Goal: Task Accomplishment & Management: Manage account settings

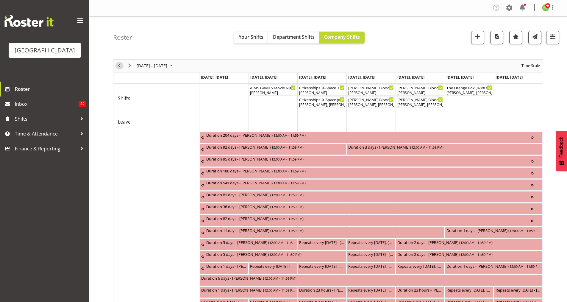
click at [118, 65] on span "Previous" at bounding box center [119, 65] width 7 height 7
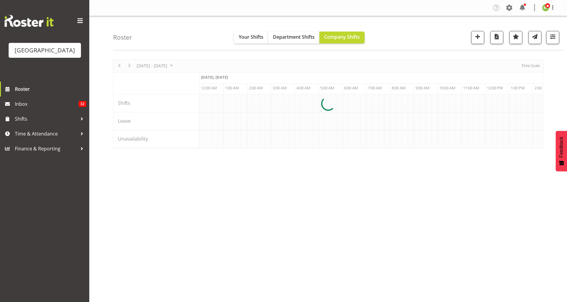
click at [118, 65] on div at bounding box center [328, 103] width 430 height 89
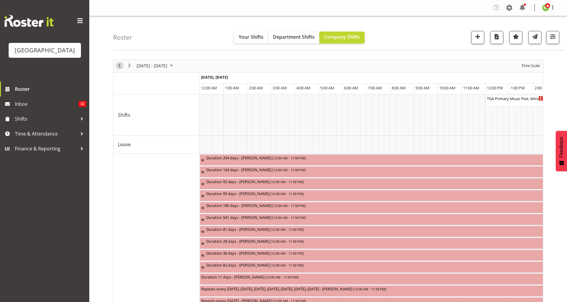
click at [121, 66] on span "Previous" at bounding box center [119, 65] width 7 height 7
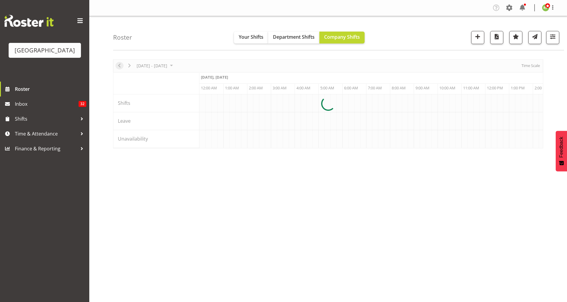
scroll to position [0, 1143]
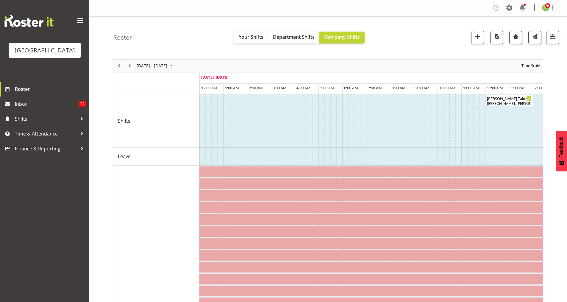
click at [528, 62] on div "Time Scale" at bounding box center [530, 66] width 23 height 12
click at [528, 63] on span "Time Scale" at bounding box center [531, 65] width 20 height 7
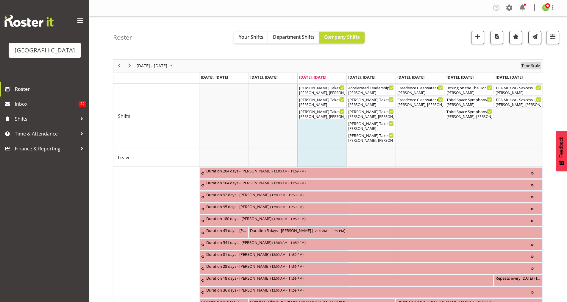
click at [531, 65] on span "Time Scale" at bounding box center [531, 65] width 20 height 7
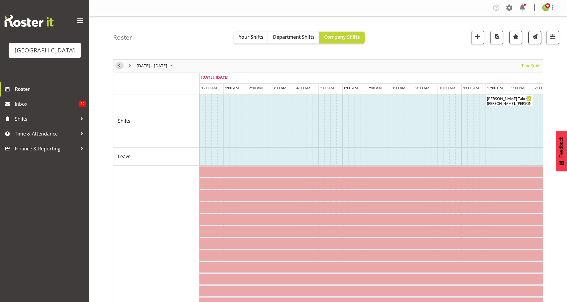
click at [121, 64] on span "Previous" at bounding box center [119, 65] width 7 height 7
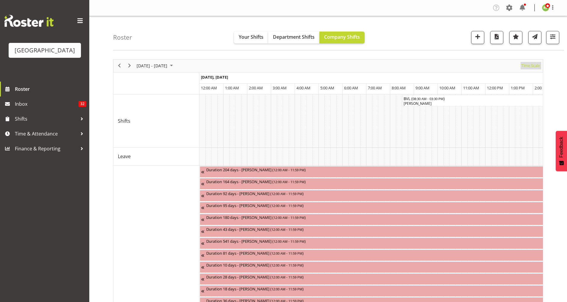
click at [533, 66] on span "Time Scale" at bounding box center [531, 65] width 20 height 7
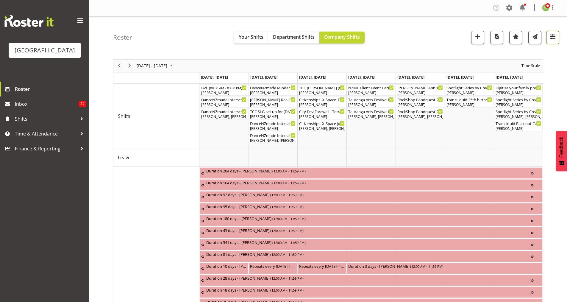
drag, startPoint x: 551, startPoint y: 41, endPoint x: 551, endPoint y: 44, distance: 3.6
click at [552, 41] on button "button" at bounding box center [552, 37] width 13 height 13
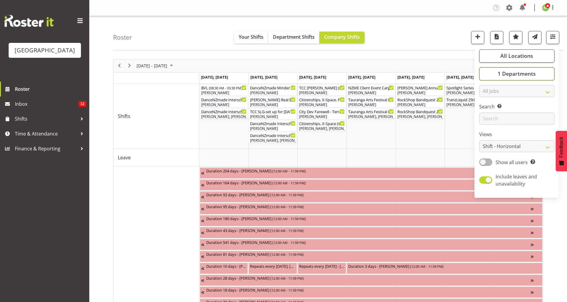
click at [507, 78] on button "1 Departments" at bounding box center [516, 73] width 75 height 13
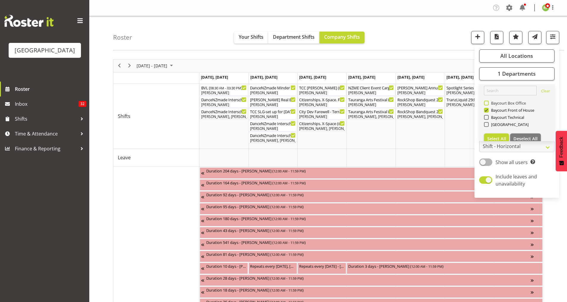
drag, startPoint x: 488, startPoint y: 103, endPoint x: 457, endPoint y: 49, distance: 62.1
click at [488, 103] on span at bounding box center [486, 103] width 5 height 5
click at [488, 103] on input "Baycourt Box Office" at bounding box center [486, 103] width 4 height 4
checkbox input "true"
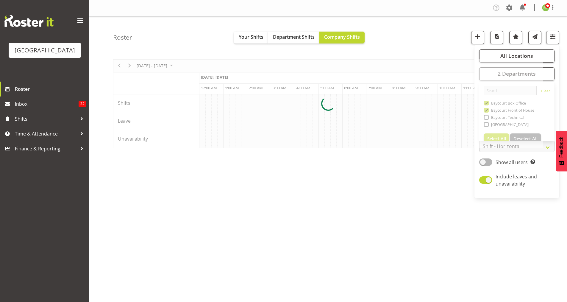
click at [458, 41] on div "Roster Your Shifts Department Shifts Company Shifts All Locations Clear Baycour…" at bounding box center [338, 33] width 451 height 34
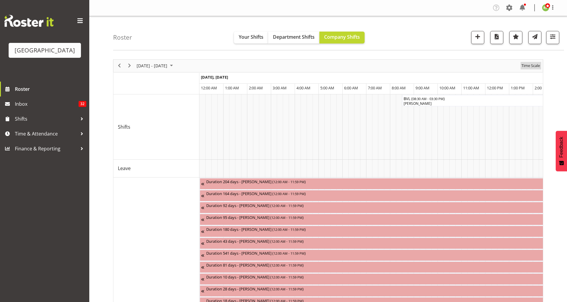
click at [526, 67] on span "Time Scale" at bounding box center [531, 65] width 20 height 7
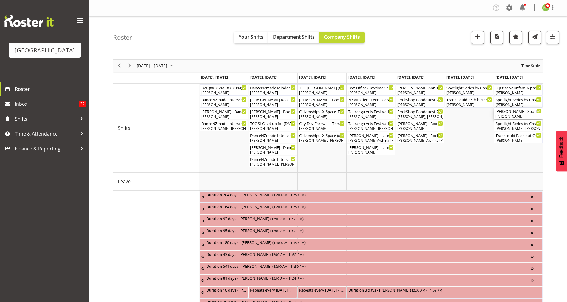
click at [510, 114] on div "Valerie Donaldson" at bounding box center [518, 116] width 46 height 5
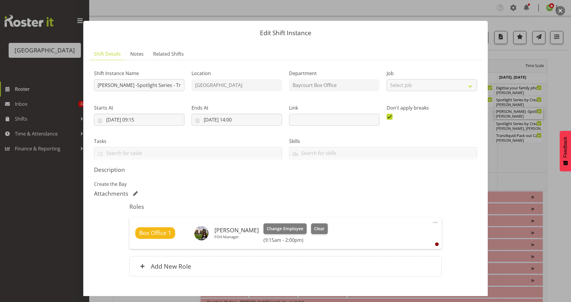
click at [562, 11] on button "button" at bounding box center [561, 11] width 10 height 10
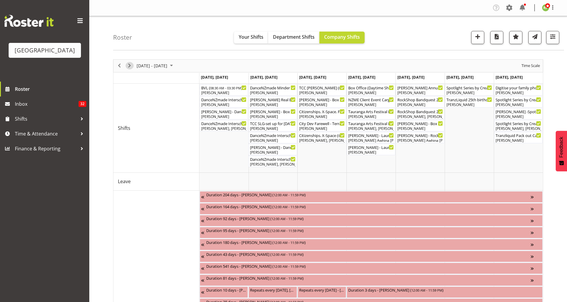
click at [131, 66] on span "Next" at bounding box center [129, 65] width 7 height 7
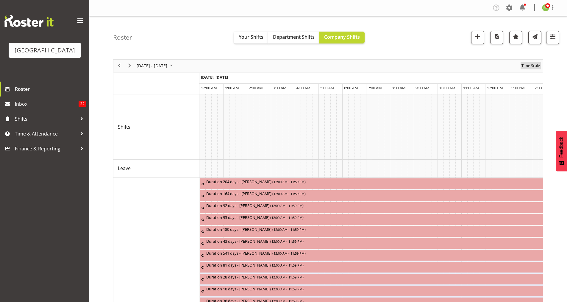
click at [536, 64] on span "Time Scale" at bounding box center [531, 65] width 20 height 7
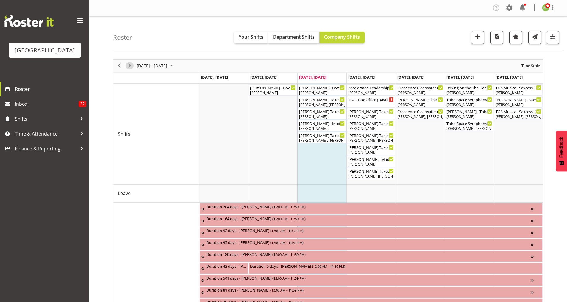
drag, startPoint x: 129, startPoint y: 65, endPoint x: 136, endPoint y: 72, distance: 9.5
click at [129, 65] on span "Next" at bounding box center [129, 65] width 7 height 7
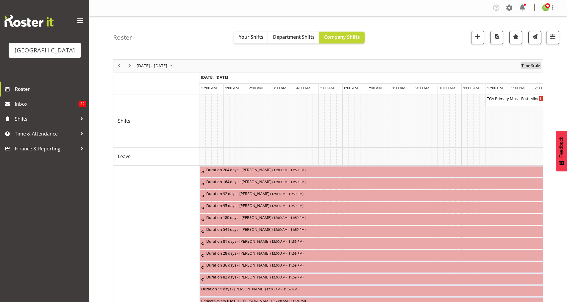
click at [533, 66] on span "Time Scale" at bounding box center [531, 65] width 20 height 7
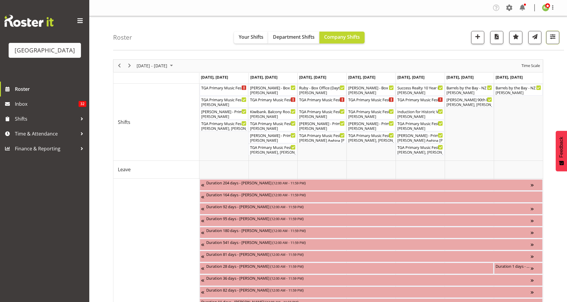
click at [553, 38] on span "button" at bounding box center [553, 37] width 8 height 8
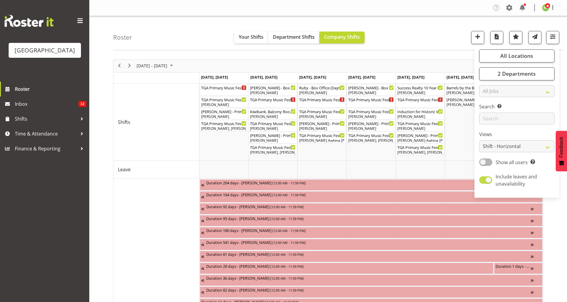
drag, startPoint x: 493, startPoint y: 184, endPoint x: 490, endPoint y: 182, distance: 3.5
click at [493, 184] on span "Include leaves and unavailability" at bounding box center [522, 180] width 60 height 14
click at [483, 182] on input "Include leaves and unavailability" at bounding box center [481, 180] width 4 height 4
checkbox input "false"
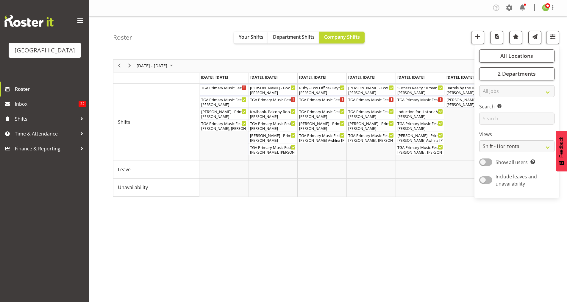
click at [409, 37] on div "Roster Your Shifts Department Shifts Company Shifts All Locations Clear Baycour…" at bounding box center [338, 33] width 451 height 34
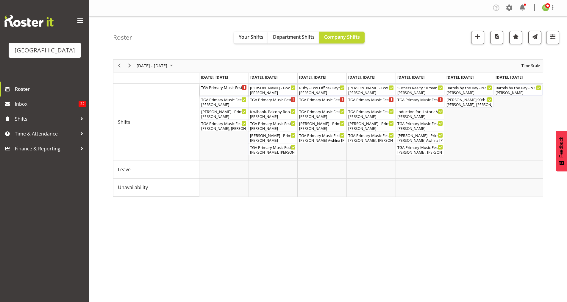
click at [224, 90] on div "TGA Primary Music Fest. Minder. Monday ( 12:00 PM - 02:30 PM )" at bounding box center [224, 89] width 46 height 11
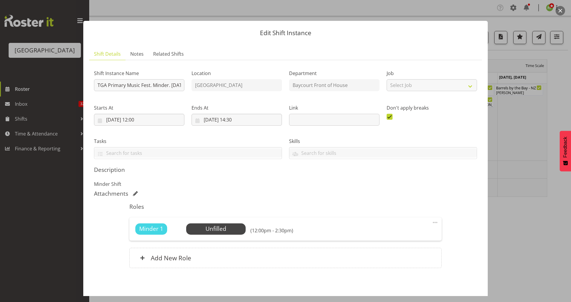
scroll to position [25, 0]
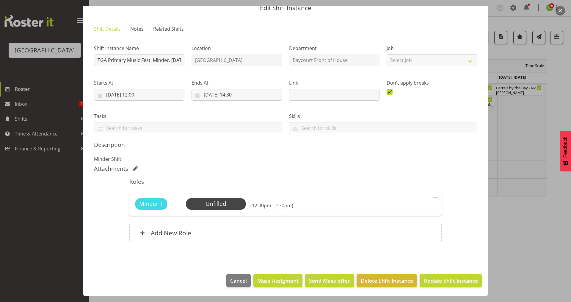
drag, startPoint x: 560, startPoint y: 11, endPoint x: 558, endPoint y: 14, distance: 4.0
click at [560, 11] on button "button" at bounding box center [561, 11] width 10 height 10
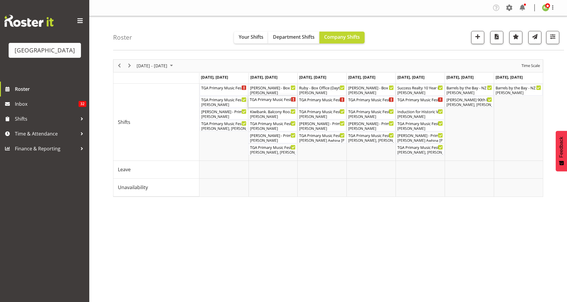
click at [278, 100] on div "TGA Primary Music Fest. Minder. Tuesday ( 12:00 PM - 02:30 PM )" at bounding box center [273, 99] width 46 height 6
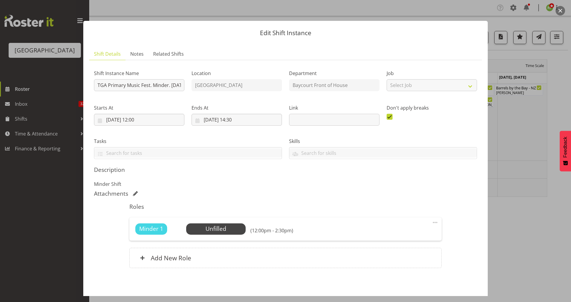
click at [559, 10] on button "button" at bounding box center [561, 11] width 10 height 10
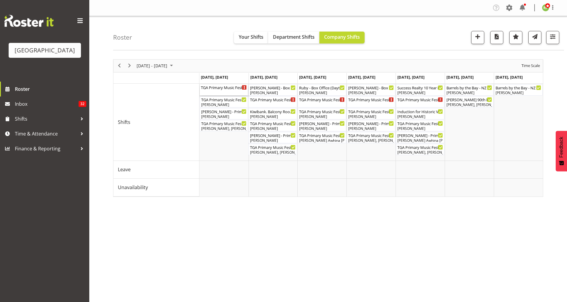
click at [218, 94] on div "TGA Primary Music Fest. Minder. Monday ( 12:00 PM - 02:30 PM )" at bounding box center [224, 89] width 46 height 11
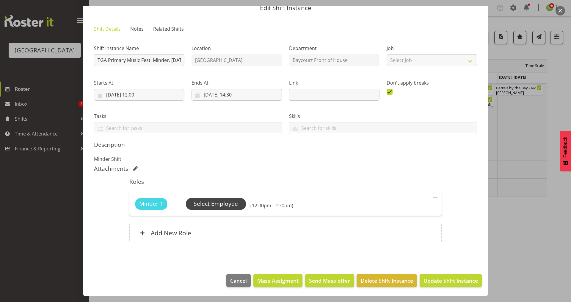
click at [214, 199] on span "Select Employee" at bounding box center [216, 203] width 60 height 11
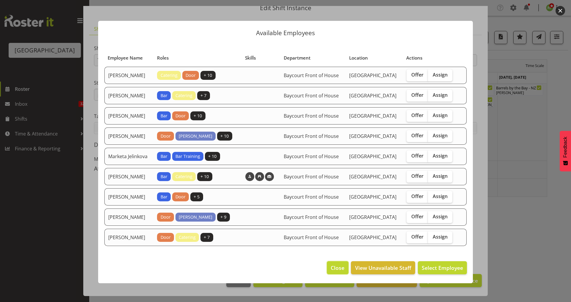
click at [331, 271] on span "Close" at bounding box center [338, 268] width 14 height 8
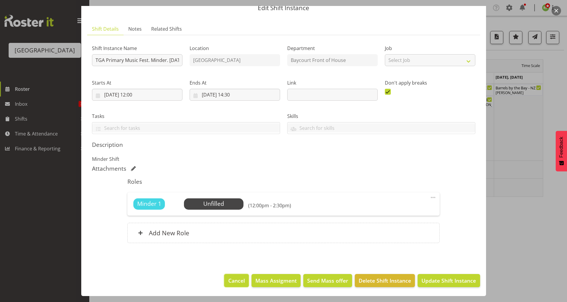
drag, startPoint x: 229, startPoint y: 282, endPoint x: 229, endPoint y: 286, distance: 3.6
click at [229, 282] on span "Cancel" at bounding box center [236, 280] width 17 height 8
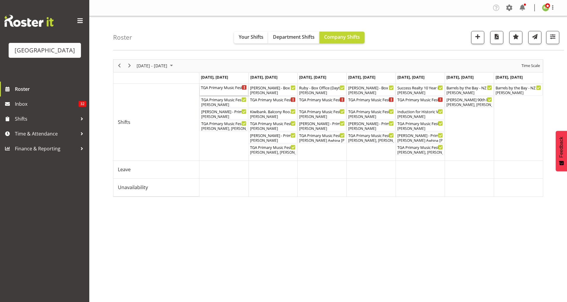
click at [220, 89] on div "TGA Primary Music Fest. Minder. Monday ( 12:00 PM - 02:30 PM )" at bounding box center [224, 87] width 46 height 6
click at [0, 0] on div at bounding box center [0, 0] width 0 height 0
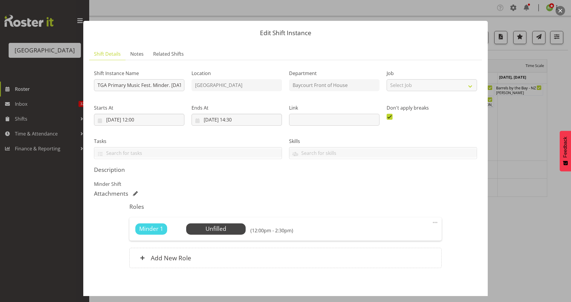
click at [561, 11] on button "button" at bounding box center [561, 11] width 10 height 10
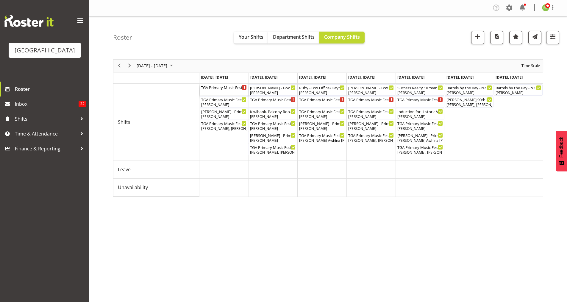
click at [224, 87] on div "TGA Primary Music Fest. Minder. Monday ( 12:00 PM - 02:30 PM )" at bounding box center [224, 87] width 46 height 6
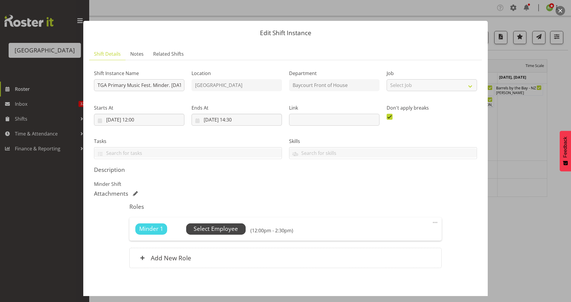
click at [220, 227] on span "Select Employee" at bounding box center [216, 228] width 44 height 9
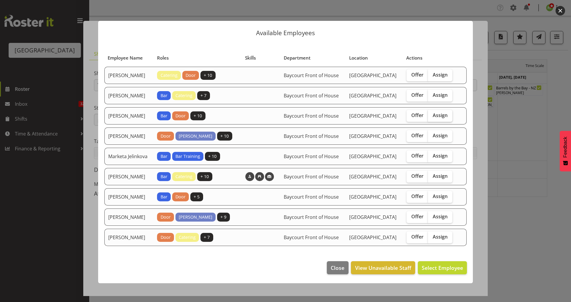
click at [437, 118] on span "Assign" at bounding box center [440, 115] width 15 height 6
click at [432, 117] on input "Assign" at bounding box center [430, 115] width 4 height 4
checkbox input "true"
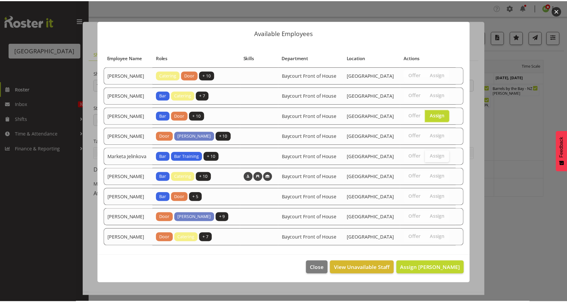
scroll to position [9, 0]
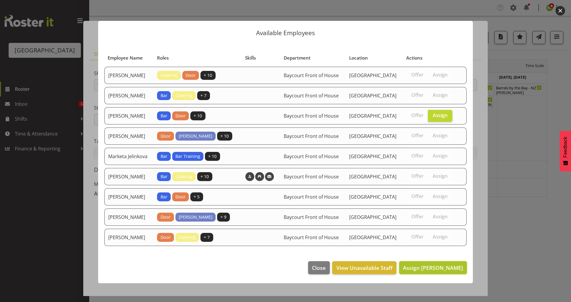
click at [436, 271] on span "Assign Chris Darlington" at bounding box center [433, 267] width 60 height 7
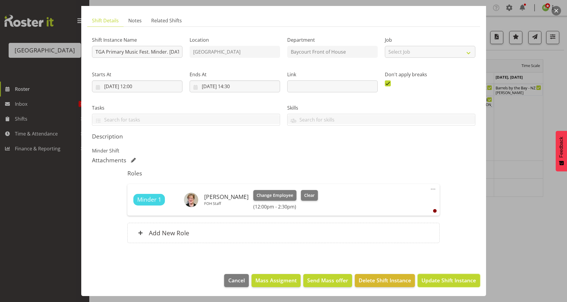
click at [444, 280] on span "Update Shift Instance" at bounding box center [448, 280] width 54 height 8
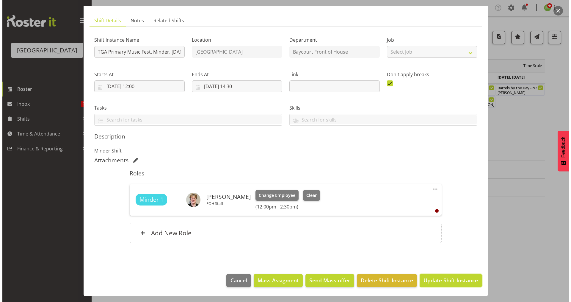
scroll to position [10, 0]
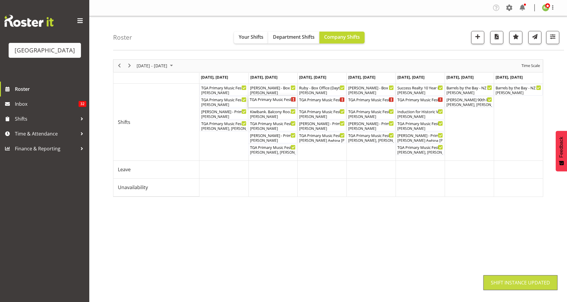
click at [274, 99] on div "TGA Primary Music Fest. Minder. Tuesday ( 12:00 PM - 02:30 PM )" at bounding box center [273, 99] width 46 height 6
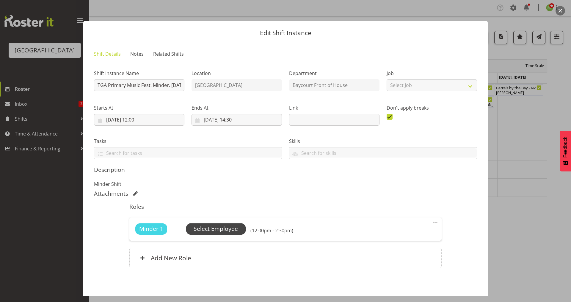
click at [208, 230] on span "Select Employee" at bounding box center [216, 228] width 44 height 9
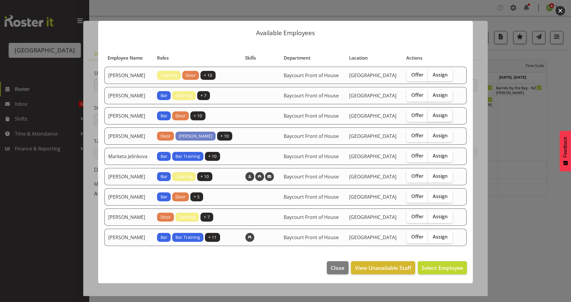
click at [447, 122] on label "Assign" at bounding box center [440, 116] width 24 height 12
click at [432, 117] on input "Assign" at bounding box center [430, 115] width 4 height 4
checkbox input "true"
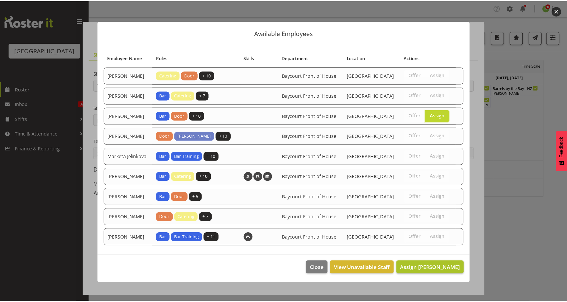
scroll to position [9, 0]
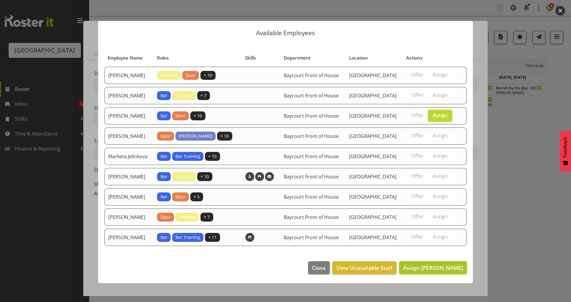
click at [426, 271] on span "Assign Chris Darlington" at bounding box center [433, 267] width 60 height 7
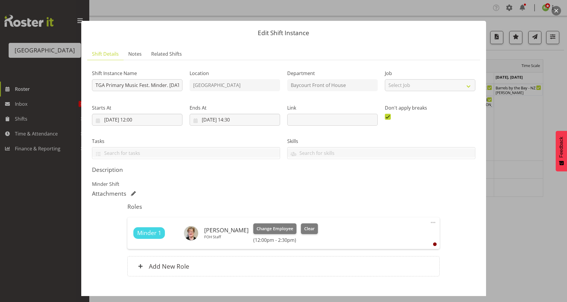
scroll to position [33, 0]
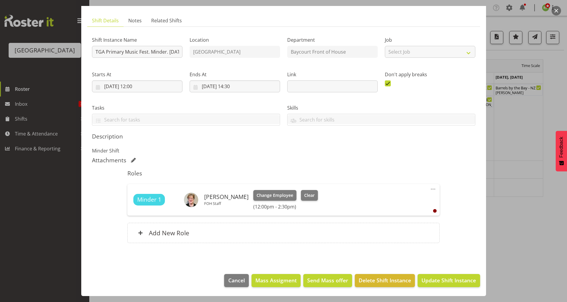
click at [447, 288] on footer "Cancel Mass Assigment Send Mass offer Delete Shift Instance Update Shift Instan…" at bounding box center [283, 282] width 405 height 28
click at [444, 282] on span "Update Shift Instance" at bounding box center [448, 280] width 54 height 8
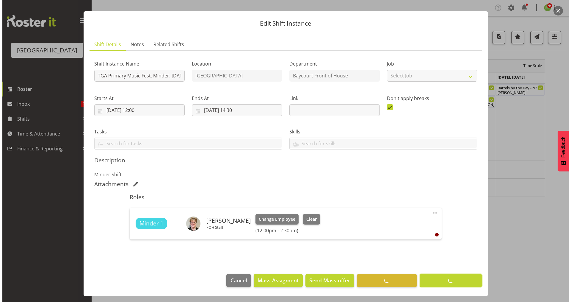
scroll to position [10, 0]
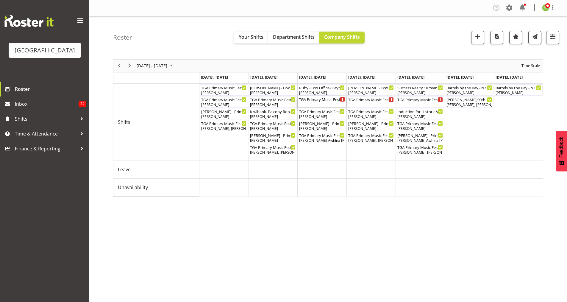
click at [323, 101] on div "TGA Primary Music Fest. Minder. Wednesday ( 12:00 PM - 02:30 PM )" at bounding box center [322, 99] width 46 height 6
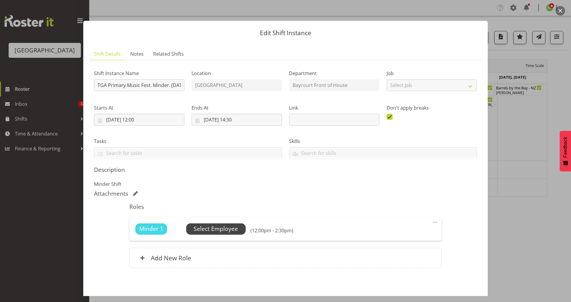
click at [214, 231] on span "Select Employee" at bounding box center [216, 228] width 44 height 9
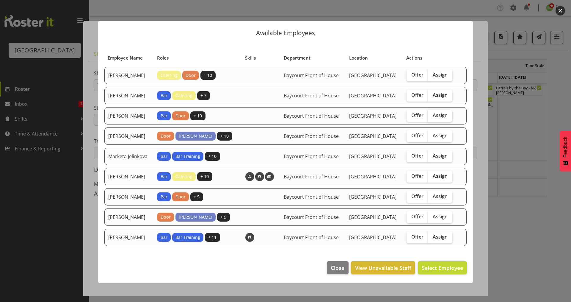
click at [447, 120] on label "Assign" at bounding box center [440, 116] width 24 height 12
click at [432, 117] on input "Assign" at bounding box center [430, 115] width 4 height 4
checkbox input "true"
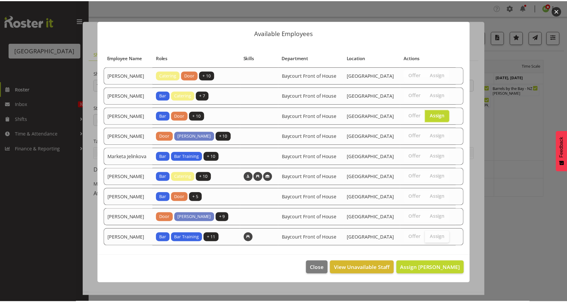
scroll to position [9, 0]
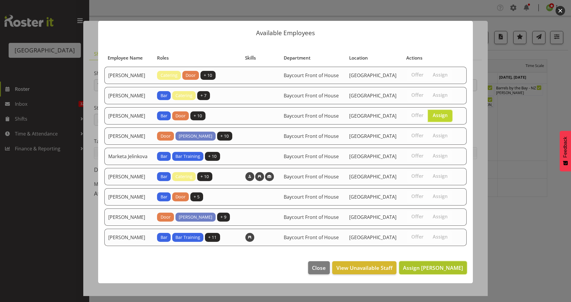
click at [427, 271] on span "Assign Chris Darlington" at bounding box center [433, 268] width 60 height 8
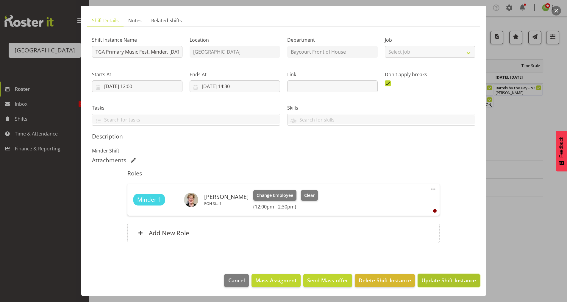
click at [437, 283] on span "Update Shift Instance" at bounding box center [448, 280] width 54 height 8
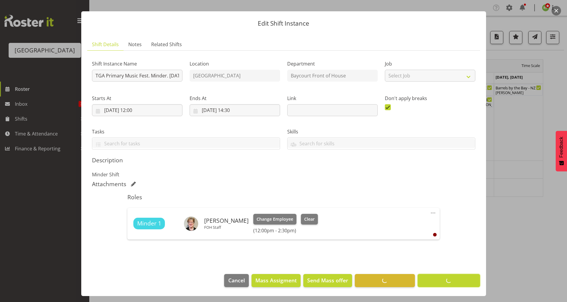
scroll to position [10, 0]
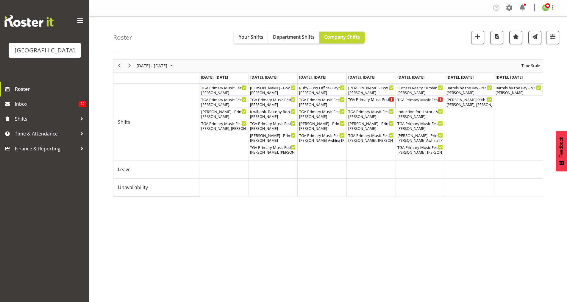
click at [368, 101] on div "TGA Primary Music Fest. Minder. Thursday ( 12:00 PM - 02:30 PM )" at bounding box center [371, 99] width 46 height 6
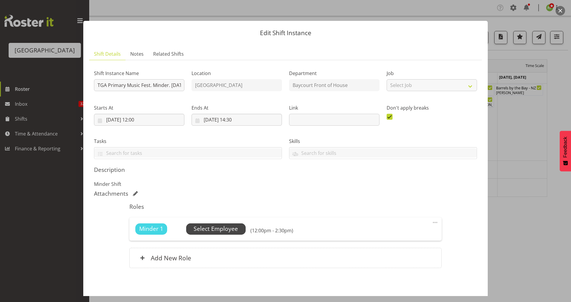
click at [209, 224] on span "Select Employee" at bounding box center [216, 228] width 60 height 11
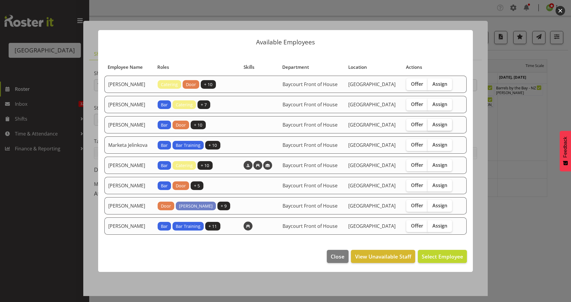
click at [447, 122] on span "Assign" at bounding box center [440, 124] width 15 height 6
click at [432, 122] on input "Assign" at bounding box center [430, 124] width 4 height 4
checkbox input "true"
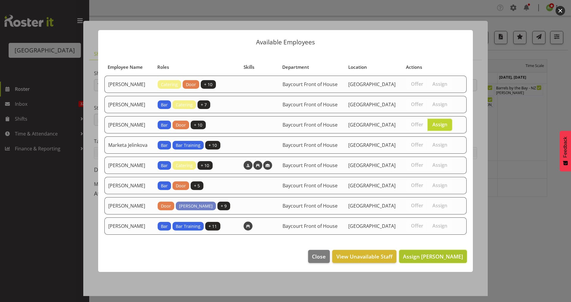
click at [428, 260] on span "Assign Chris Darlington" at bounding box center [433, 256] width 60 height 7
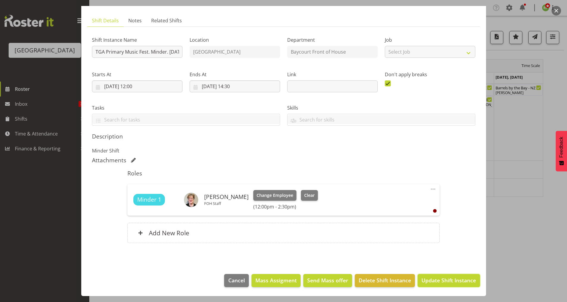
click at [442, 280] on span "Update Shift Instance" at bounding box center [448, 280] width 54 height 8
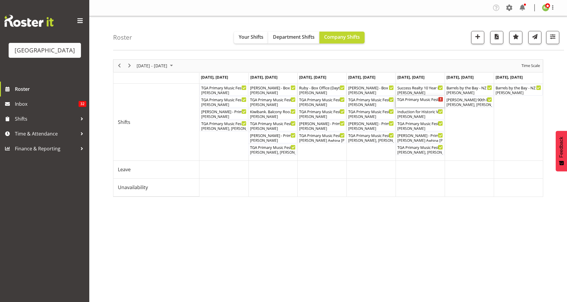
click at [425, 103] on div "TGA Primary Music Fest. Minder. Friday ( 12:00 PM - 02:30 PM )" at bounding box center [420, 101] width 46 height 11
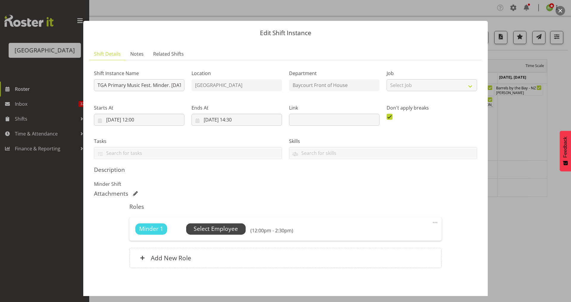
click at [224, 225] on span "Select Employee" at bounding box center [216, 228] width 44 height 9
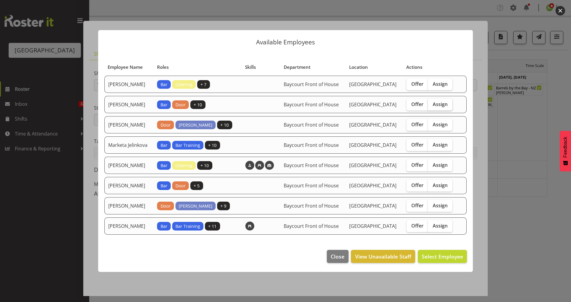
click at [439, 101] on span "Assign" at bounding box center [440, 104] width 15 height 6
click at [432, 102] on input "Assign" at bounding box center [430, 104] width 4 height 4
checkbox input "true"
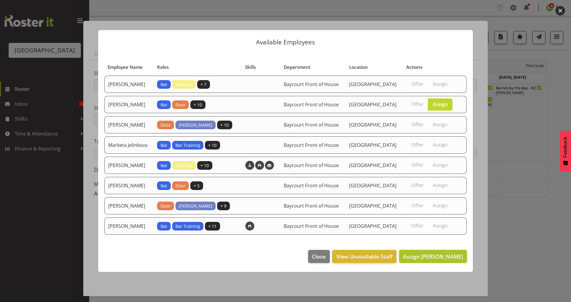
click at [425, 263] on button "Assign Chris Darlington" at bounding box center [433, 256] width 68 height 13
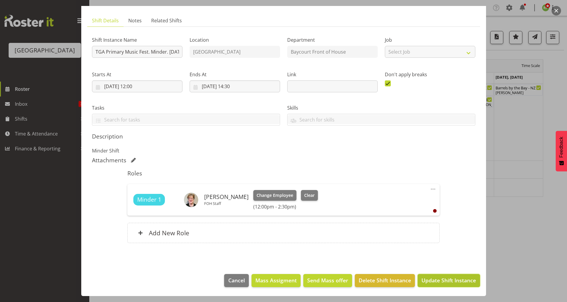
click at [442, 277] on span "Update Shift Instance" at bounding box center [448, 280] width 54 height 8
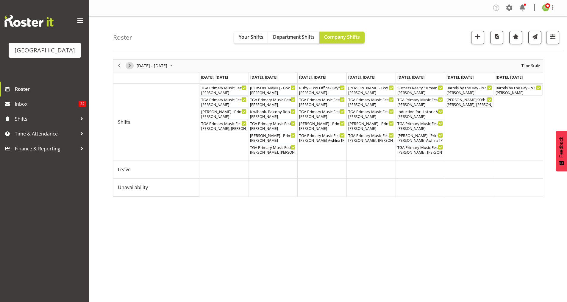
drag, startPoint x: 129, startPoint y: 65, endPoint x: 158, endPoint y: 182, distance: 120.5
click at [129, 65] on span "Next" at bounding box center [129, 65] width 7 height 7
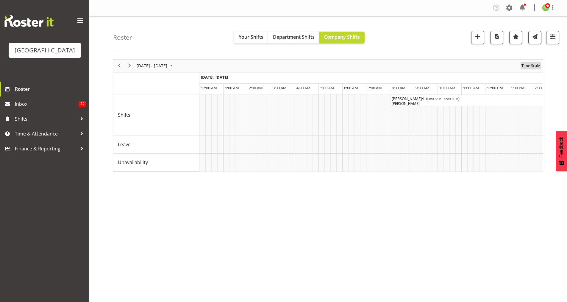
click at [534, 65] on span "Time Scale" at bounding box center [531, 65] width 20 height 7
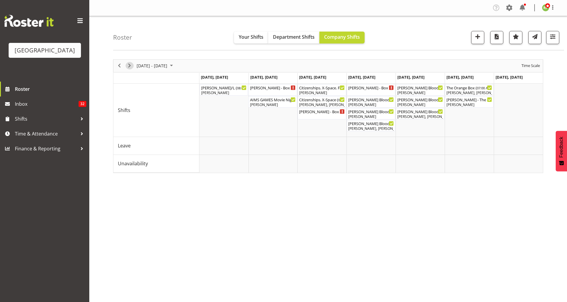
click at [130, 64] on span "Next" at bounding box center [129, 65] width 7 height 7
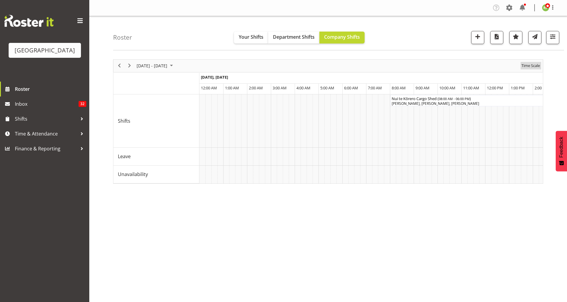
click at [533, 65] on span "Time Scale" at bounding box center [531, 65] width 20 height 7
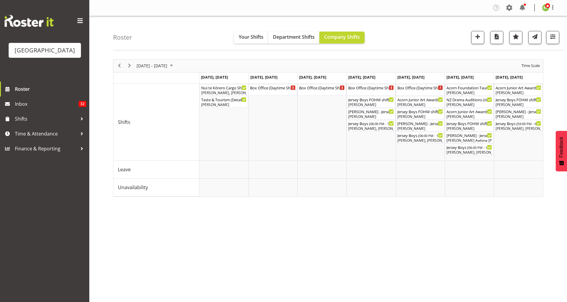
click at [444, 39] on div "Roster Your Shifts Department Shifts Company Shifts All Locations Clear Baycour…" at bounding box center [338, 33] width 451 height 34
click at [131, 65] on span "Next" at bounding box center [129, 65] width 7 height 7
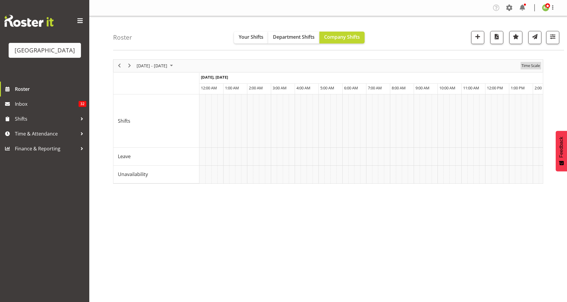
click at [530, 66] on span "Time Scale" at bounding box center [531, 65] width 20 height 7
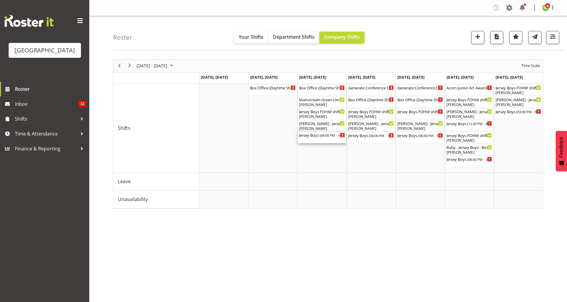
click at [319, 137] on div "Jersey Boys ( 06:00 PM - 10:00 PM )" at bounding box center [322, 135] width 46 height 6
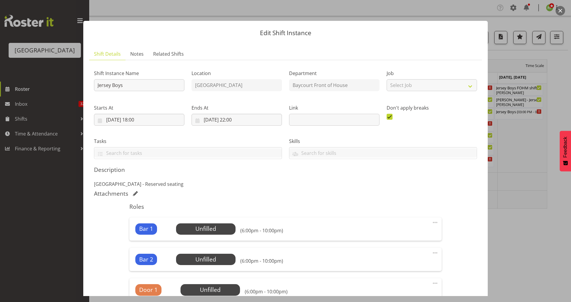
click at [561, 8] on button "button" at bounding box center [561, 11] width 10 height 10
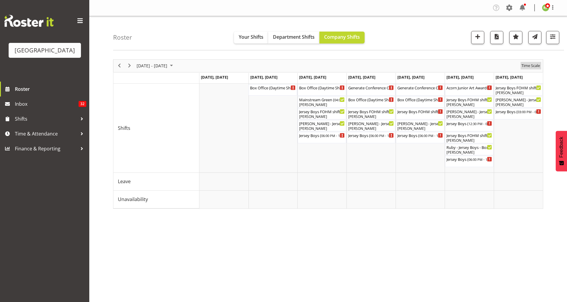
click at [525, 64] on span "Time Scale" at bounding box center [531, 65] width 20 height 7
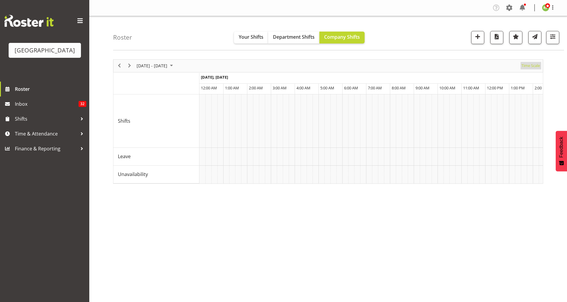
click at [528, 64] on span "Time Scale" at bounding box center [531, 65] width 20 height 7
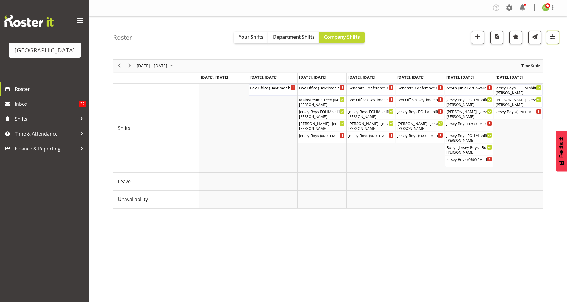
click at [553, 36] on span "button" at bounding box center [553, 37] width 8 height 8
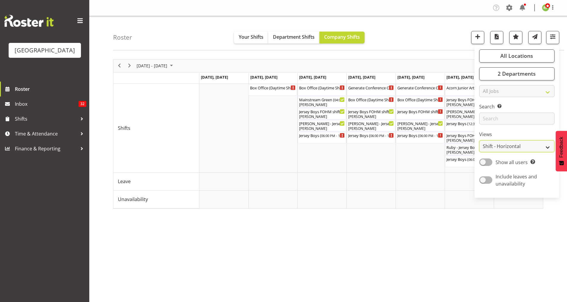
click at [499, 143] on select "Staff Role Shift - Horizontal Shift - Vertical Staff - Location" at bounding box center [516, 146] width 75 height 12
select select "staff"
click at [479, 140] on select "Staff Role Shift - Horizontal Shift - Vertical Staff - Location" at bounding box center [516, 146] width 75 height 12
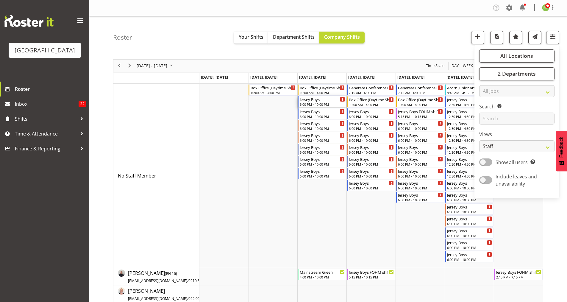
click at [311, 103] on div "6:00 PM - 10:00 PM" at bounding box center [322, 104] width 45 height 5
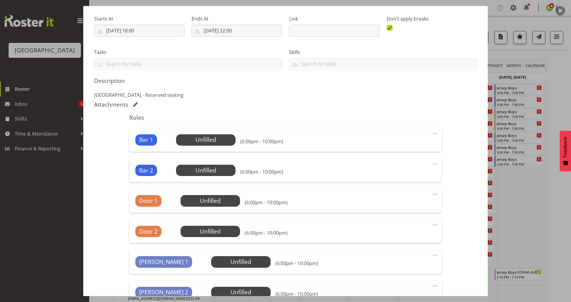
scroll to position [89, 0]
click at [203, 145] on span "Select Employee" at bounding box center [206, 139] width 60 height 11
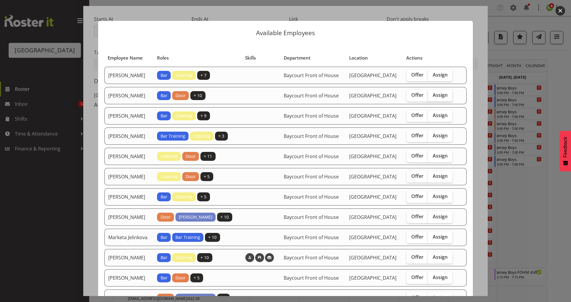
click at [435, 101] on label "Assign" at bounding box center [440, 96] width 24 height 12
click at [432, 97] on input "Assign" at bounding box center [430, 95] width 4 height 4
checkbox input "true"
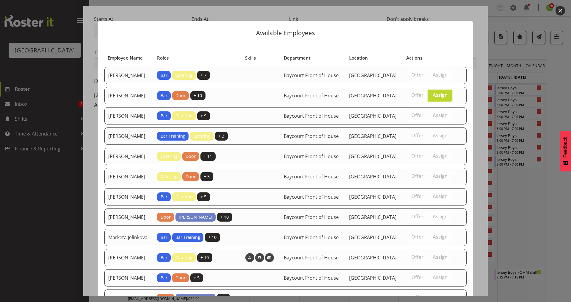
scroll to position [122, 0]
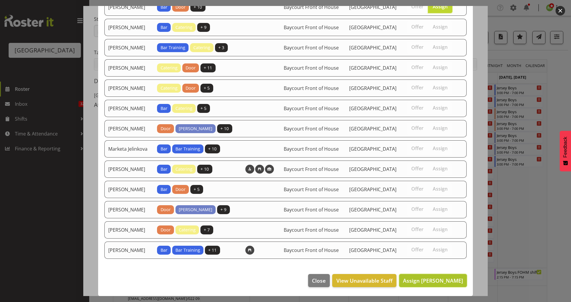
click at [430, 278] on span "Assign Chris Darlington" at bounding box center [433, 280] width 60 height 7
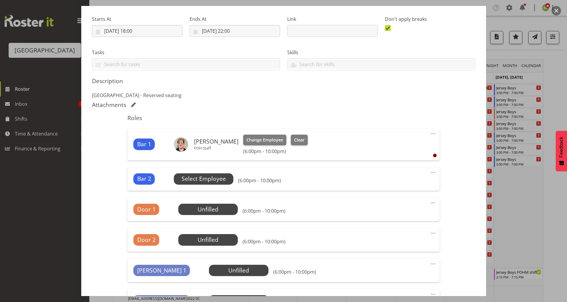
click at [195, 179] on span "Select Employee" at bounding box center [204, 178] width 44 height 9
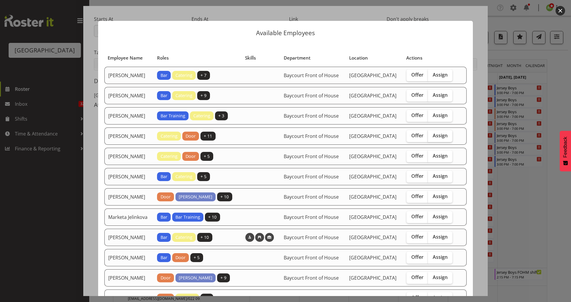
click at [442, 138] on span "Assign" at bounding box center [440, 135] width 15 height 6
click at [432, 137] on input "Assign" at bounding box center [430, 136] width 4 height 4
checkbox input "true"
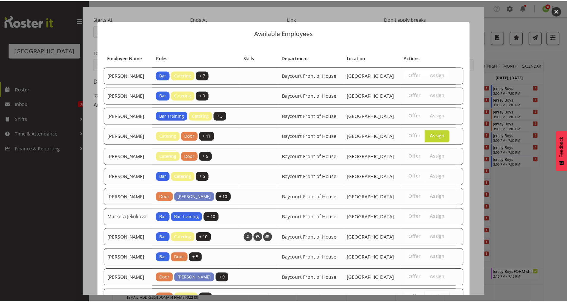
scroll to position [99, 0]
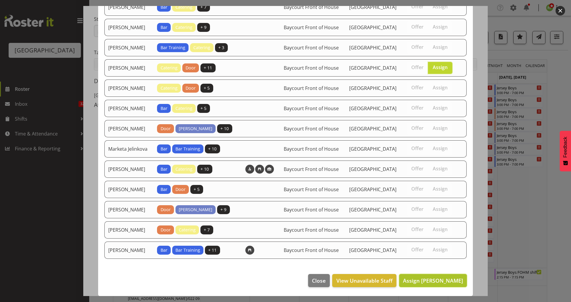
click at [439, 277] on span "Assign Emma Johns" at bounding box center [433, 280] width 60 height 7
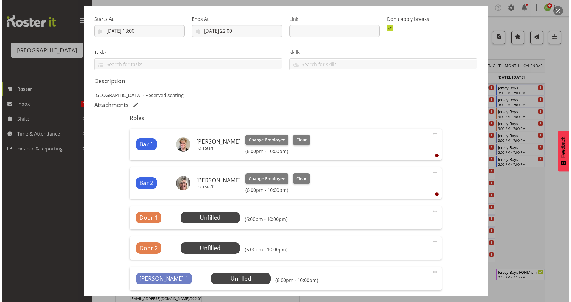
scroll to position [224, 0]
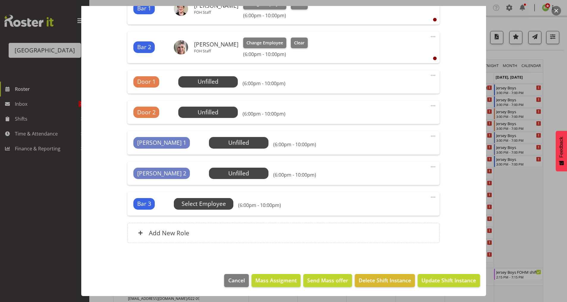
click at [0, 0] on span "Select Employee" at bounding box center [0, 0] width 0 height 0
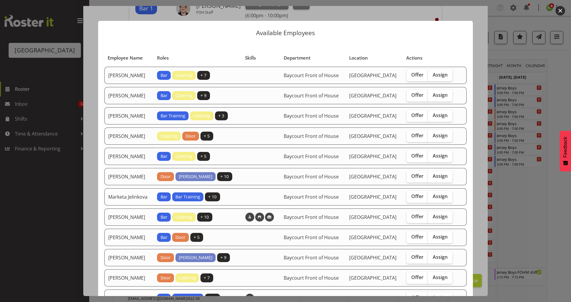
scroll to position [76, 0]
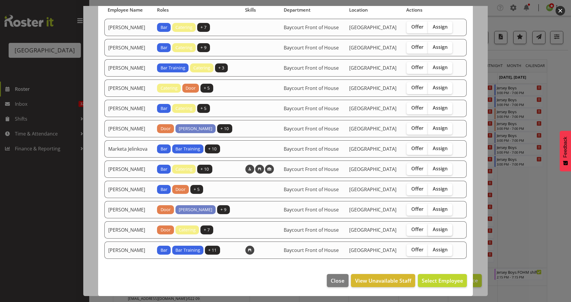
drag, startPoint x: 445, startPoint y: 225, endPoint x: 442, endPoint y: 231, distance: 6.4
click at [445, 226] on span "Assign" at bounding box center [440, 229] width 15 height 6
click at [432, 227] on input "Assign" at bounding box center [430, 229] width 4 height 4
checkbox input "true"
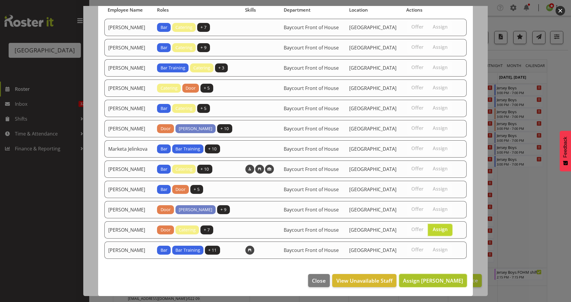
click at [443, 278] on span "Assign Skye Colonna" at bounding box center [433, 280] width 60 height 7
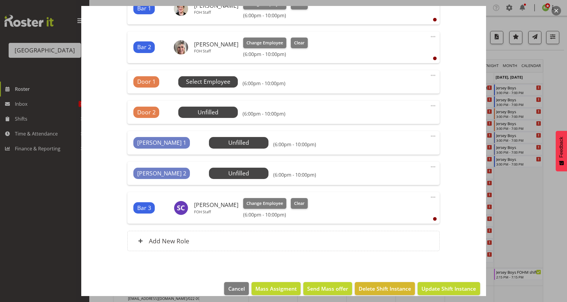
click at [208, 80] on span "Select Employee" at bounding box center [208, 81] width 44 height 9
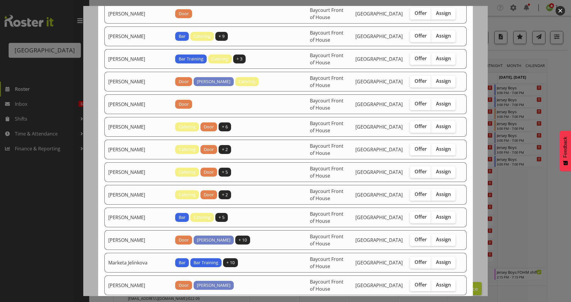
scroll to position [79, 0]
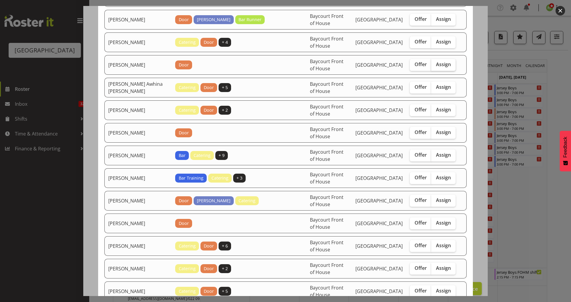
click at [436, 61] on span "Assign" at bounding box center [443, 64] width 15 height 6
click at [435, 62] on input "Assign" at bounding box center [433, 64] width 4 height 4
checkbox input "true"
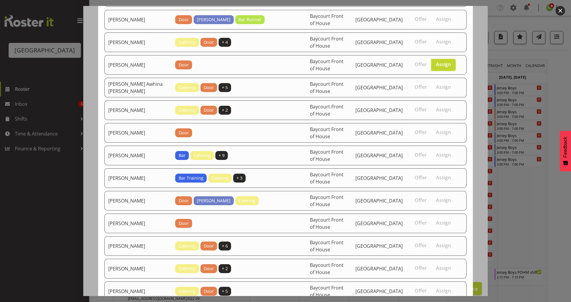
scroll to position [438, 0]
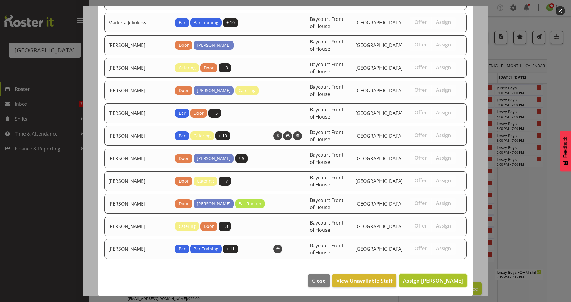
click at [431, 278] on span "Assign Beana Badenhorst" at bounding box center [433, 280] width 60 height 7
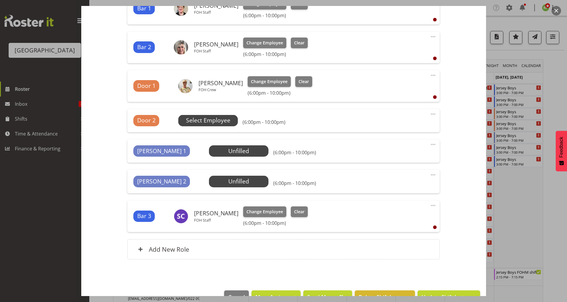
click at [205, 122] on span "Select Employee" at bounding box center [208, 120] width 44 height 9
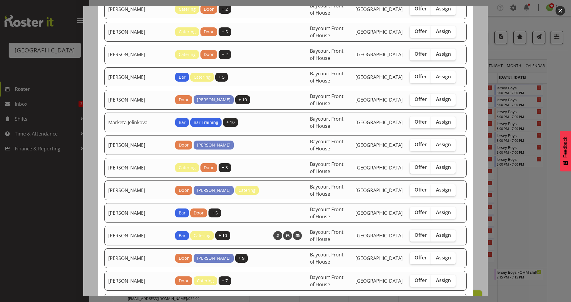
scroll to position [317, 0]
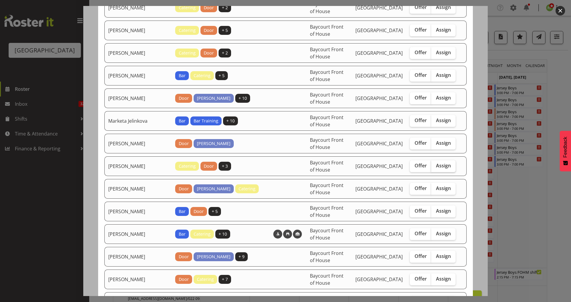
click at [444, 167] on span "Assign" at bounding box center [443, 165] width 15 height 6
click at [435, 167] on input "Assign" at bounding box center [433, 166] width 4 height 4
checkbox input "true"
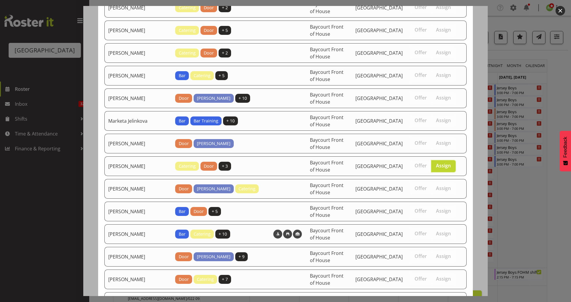
scroll to position [416, 0]
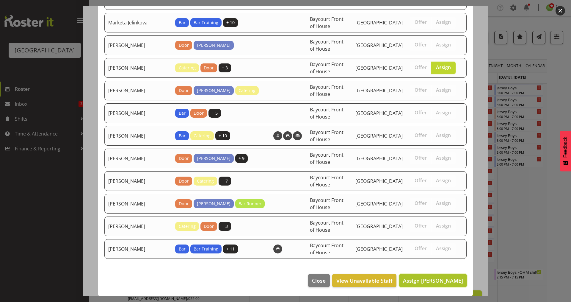
click at [432, 278] on span "Assign Michelle Bradbury" at bounding box center [433, 280] width 60 height 7
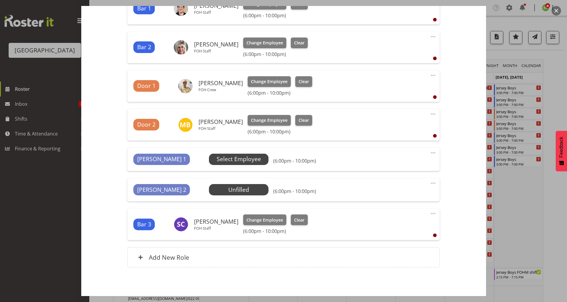
click at [217, 160] on span "Select Employee" at bounding box center [239, 159] width 44 height 9
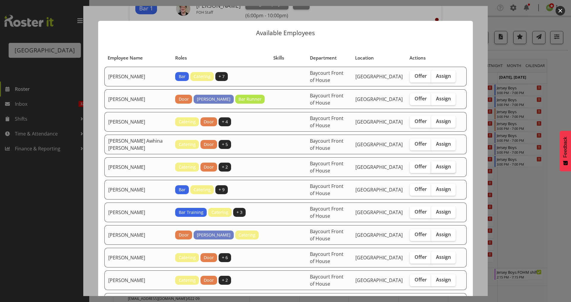
click at [442, 165] on span "Assign" at bounding box center [443, 166] width 15 height 6
click at [435, 165] on input "Assign" at bounding box center [433, 167] width 4 height 4
checkbox input "true"
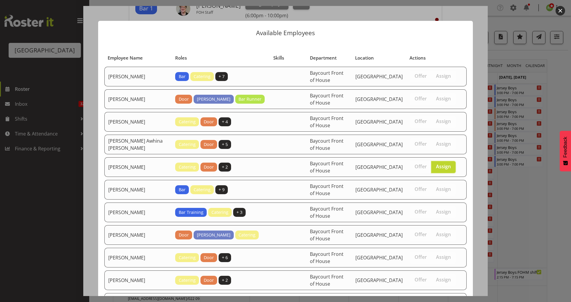
scroll to position [348, 0]
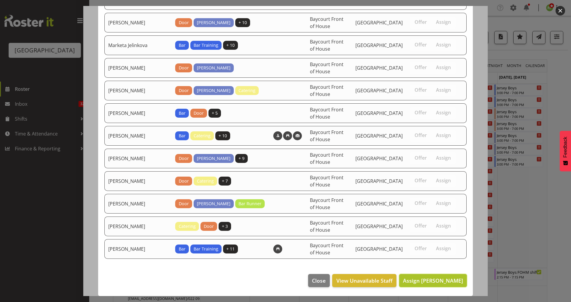
click at [427, 286] on button "Assign Caro Richards" at bounding box center [433, 280] width 68 height 13
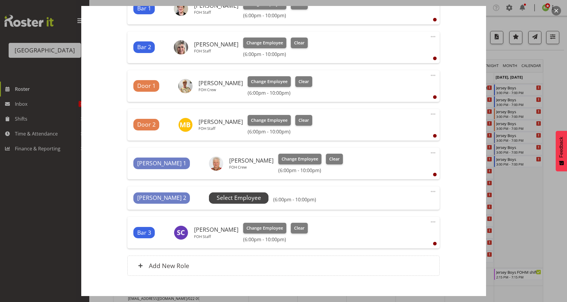
click at [217, 201] on span "Select Employee" at bounding box center [239, 197] width 44 height 9
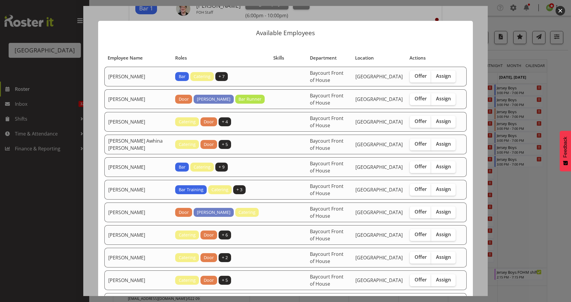
click at [453, 120] on td "Offer Assign" at bounding box center [432, 122] width 53 height 20
click at [444, 121] on span "Assign" at bounding box center [443, 121] width 15 height 6
click at [435, 121] on input "Assign" at bounding box center [433, 121] width 4 height 4
checkbox input "true"
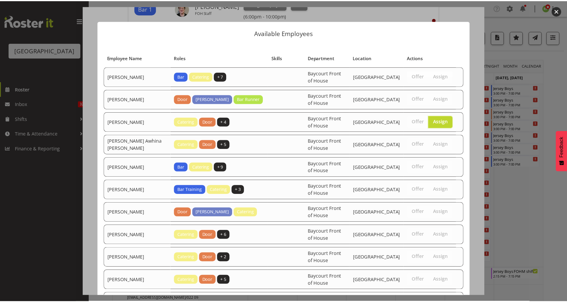
scroll to position [325, 0]
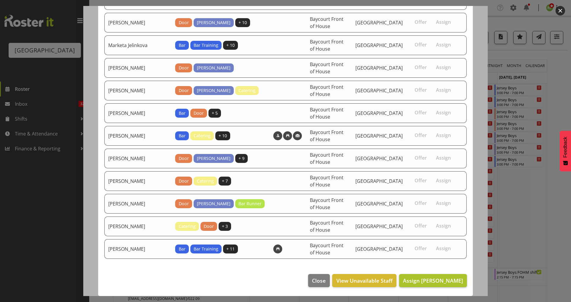
click at [423, 286] on footer "Close View Unavailable Staff Assign Amanda Clark" at bounding box center [285, 282] width 375 height 28
click at [438, 280] on span "Assign Amanda Clark" at bounding box center [433, 280] width 60 height 7
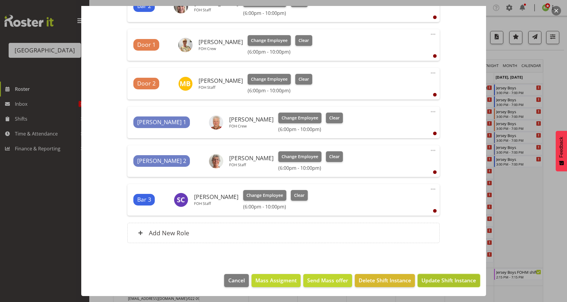
click at [434, 280] on span "Update Shift Instance" at bounding box center [448, 280] width 54 height 8
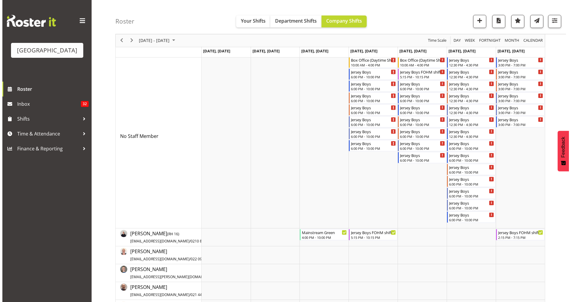
scroll to position [0, 0]
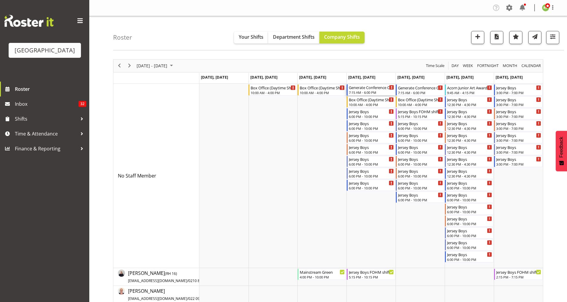
click at [368, 89] on div "Generate Conference Cargo Shed" at bounding box center [371, 87] width 45 height 6
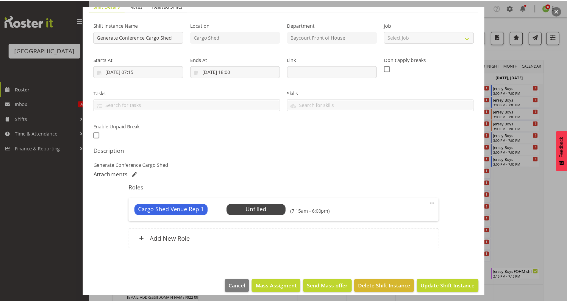
scroll to position [54, 0]
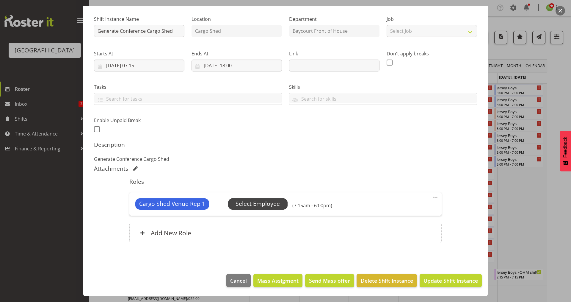
click at [258, 201] on span "Select Employee" at bounding box center [258, 203] width 44 height 9
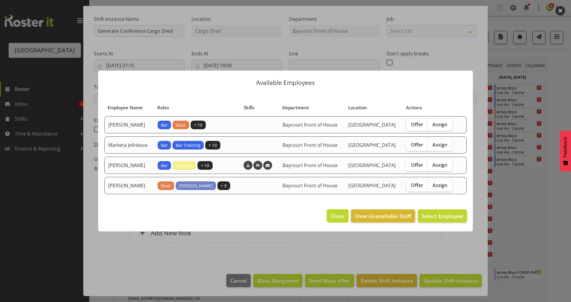
click at [341, 220] on span "Close" at bounding box center [338, 216] width 14 height 8
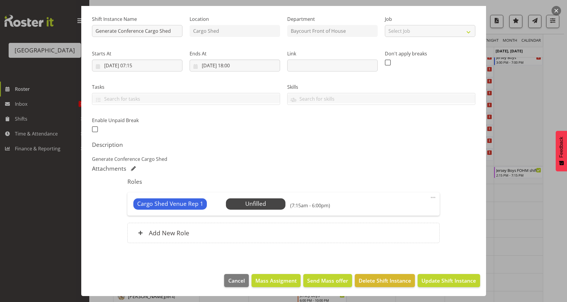
scroll to position [119, 0]
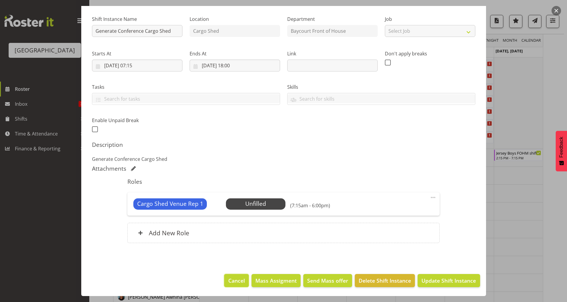
click at [229, 281] on span "Cancel" at bounding box center [236, 280] width 17 height 8
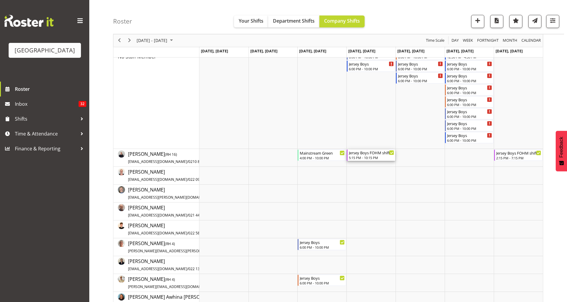
click at [366, 156] on div "5:15 PM - 10:15 PM" at bounding box center [371, 157] width 45 height 5
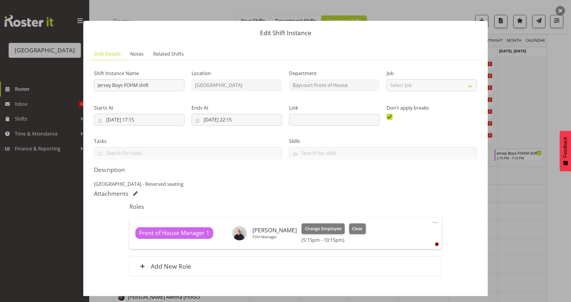
click at [560, 12] on button "button" at bounding box center [561, 11] width 10 height 10
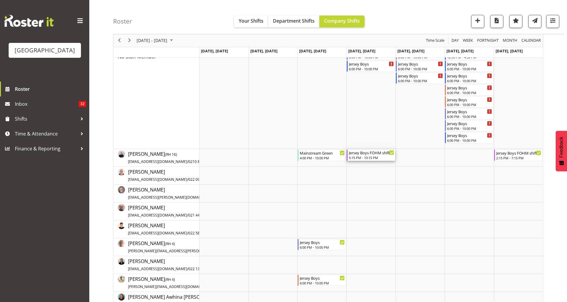
click at [368, 157] on div "5:15 PM - 10:15 PM" at bounding box center [371, 157] width 45 height 5
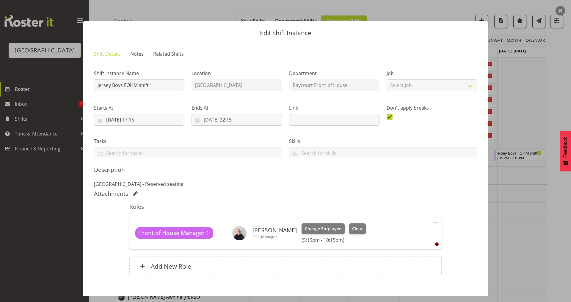
click at [563, 11] on button "button" at bounding box center [561, 11] width 10 height 10
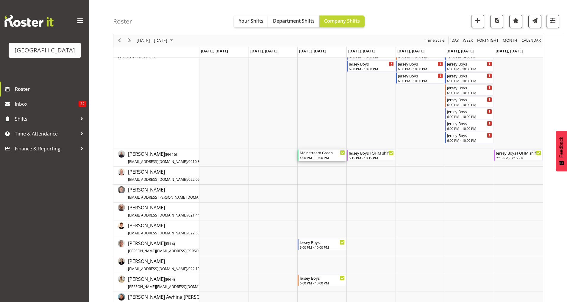
click at [315, 156] on div "4:00 PM - 10:00 PM" at bounding box center [322, 157] width 45 height 5
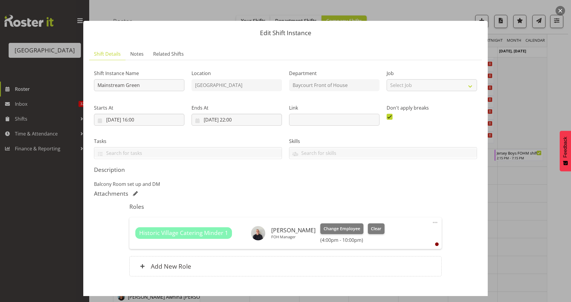
click at [562, 10] on button "button" at bounding box center [561, 11] width 10 height 10
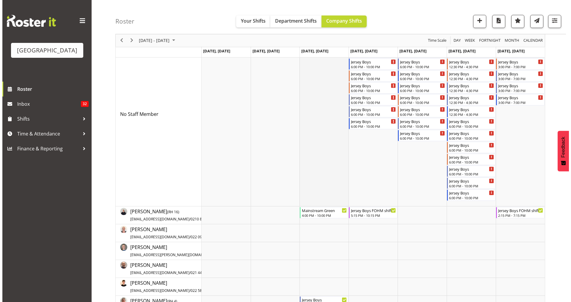
scroll to position [0, 0]
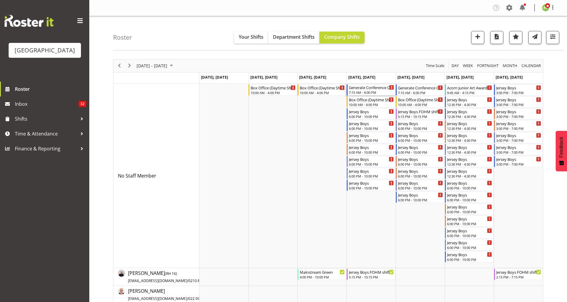
click at [361, 88] on div "Generate Conference Cargo Shed" at bounding box center [371, 87] width 45 height 6
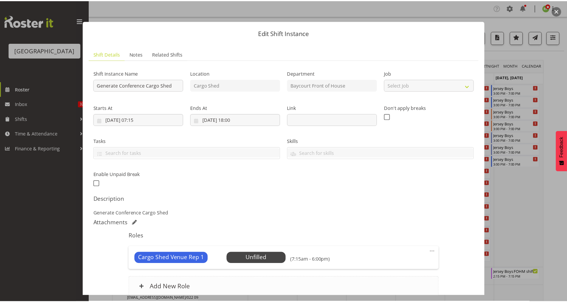
scroll to position [54, 0]
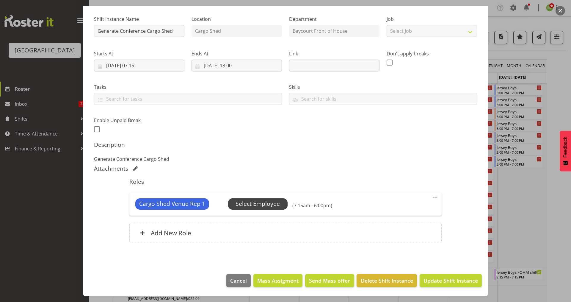
click at [261, 208] on span "Select Employee" at bounding box center [258, 203] width 44 height 9
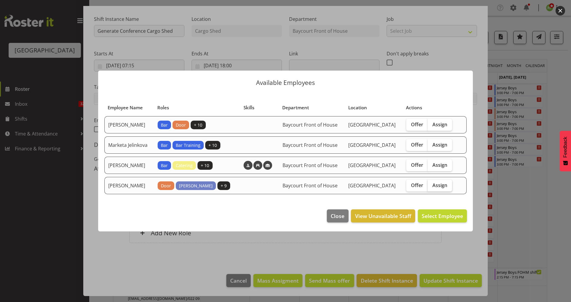
click at [445, 186] on span "Assign" at bounding box center [440, 185] width 15 height 6
click at [432, 186] on input "Assign" at bounding box center [430, 185] width 4 height 4
checkbox input "true"
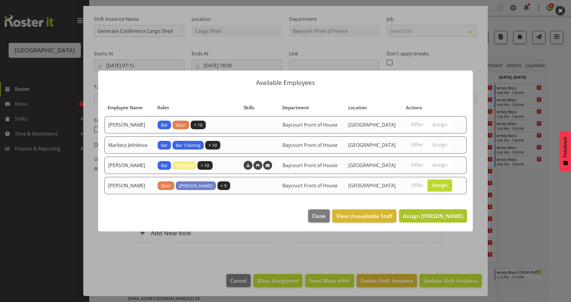
click at [431, 219] on span "Assign Robin Hendriks" at bounding box center [433, 215] width 60 height 7
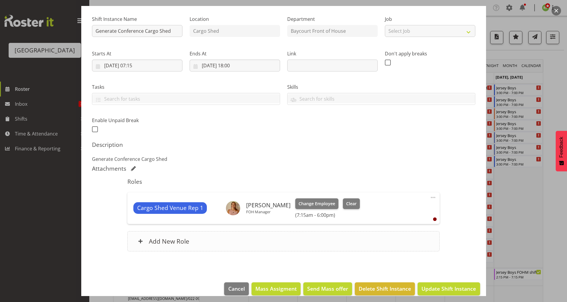
scroll to position [62, 0]
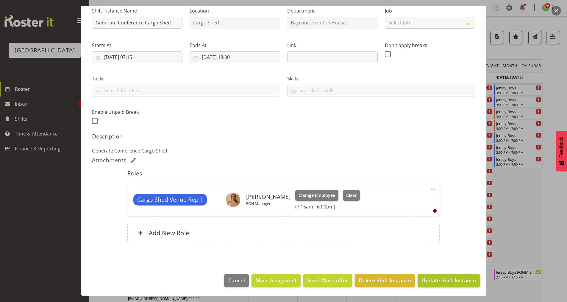
click at [448, 287] on footer "Cancel Mass Assigment Send Mass offer Delete Shift Instance Update Shift Instan…" at bounding box center [283, 282] width 405 height 28
click at [443, 281] on span "Update Shift Instance" at bounding box center [448, 280] width 54 height 8
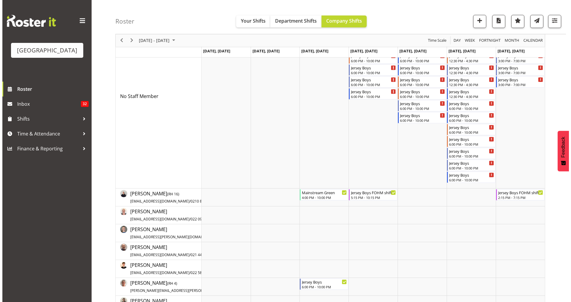
scroll to position [0, 0]
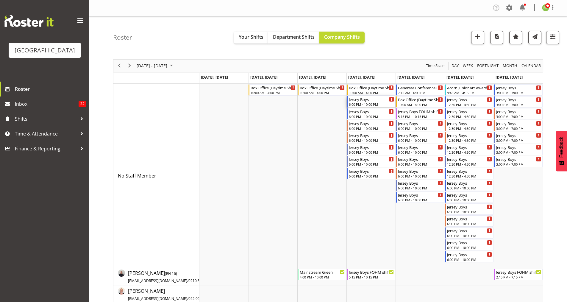
click at [359, 102] on div "6:00 PM - 10:00 PM" at bounding box center [371, 104] width 45 height 5
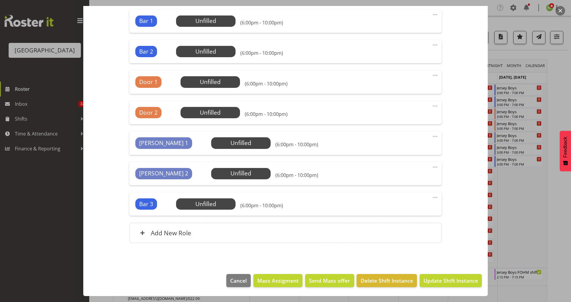
scroll to position [89, 0]
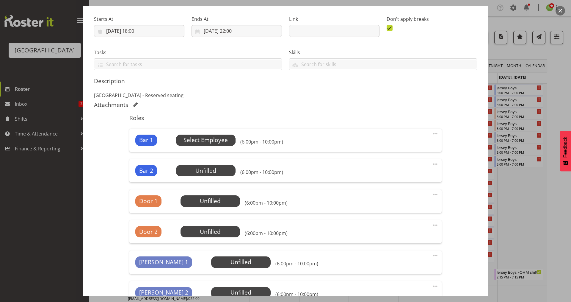
click at [210, 142] on span "Select Employee" at bounding box center [206, 140] width 44 height 9
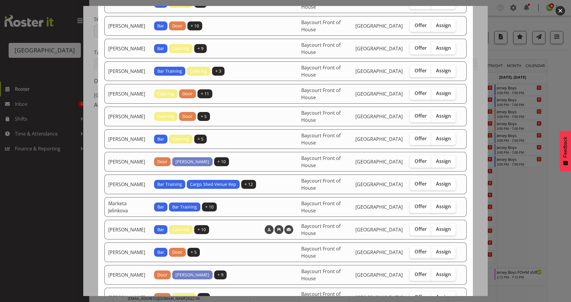
scroll to position [79, 0]
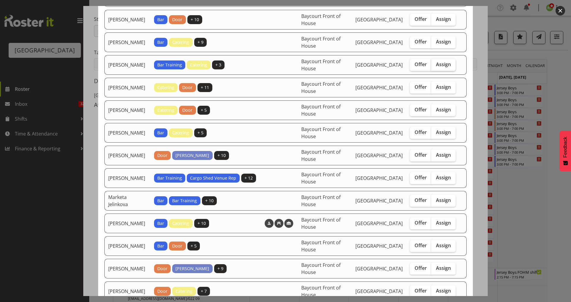
click at [436, 64] on span "Assign" at bounding box center [443, 64] width 15 height 6
click at [434, 64] on input "Assign" at bounding box center [433, 64] width 4 height 4
checkbox input "true"
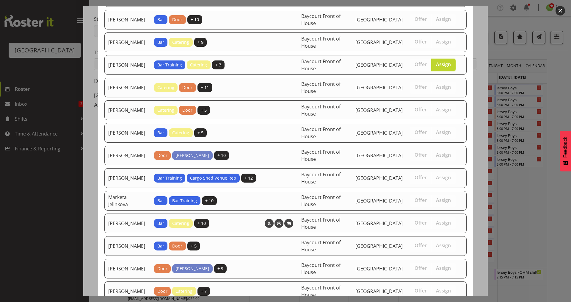
scroll to position [144, 0]
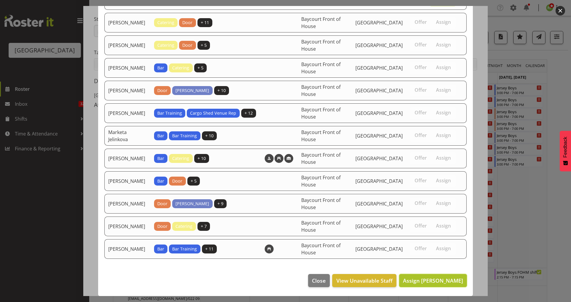
click at [423, 277] on span "Assign Dominique Vogler" at bounding box center [433, 280] width 60 height 7
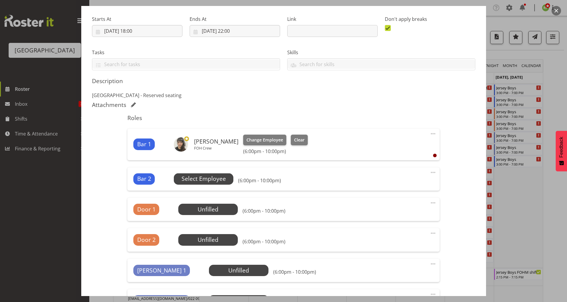
click at [197, 177] on span "Select Employee" at bounding box center [204, 178] width 44 height 9
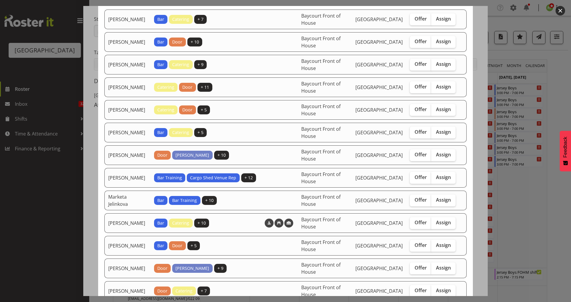
scroll to position [79, 0]
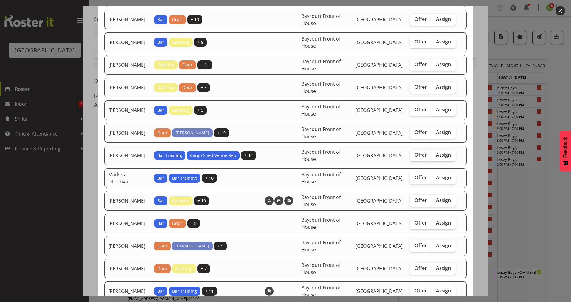
click at [437, 107] on span "Assign" at bounding box center [443, 110] width 15 height 6
click at [435, 108] on input "Assign" at bounding box center [433, 110] width 4 height 4
checkbox input "true"
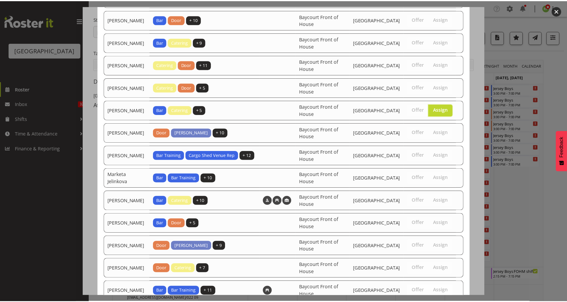
scroll to position [122, 0]
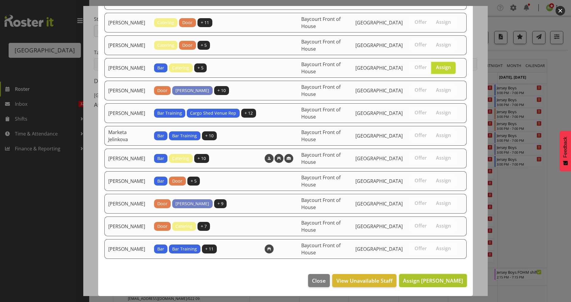
click at [425, 278] on span "Assign Kelly Shepherd" at bounding box center [433, 280] width 60 height 7
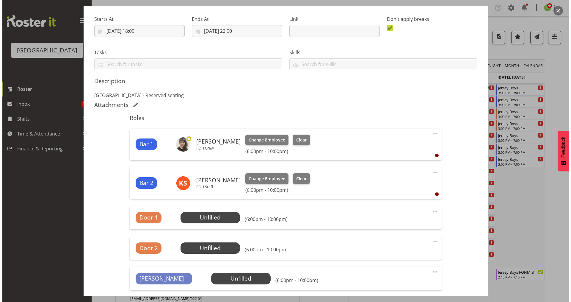
scroll to position [224, 0]
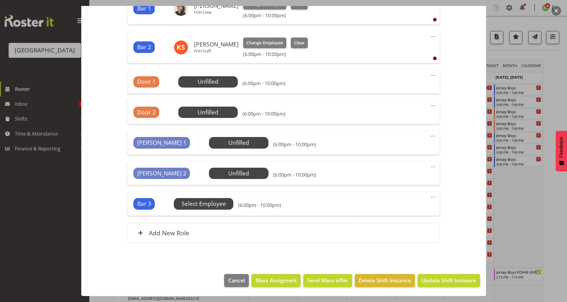
click at [0, 0] on span "Select Employee" at bounding box center [0, 0] width 0 height 0
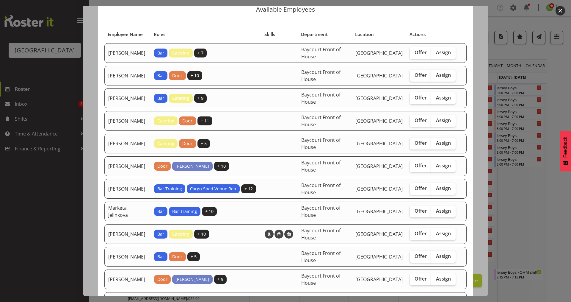
scroll to position [20, 0]
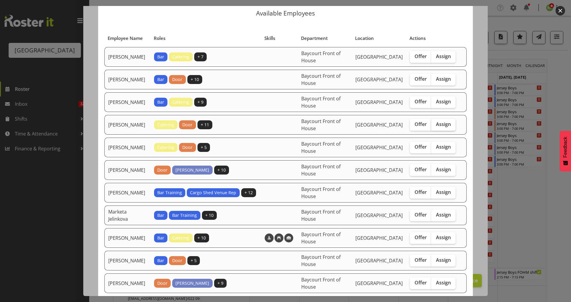
click at [435, 128] on label "Assign" at bounding box center [443, 125] width 24 height 12
click at [435, 126] on input "Assign" at bounding box center [433, 124] width 4 height 4
checkbox input "true"
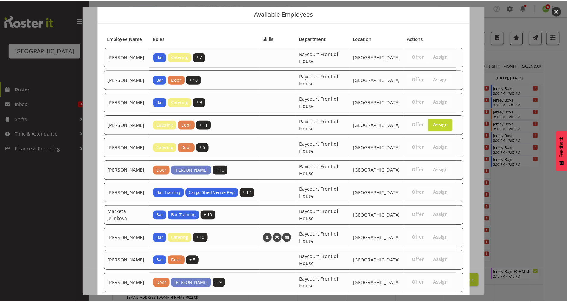
scroll to position [99, 0]
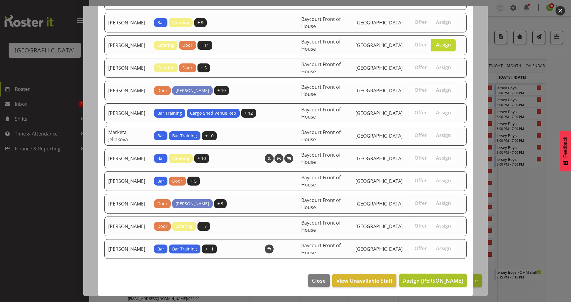
click at [433, 279] on span "Assign Emma Johns" at bounding box center [433, 280] width 60 height 7
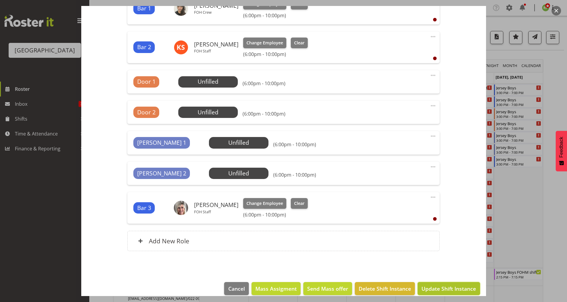
click at [445, 287] on span "Update Shift Instance" at bounding box center [448, 288] width 54 height 8
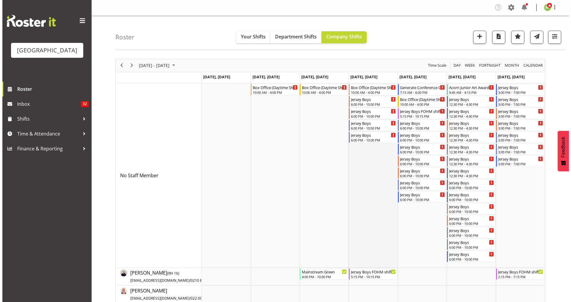
scroll to position [0, 0]
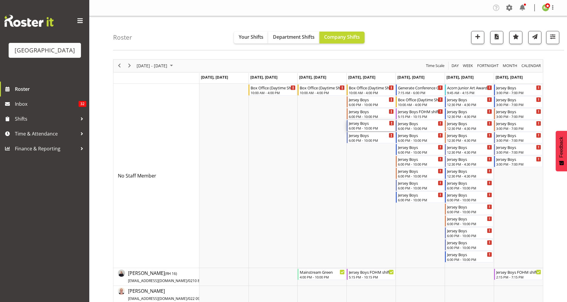
click at [362, 121] on div "Jersey Boys" at bounding box center [371, 123] width 45 height 6
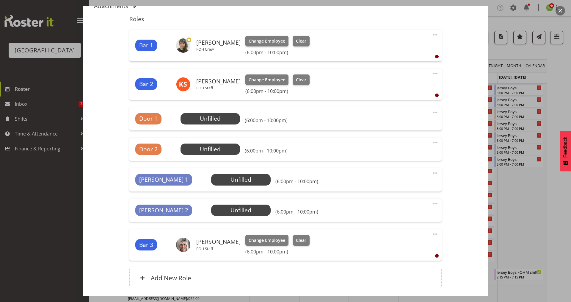
scroll to position [198, 0]
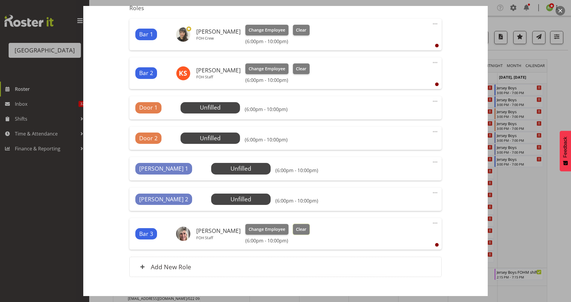
click at [296, 230] on span "Clear" at bounding box center [301, 229] width 10 height 7
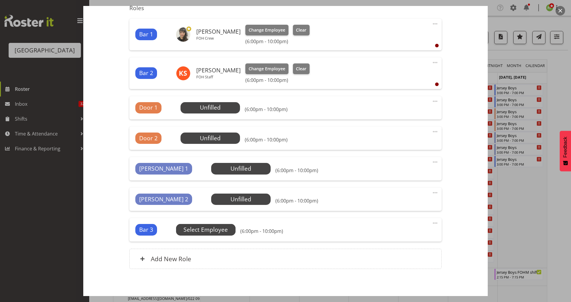
click at [0, 0] on span "Select Employee" at bounding box center [0, 0] width 0 height 0
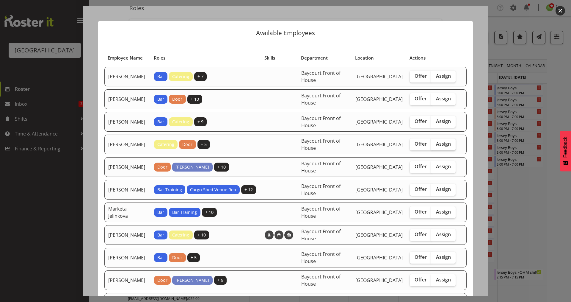
click at [441, 146] on span "Assign" at bounding box center [443, 144] width 15 height 6
click at [435, 146] on input "Assign" at bounding box center [433, 144] width 4 height 4
checkbox input "true"
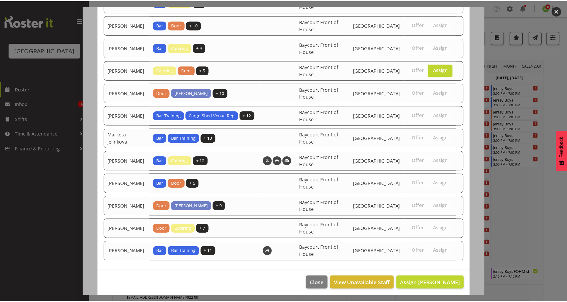
scroll to position [76, 0]
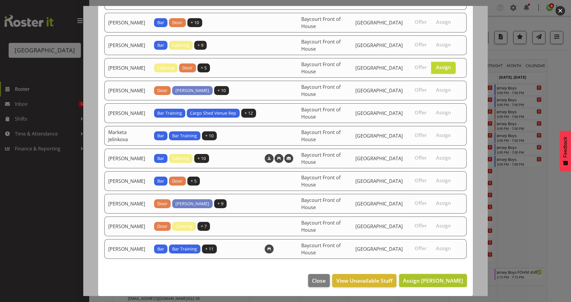
click at [430, 282] on span "Assign Jordan Sanft" at bounding box center [433, 280] width 60 height 7
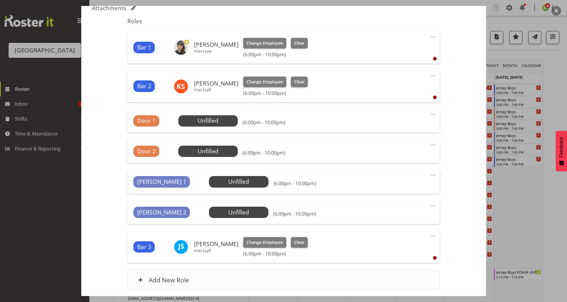
scroll to position [232, 0]
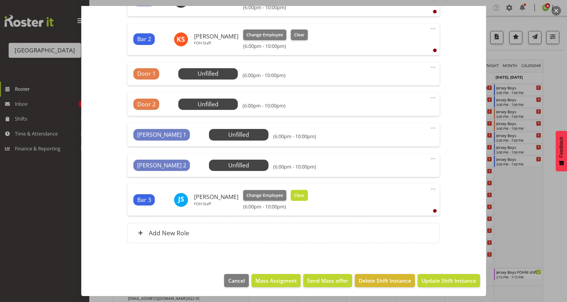
click at [294, 193] on span "Clear" at bounding box center [299, 195] width 10 height 7
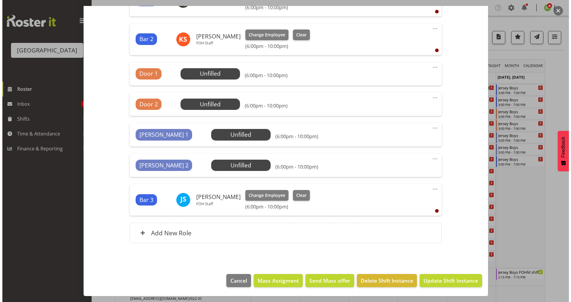
scroll to position [224, 0]
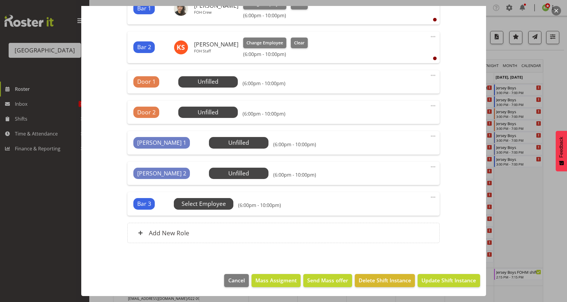
click at [0, 0] on span "Select Employee" at bounding box center [0, 0] width 0 height 0
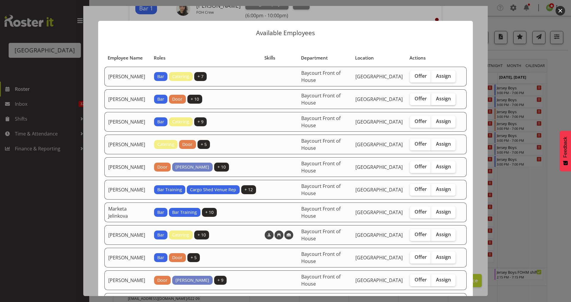
click at [436, 101] on span "Assign" at bounding box center [443, 99] width 15 height 6
click at [435, 101] on input "Assign" at bounding box center [433, 99] width 4 height 4
checkbox input "true"
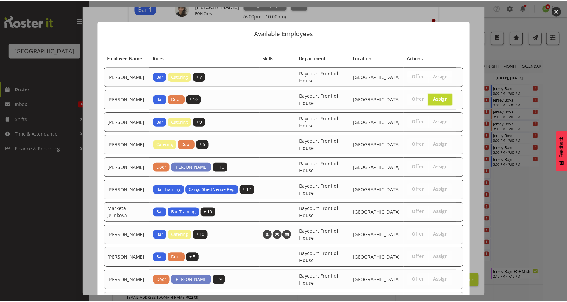
scroll to position [76, 0]
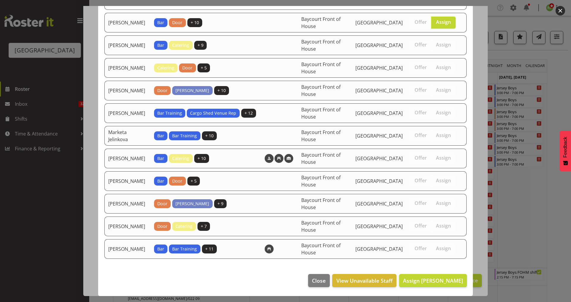
click at [423, 272] on footer "Close View Unavailable Staff Assign Chris Darlington" at bounding box center [285, 282] width 375 height 28
click at [423, 280] on span "Assign Chris Darlington" at bounding box center [433, 280] width 60 height 7
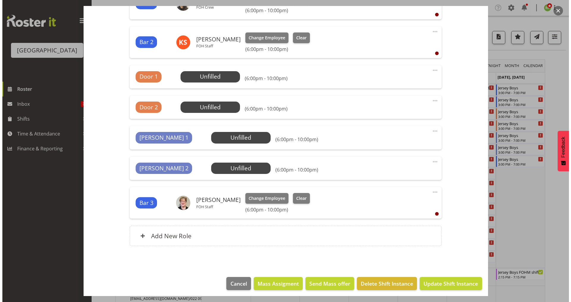
scroll to position [232, 0]
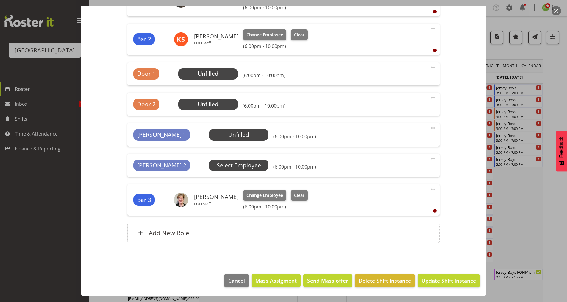
click at [0, 0] on span "Select Employee" at bounding box center [0, 0] width 0 height 0
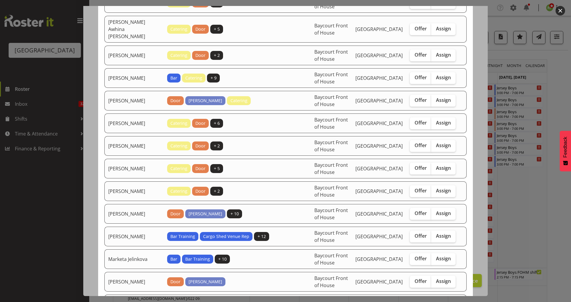
scroll to position [119, 0]
click at [436, 142] on span "Assign" at bounding box center [443, 145] width 15 height 6
click at [435, 143] on input "Assign" at bounding box center [433, 145] width 4 height 4
checkbox input "true"
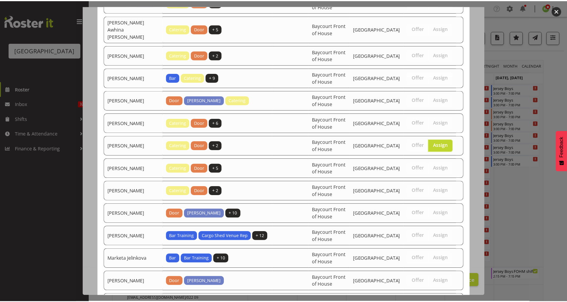
scroll to position [348, 0]
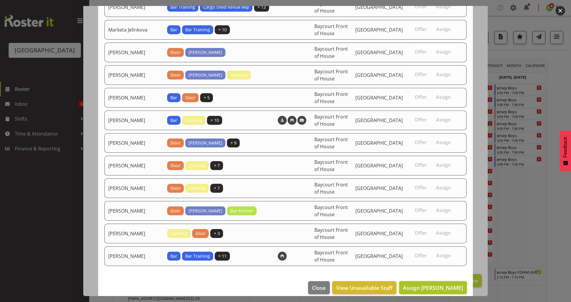
click at [436, 284] on span "Assign Jody Smart" at bounding box center [433, 287] width 60 height 7
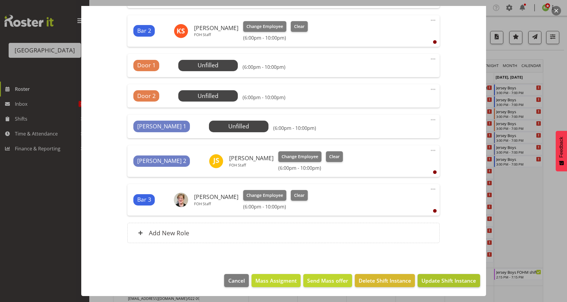
scroll to position [79, 0]
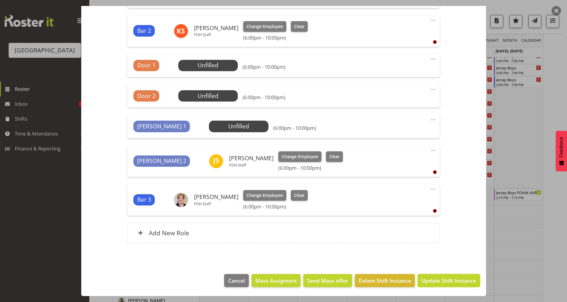
click at [432, 279] on span "Update Shift Instance" at bounding box center [448, 280] width 54 height 8
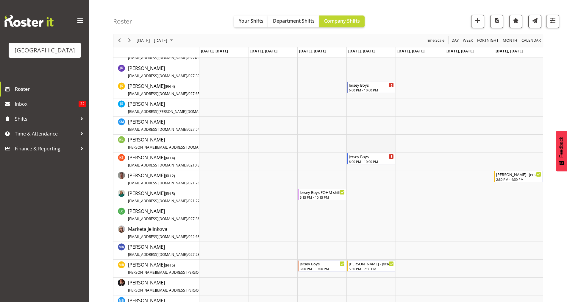
scroll to position [595, 0]
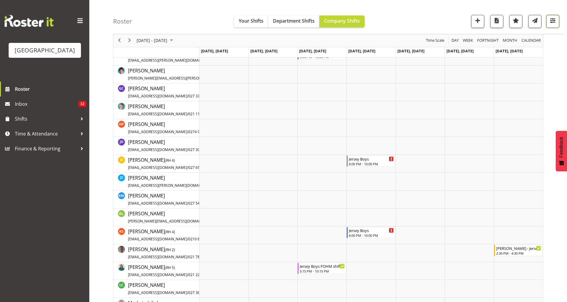
click at [550, 24] on span "button" at bounding box center [553, 21] width 8 height 8
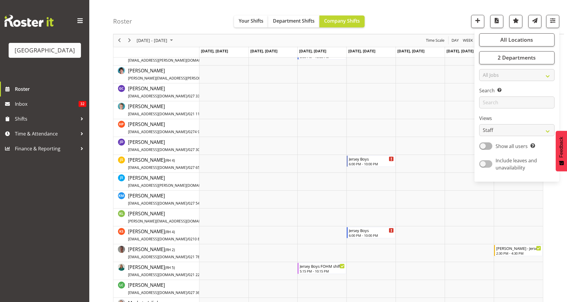
click at [482, 160] on span at bounding box center [485, 163] width 13 height 7
click at [482, 162] on input "Include leaves and unavailability" at bounding box center [481, 164] width 4 height 4
checkbox input "true"
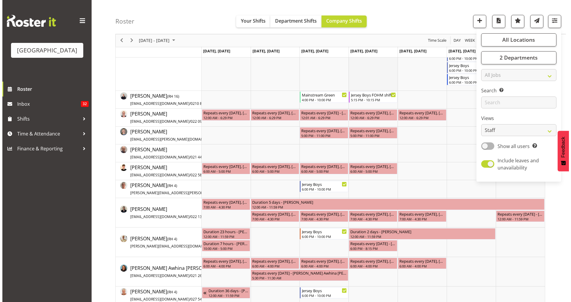
scroll to position [18, 0]
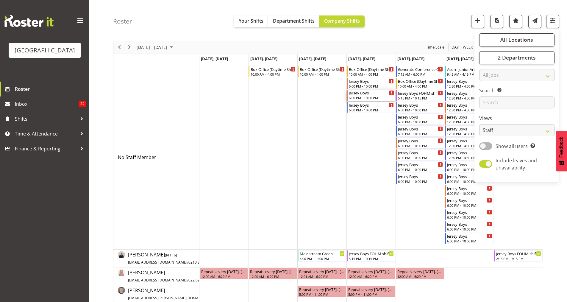
click at [364, 96] on div "Jersey Boys 6:00 PM - 10:00 PM" at bounding box center [371, 95] width 45 height 11
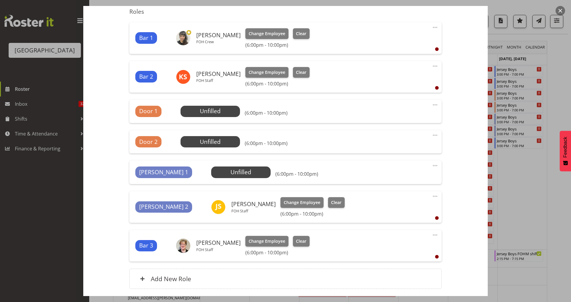
scroll to position [198, 0]
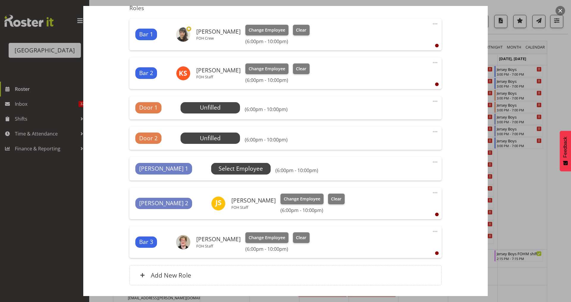
click at [0, 0] on span "Select Employee" at bounding box center [0, 0] width 0 height 0
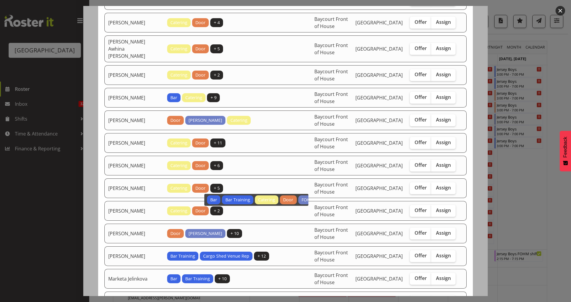
scroll to position [159, 0]
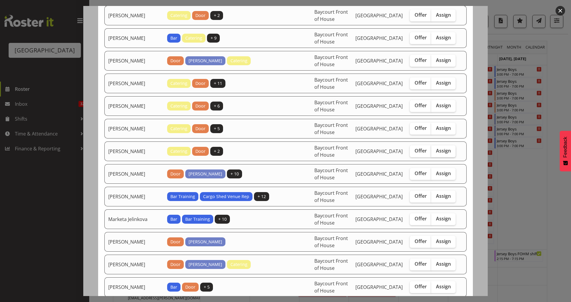
click at [436, 148] on span "Assign" at bounding box center [443, 151] width 15 height 6
click at [434, 149] on input "Assign" at bounding box center [433, 151] width 4 height 4
checkbox input "true"
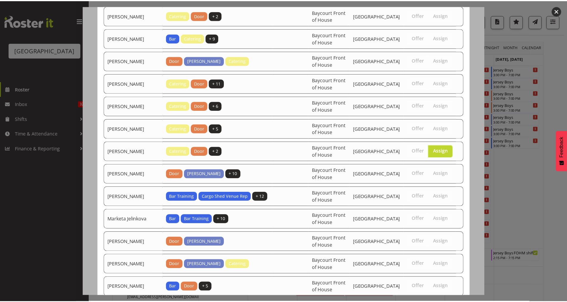
scroll to position [348, 0]
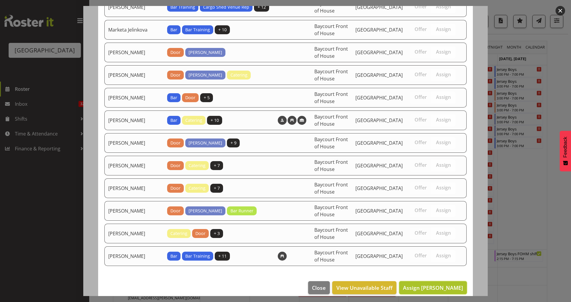
click at [446, 284] on span "Assign Katherine Madill" at bounding box center [433, 287] width 60 height 7
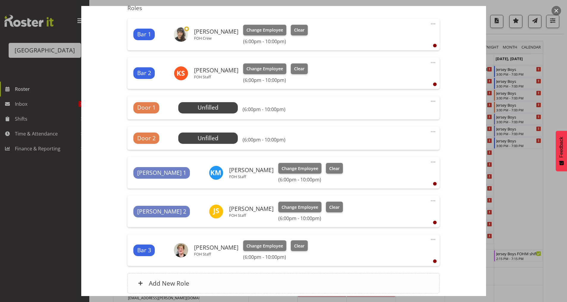
scroll to position [249, 0]
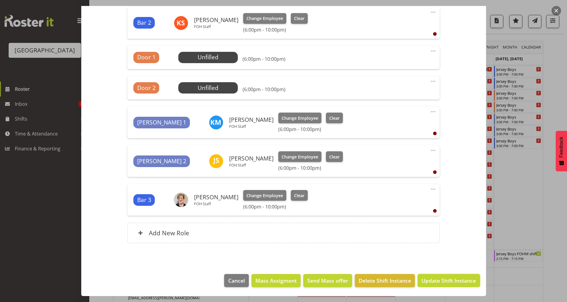
click at [437, 278] on span "Update Shift Instance" at bounding box center [448, 280] width 54 height 8
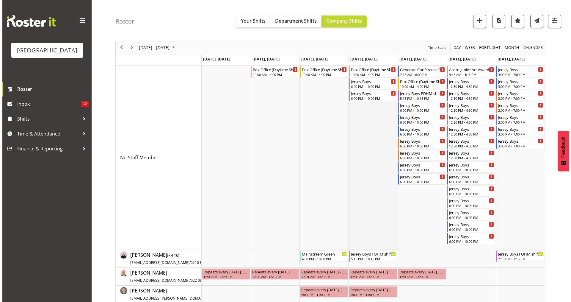
scroll to position [0, 0]
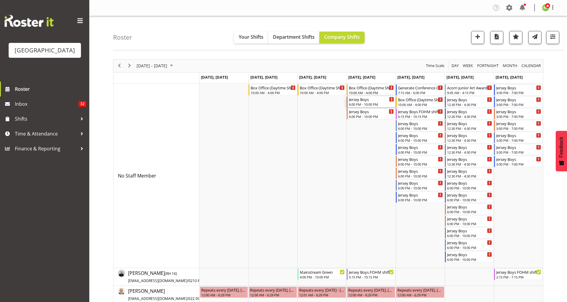
click at [369, 100] on div "Jersey Boys" at bounding box center [371, 99] width 45 height 6
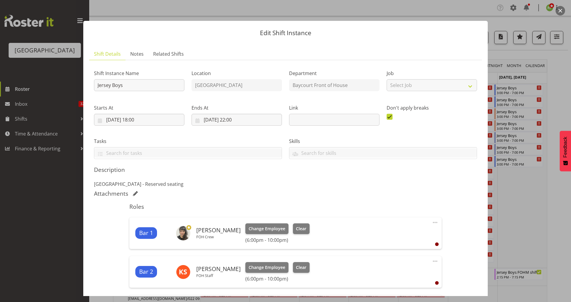
scroll to position [119, 0]
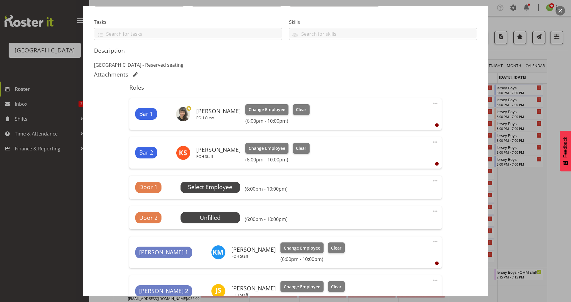
click at [213, 191] on span "Select Employee" at bounding box center [210, 187] width 44 height 9
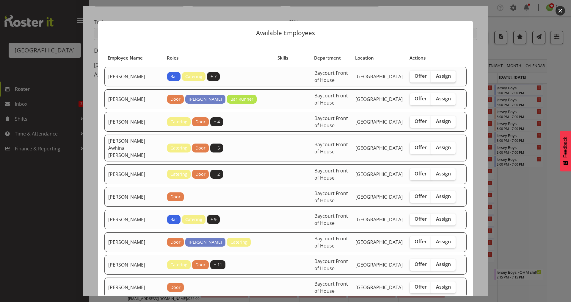
click at [436, 78] on span "Assign" at bounding box center [443, 76] width 15 height 6
click at [435, 78] on input "Assign" at bounding box center [433, 76] width 4 height 4
checkbox input "true"
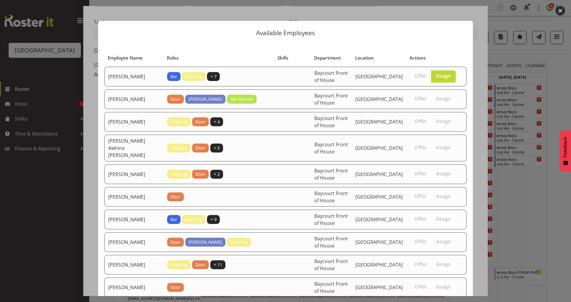
scroll to position [370, 0]
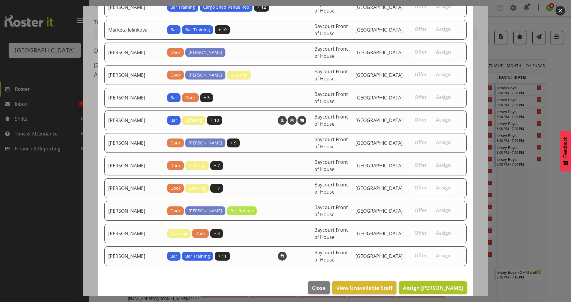
click at [434, 284] on span "Assign Alec Were" at bounding box center [433, 287] width 60 height 7
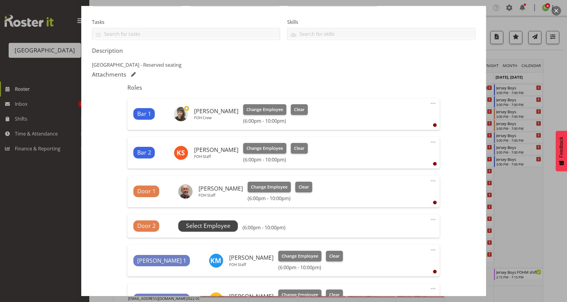
click at [205, 226] on span "Select Employee" at bounding box center [208, 225] width 44 height 9
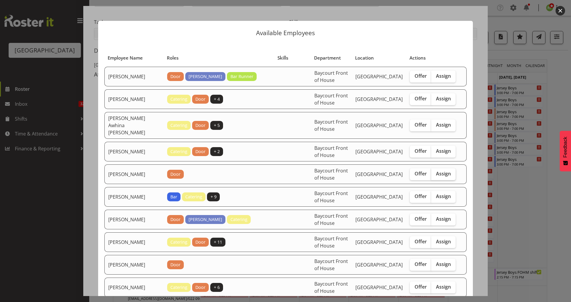
click at [440, 170] on span "Assign" at bounding box center [443, 173] width 15 height 6
click at [435, 172] on input "Assign" at bounding box center [433, 174] width 4 height 4
checkbox input "true"
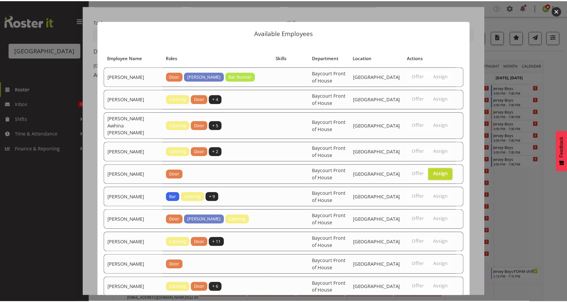
scroll to position [348, 0]
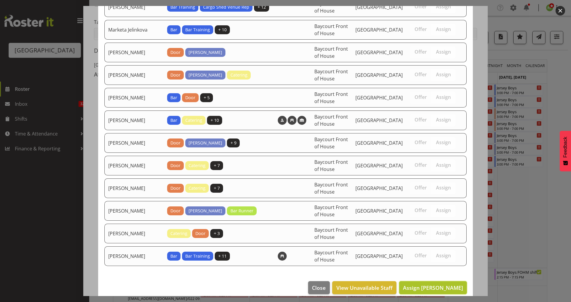
click at [435, 281] on button "Assign Ciska Vogelzang" at bounding box center [433, 287] width 68 height 13
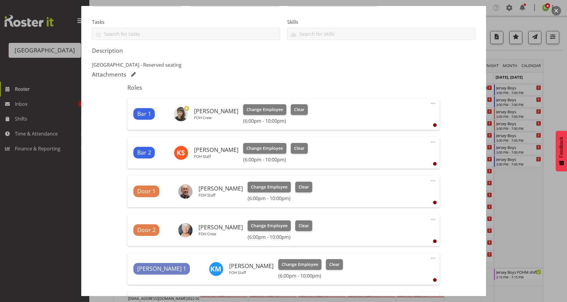
scroll to position [265, 0]
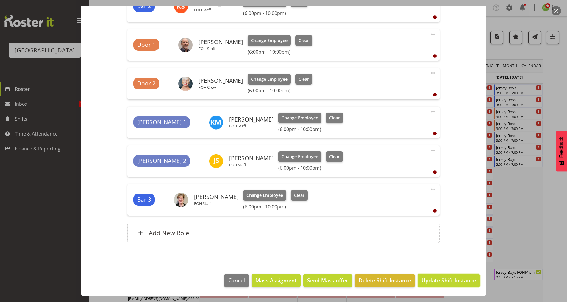
click at [442, 284] on button "Update Shift Instance" at bounding box center [448, 280] width 62 height 13
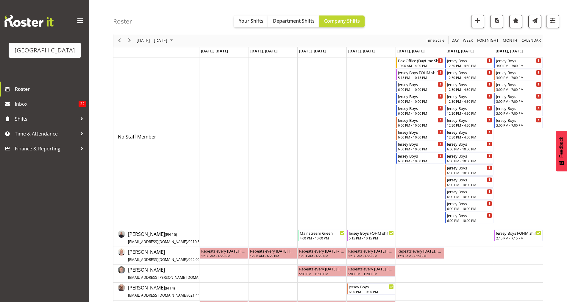
scroll to position [0, 0]
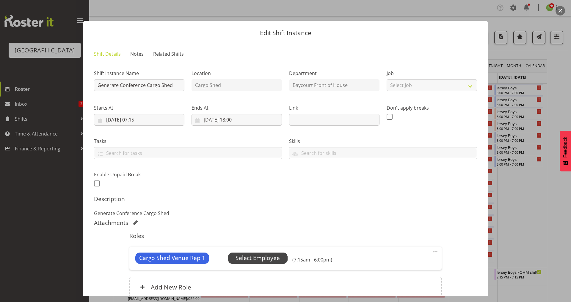
click at [257, 254] on span "Select Employee" at bounding box center [258, 258] width 44 height 9
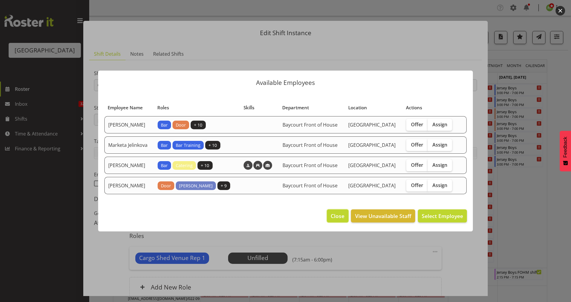
click at [336, 220] on span "Close" at bounding box center [338, 216] width 14 height 8
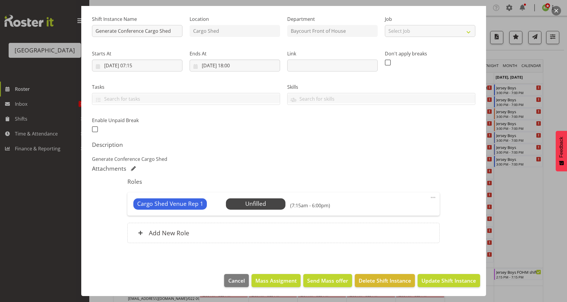
scroll to position [40, 0]
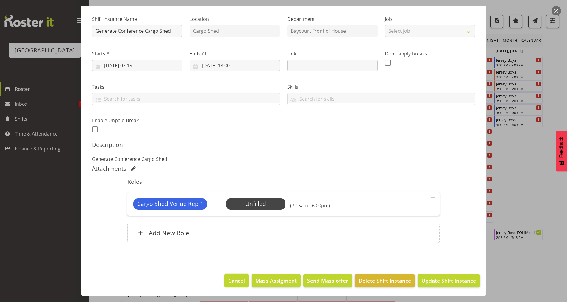
click at [238, 279] on span "Cancel" at bounding box center [236, 280] width 17 height 8
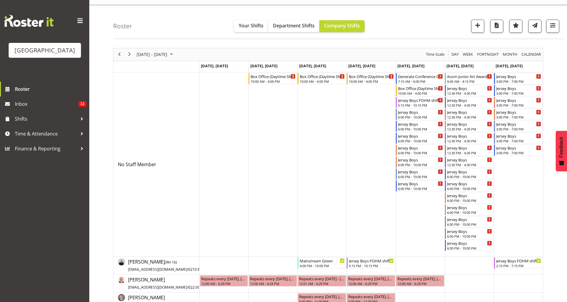
scroll to position [0, 0]
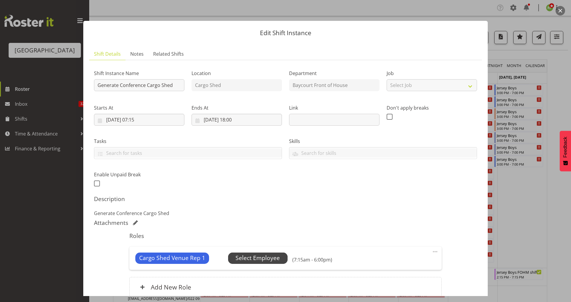
click at [255, 259] on span "Select Employee" at bounding box center [258, 258] width 44 height 9
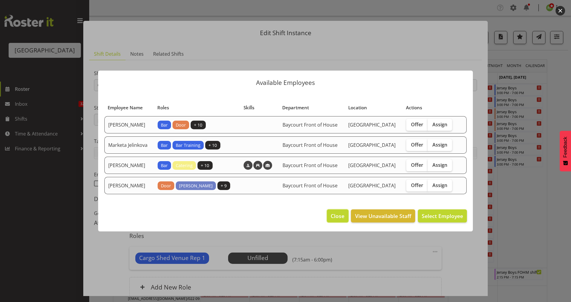
click at [342, 220] on span "Close" at bounding box center [338, 216] width 14 height 8
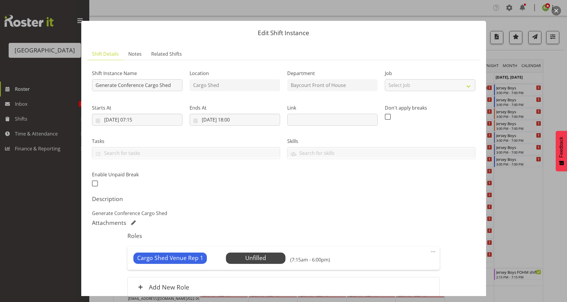
scroll to position [54, 0]
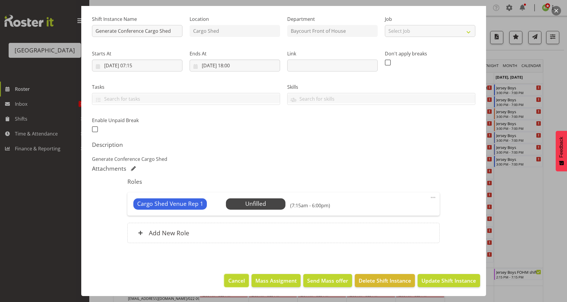
click at [233, 280] on span "Cancel" at bounding box center [236, 280] width 17 height 8
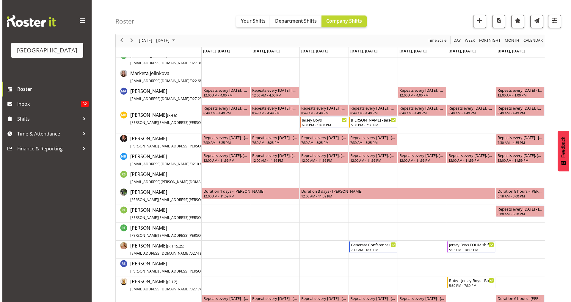
scroll to position [1032, 0]
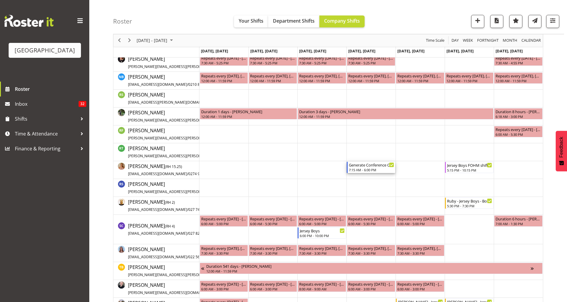
click at [366, 167] on div "Generate Conference Cargo Shed" at bounding box center [371, 165] width 45 height 6
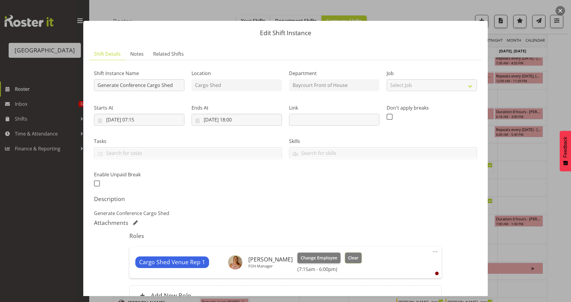
click at [352, 256] on span "Clear" at bounding box center [353, 257] width 10 height 7
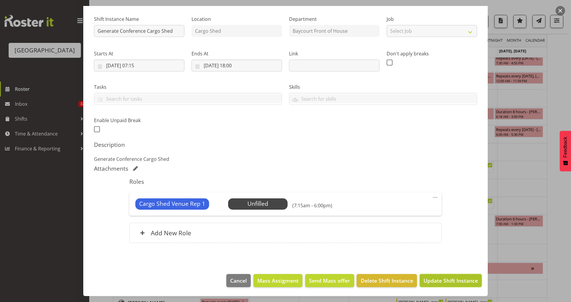
click at [445, 277] on span "Update Shift Instance" at bounding box center [451, 280] width 54 height 8
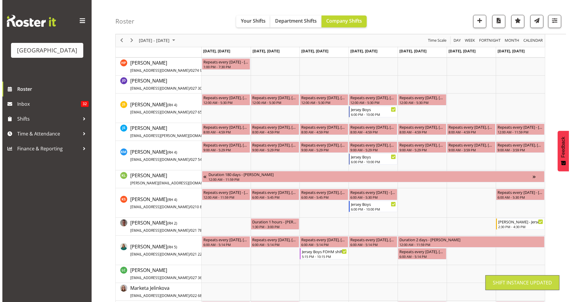
scroll to position [0, 0]
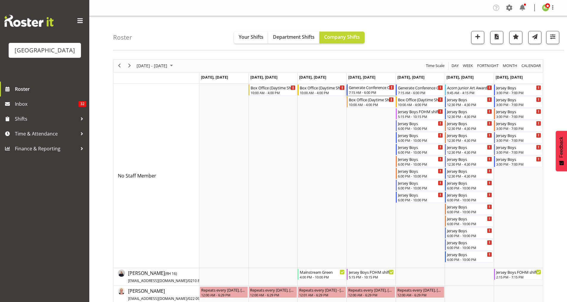
click at [365, 92] on div "7:15 AM - 6:00 PM" at bounding box center [371, 92] width 45 height 5
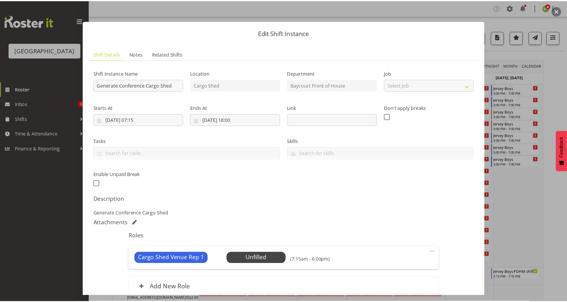
scroll to position [54, 0]
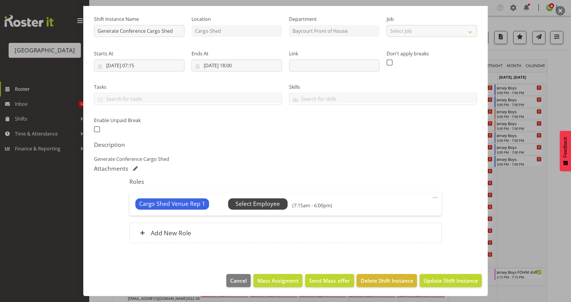
click at [250, 205] on span "Select Employee" at bounding box center [258, 203] width 44 height 9
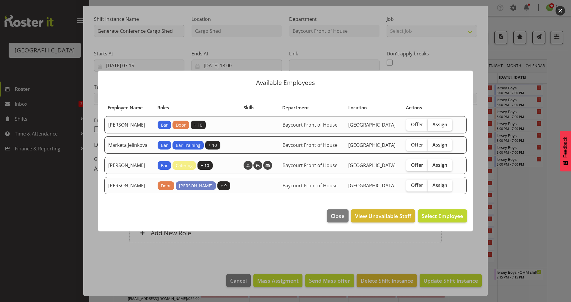
click at [445, 122] on span "Assign" at bounding box center [440, 124] width 15 height 6
click at [432, 122] on input "Assign" at bounding box center [430, 124] width 4 height 4
checkbox input "true"
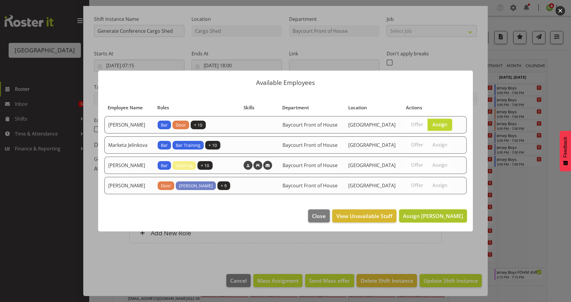
click at [434, 219] on span "Assign Chris Darlington" at bounding box center [433, 215] width 60 height 7
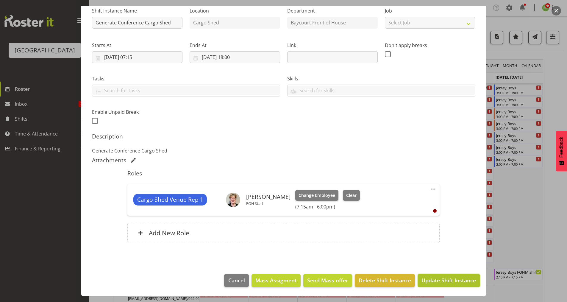
click at [438, 279] on span "Update Shift Instance" at bounding box center [448, 280] width 54 height 8
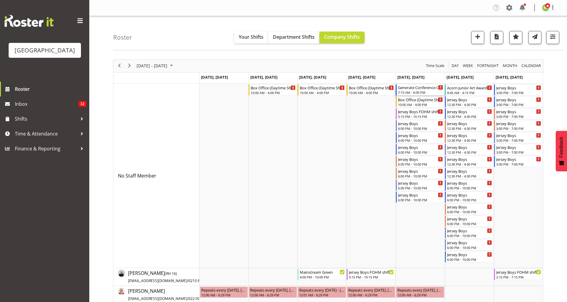
click at [423, 92] on div "7:15 AM - 6:00 PM" at bounding box center [420, 92] width 45 height 5
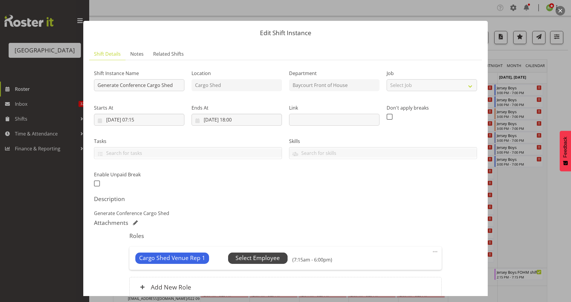
click at [257, 257] on span "Select Employee" at bounding box center [258, 258] width 44 height 9
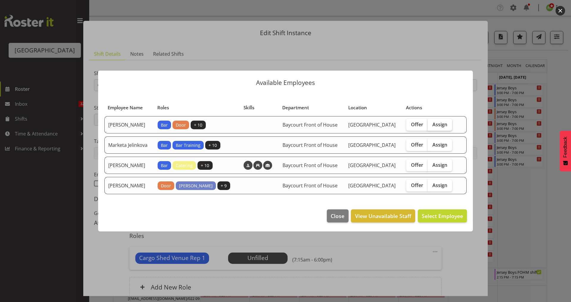
click at [446, 121] on span "Assign" at bounding box center [440, 124] width 15 height 6
click at [432, 122] on input "Assign" at bounding box center [430, 124] width 4 height 4
checkbox input "true"
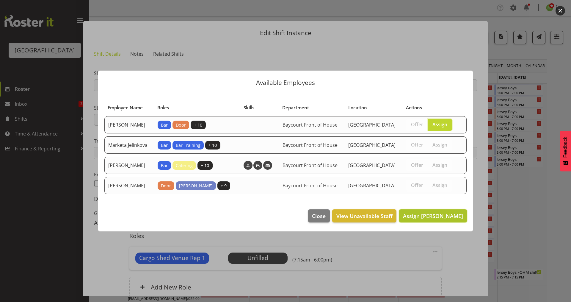
click at [434, 219] on span "Assign Chris Darlington" at bounding box center [433, 215] width 60 height 7
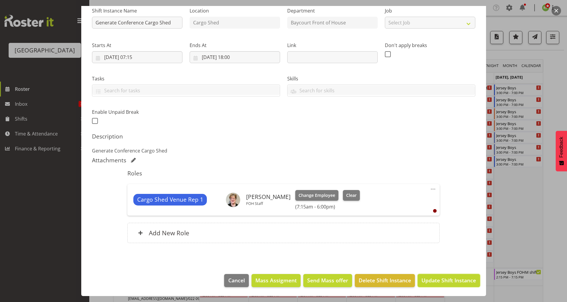
click at [439, 277] on span "Update Shift Instance" at bounding box center [448, 280] width 54 height 8
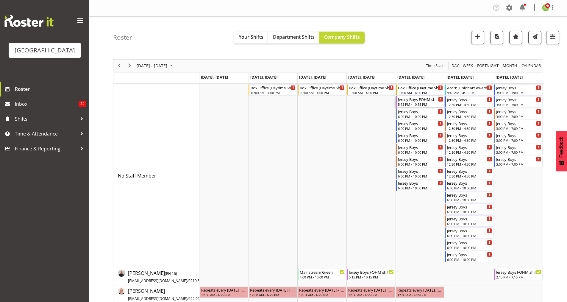
click at [410, 102] on div "Jersey Boys FOHM shift 5:15 PM - 10:15 PM" at bounding box center [420, 101] width 45 height 11
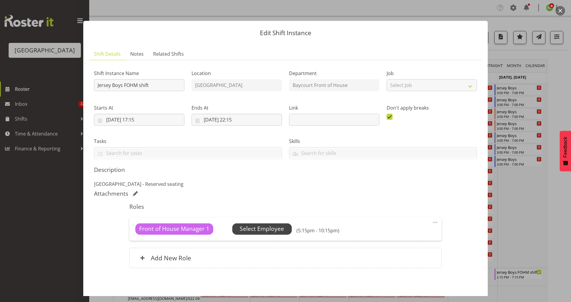
click at [271, 232] on span "Select Employee" at bounding box center [262, 228] width 44 height 9
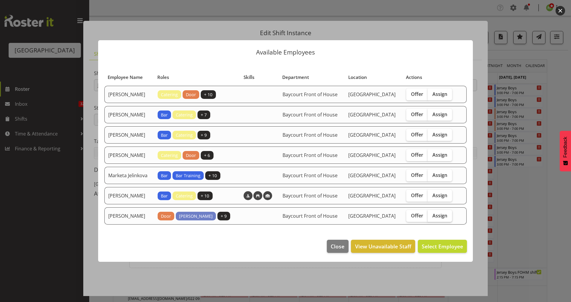
click at [445, 218] on span "Assign" at bounding box center [440, 215] width 15 height 6
click at [432, 217] on input "Assign" at bounding box center [430, 215] width 4 height 4
checkbox input "true"
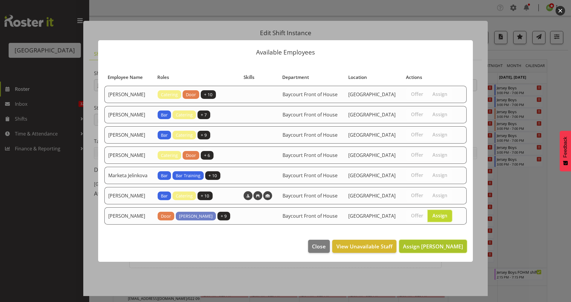
click at [436, 250] on span "Assign Robin Hendriks" at bounding box center [433, 246] width 60 height 7
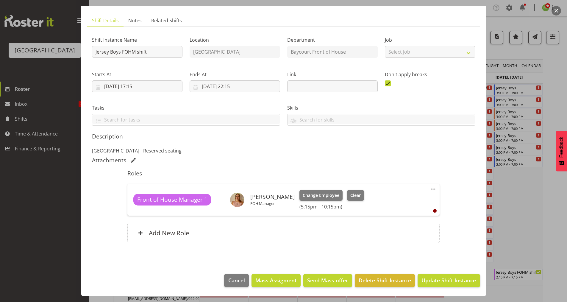
scroll to position [79, 0]
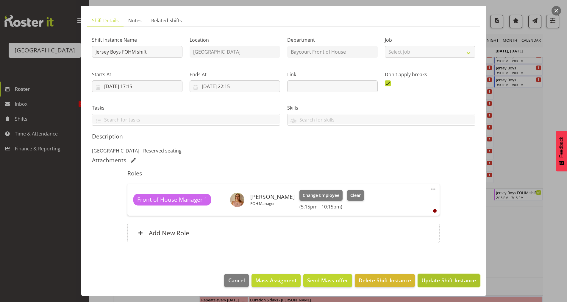
click at [439, 281] on span "Update Shift Instance" at bounding box center [448, 280] width 54 height 8
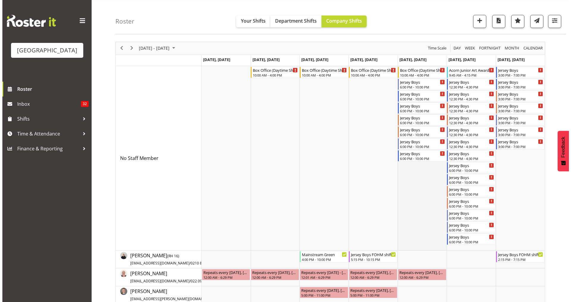
scroll to position [0, 0]
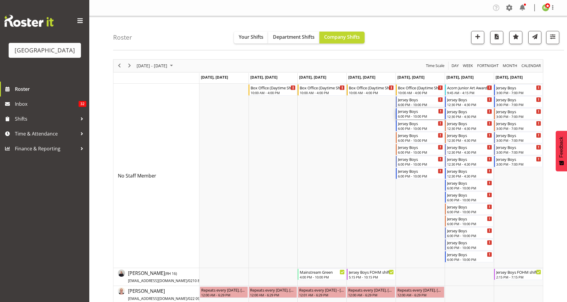
click at [412, 113] on div "Jersey Boys" at bounding box center [420, 111] width 45 height 6
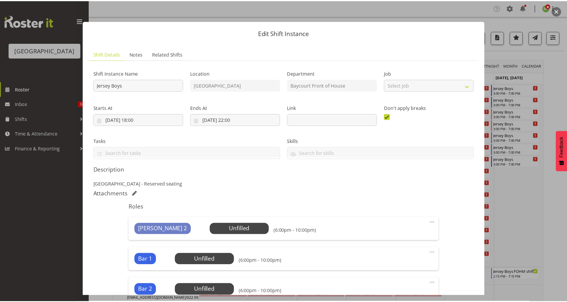
scroll to position [159, 0]
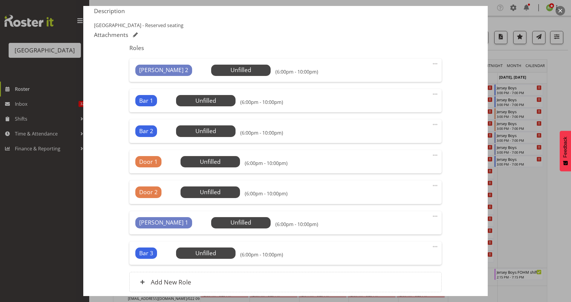
click at [561, 8] on button "button" at bounding box center [561, 11] width 10 height 10
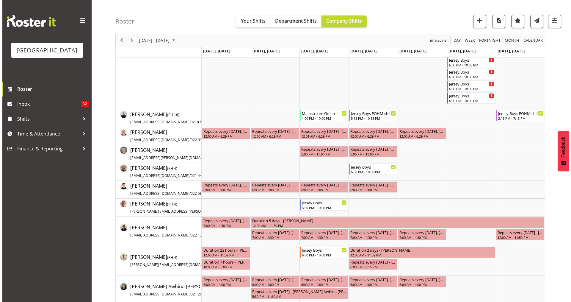
scroll to position [0, 0]
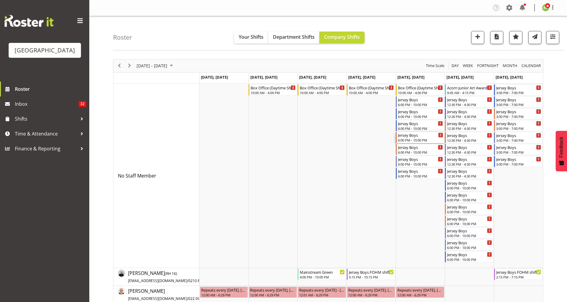
click at [406, 138] on div "6:00 PM - 10:00 PM" at bounding box center [420, 139] width 45 height 5
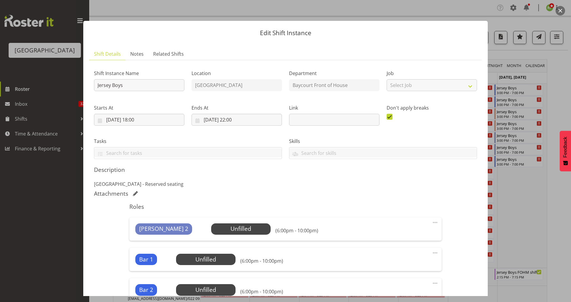
scroll to position [198, 0]
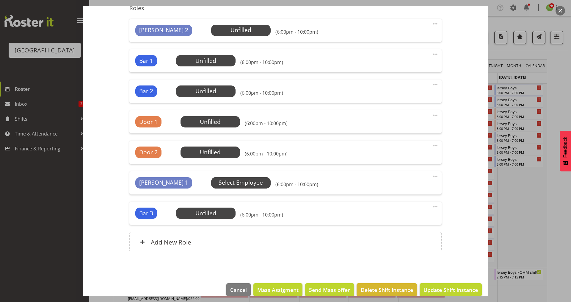
click at [0, 0] on span "Select Employee" at bounding box center [0, 0] width 0 height 0
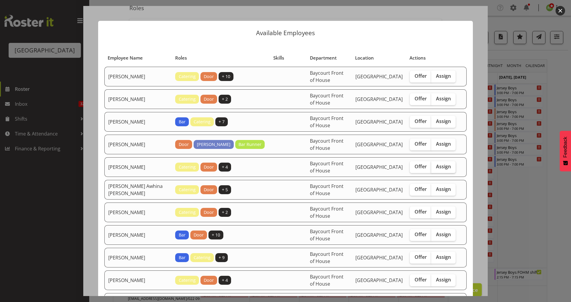
click at [435, 170] on label "Assign" at bounding box center [443, 167] width 24 height 12
click at [435, 168] on input "Assign" at bounding box center [433, 167] width 4 height 4
checkbox input "true"
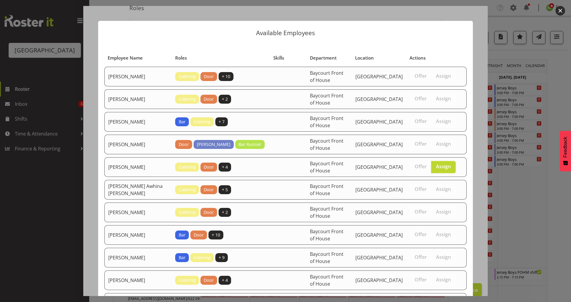
scroll to position [461, 0]
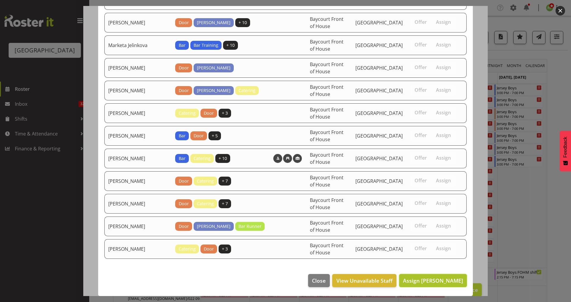
click at [426, 277] on span "Assign Amanda Clark" at bounding box center [433, 280] width 60 height 7
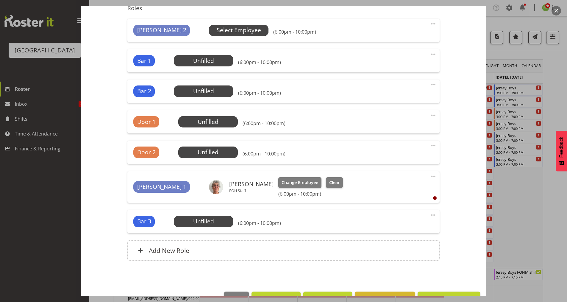
click at [217, 32] on span "Select Employee" at bounding box center [239, 30] width 44 height 9
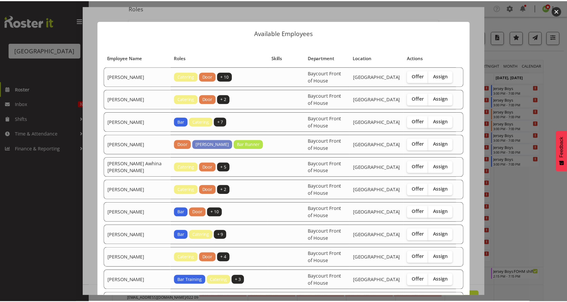
scroll to position [438, 0]
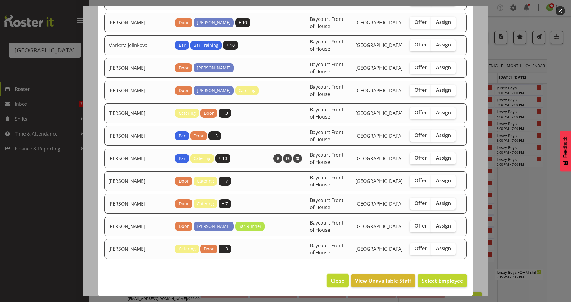
click at [333, 281] on span "Close" at bounding box center [338, 280] width 14 height 8
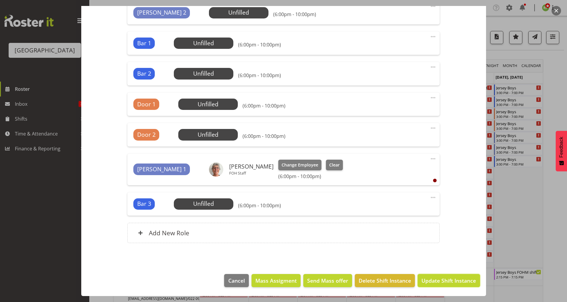
click at [437, 277] on span "Update Shift Instance" at bounding box center [448, 280] width 54 height 8
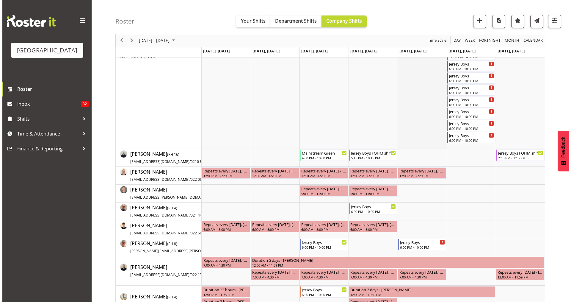
scroll to position [0, 0]
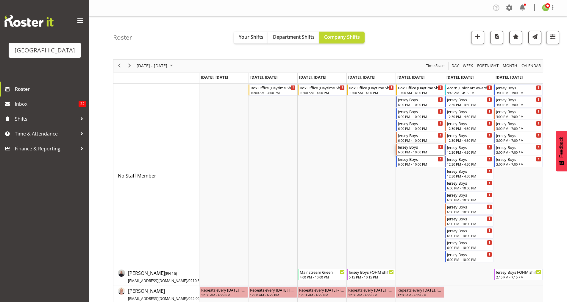
click at [408, 150] on div "Jersey Boys 6:00 PM - 10:00 PM" at bounding box center [420, 149] width 45 height 11
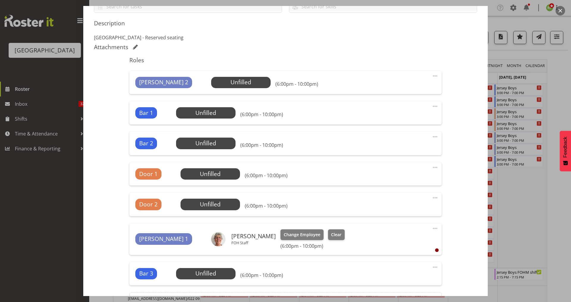
scroll to position [159, 0]
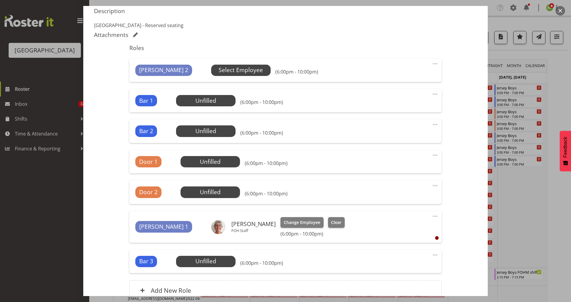
click at [219, 73] on span "Select Employee" at bounding box center [241, 70] width 44 height 9
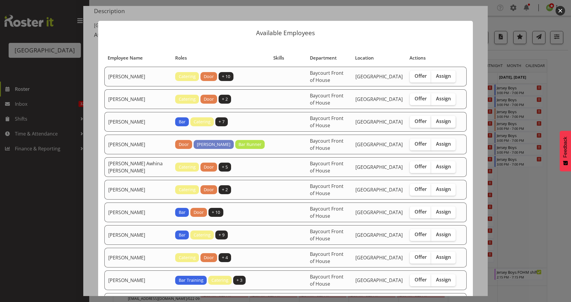
click at [438, 121] on span "Assign" at bounding box center [443, 121] width 15 height 6
click at [435, 121] on input "Assign" at bounding box center [433, 121] width 4 height 4
checkbox input "true"
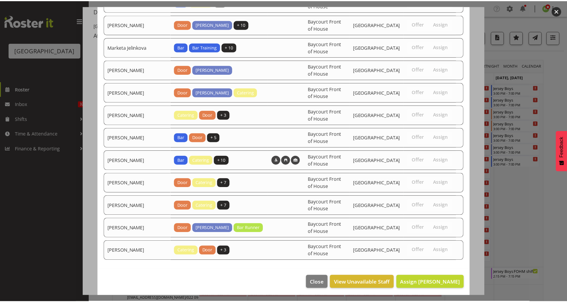
scroll to position [438, 0]
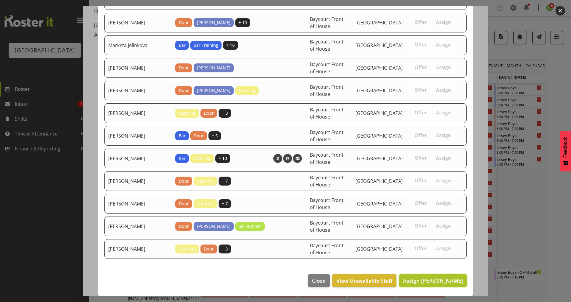
click at [434, 283] on span "Assign Alec Were" at bounding box center [433, 280] width 60 height 7
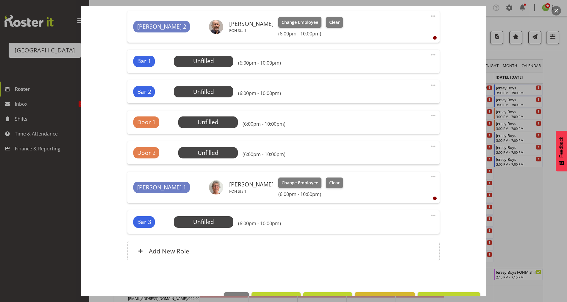
scroll to position [224, 0]
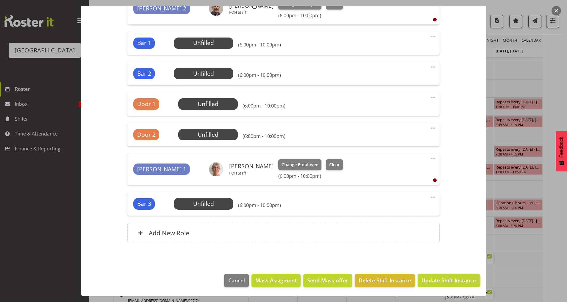
click at [446, 281] on span "Update Shift Instance" at bounding box center [448, 280] width 54 height 8
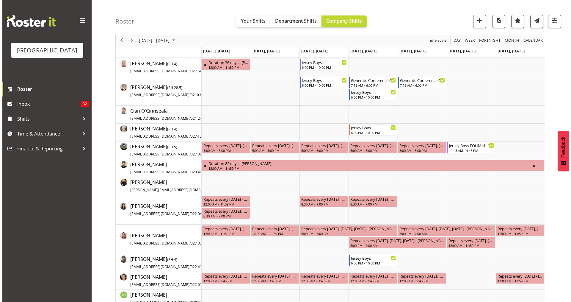
scroll to position [0, 0]
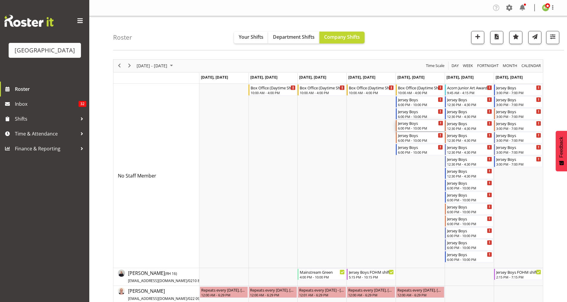
click at [403, 121] on div "Jersey Boys" at bounding box center [420, 123] width 45 height 6
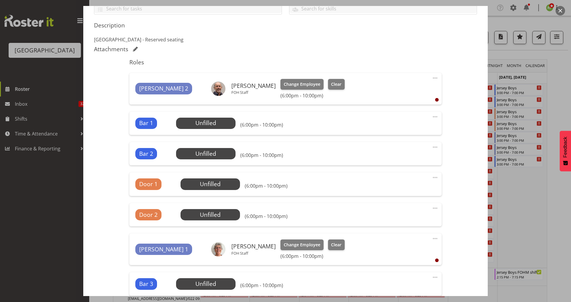
scroll to position [159, 0]
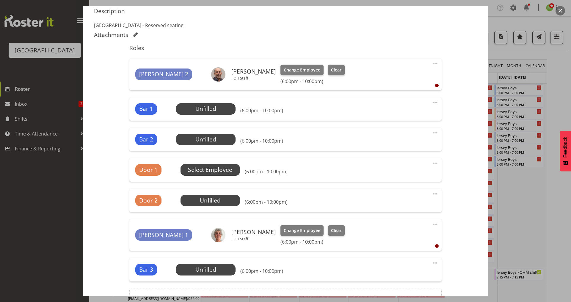
click at [0, 0] on span "Select Employee" at bounding box center [0, 0] width 0 height 0
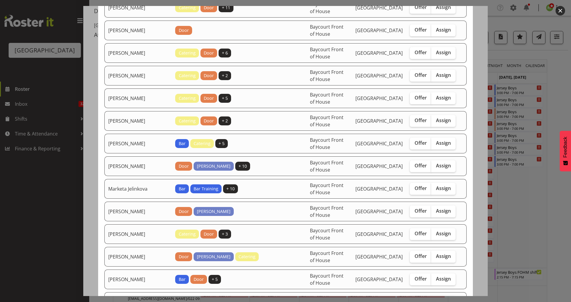
scroll to position [461, 0]
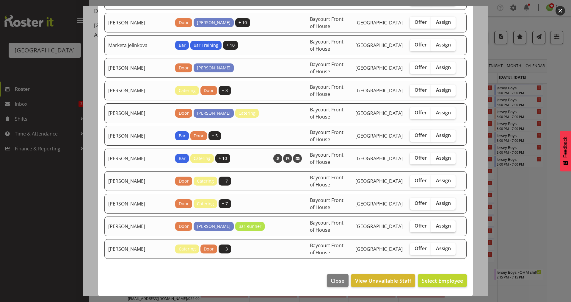
click at [438, 224] on span "Assign" at bounding box center [443, 226] width 15 height 6
click at [435, 224] on input "Assign" at bounding box center [433, 226] width 4 height 4
checkbox input "true"
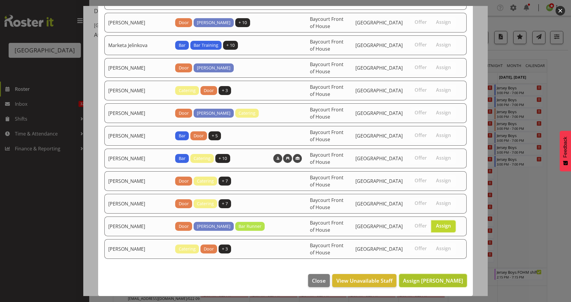
click at [436, 283] on span "Assign Sumner Raos" at bounding box center [433, 280] width 60 height 7
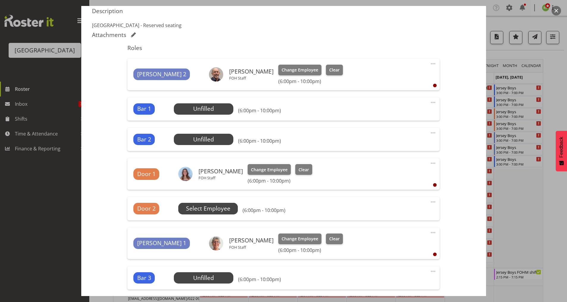
click at [0, 0] on span "Select Employee" at bounding box center [0, 0] width 0 height 0
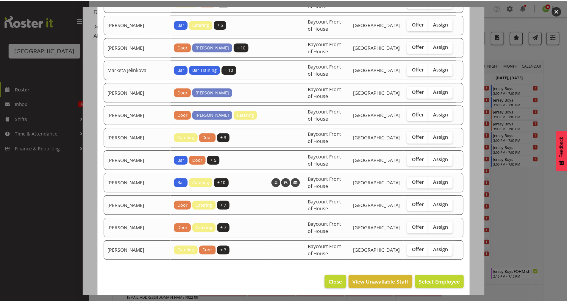
scroll to position [438, 0]
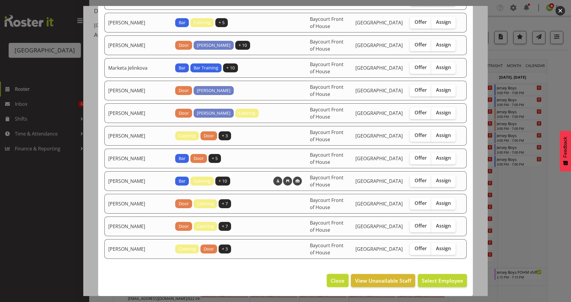
click at [331, 282] on span "Close" at bounding box center [338, 280] width 14 height 8
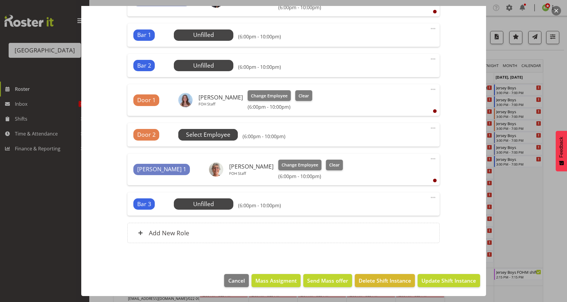
scroll to position [113, 0]
click at [431, 281] on span "Update Shift Instance" at bounding box center [448, 280] width 54 height 8
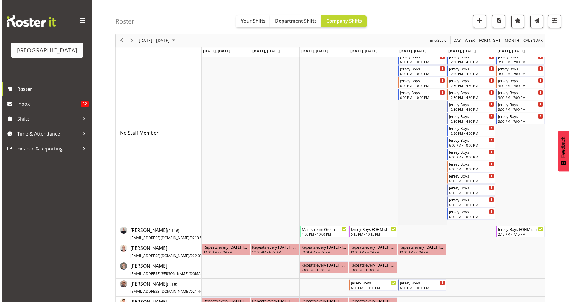
scroll to position [0, 0]
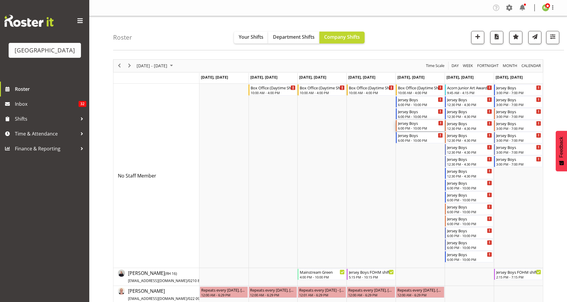
click at [406, 125] on div "Jersey Boys" at bounding box center [420, 123] width 45 height 6
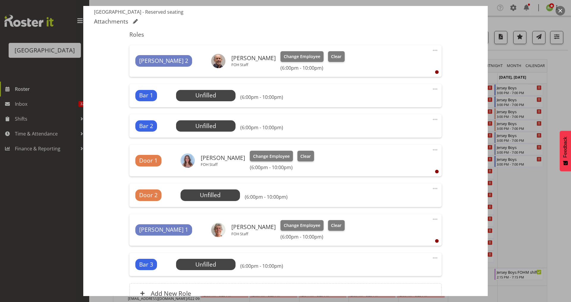
scroll to position [198, 0]
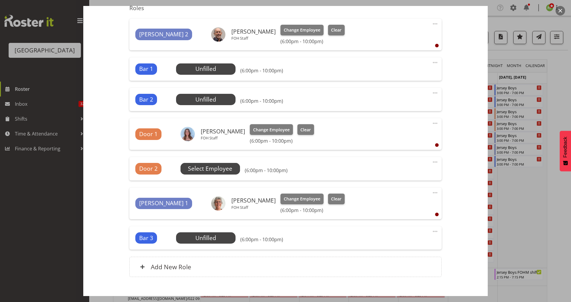
click at [0, 0] on span "Select Employee" at bounding box center [0, 0] width 0 height 0
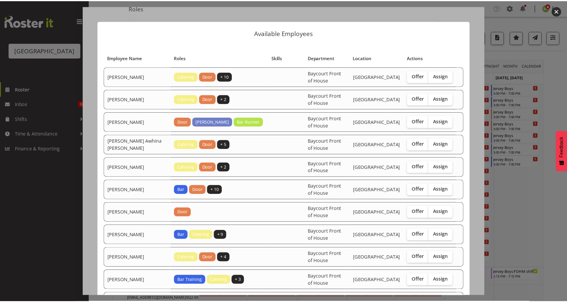
scroll to position [438, 0]
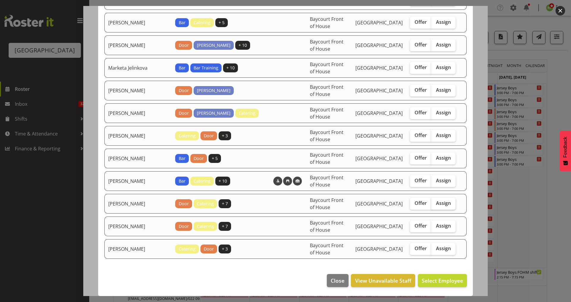
click at [439, 202] on span "Assign" at bounding box center [443, 203] width 15 height 6
click at [435, 202] on input "Assign" at bounding box center [433, 203] width 4 height 4
checkbox input "true"
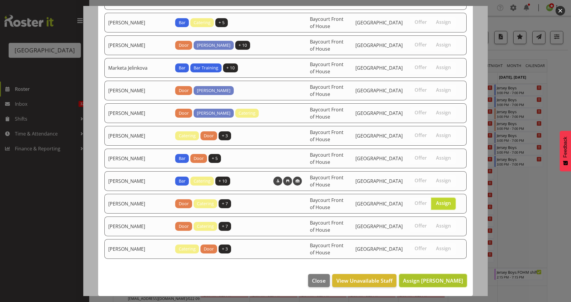
click at [437, 282] on span "Assign Ruby Grace" at bounding box center [433, 280] width 60 height 7
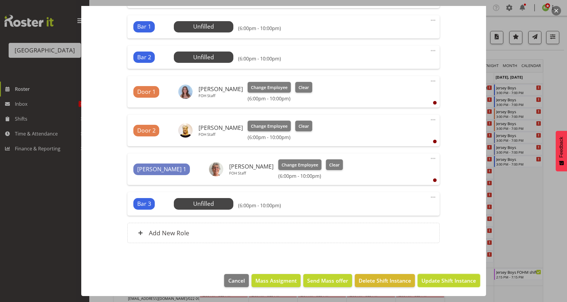
click at [441, 277] on span "Update Shift Instance" at bounding box center [448, 280] width 54 height 8
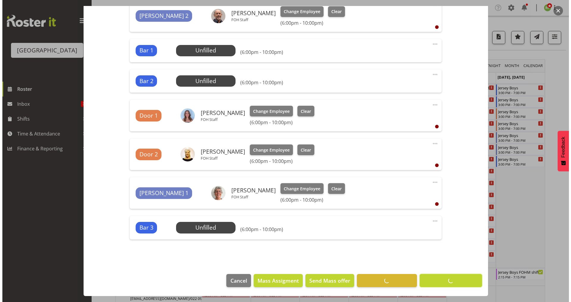
scroll to position [217, 0]
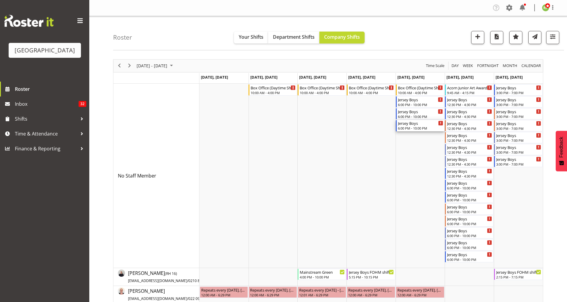
click at [406, 126] on div "Jersey Boys 6:00 PM - 10:00 PM" at bounding box center [420, 125] width 45 height 11
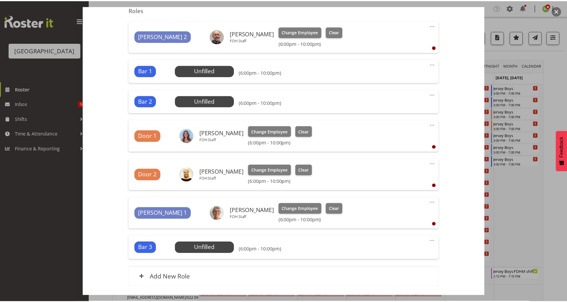
scroll to position [198, 0]
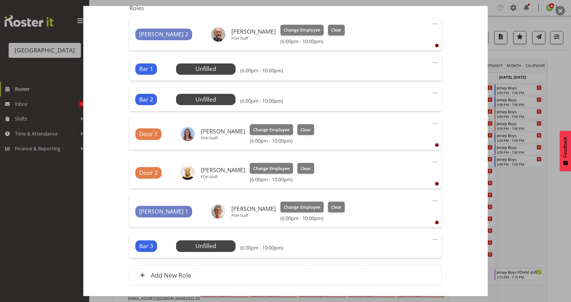
click at [559, 10] on button "button" at bounding box center [561, 11] width 10 height 10
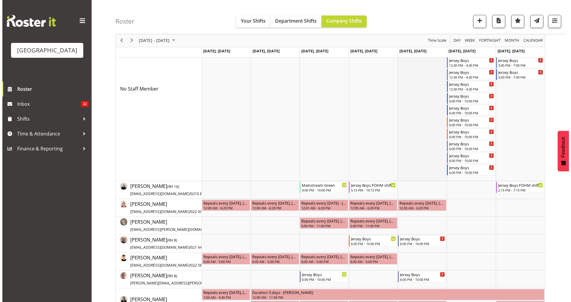
scroll to position [0, 0]
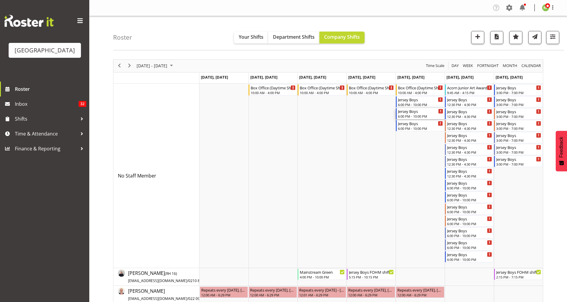
click at [410, 115] on div "6:00 PM - 10:00 PM" at bounding box center [420, 116] width 45 height 5
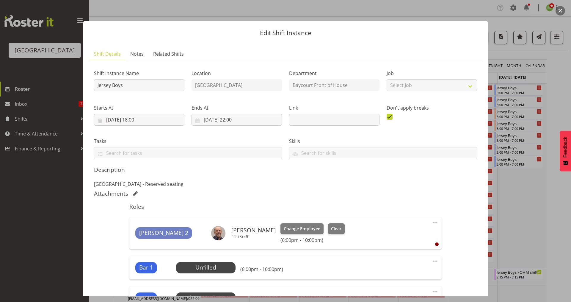
scroll to position [79, 0]
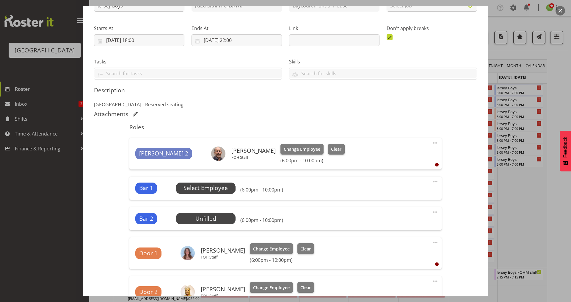
click at [209, 191] on span "Select Employee" at bounding box center [206, 188] width 44 height 9
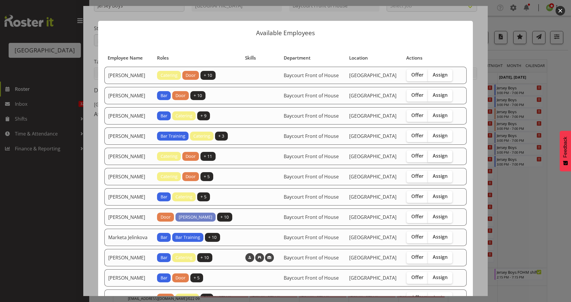
click at [445, 159] on span "Assign" at bounding box center [440, 156] width 15 height 6
click at [432, 158] on input "Assign" at bounding box center [430, 156] width 4 height 4
checkbox input "true"
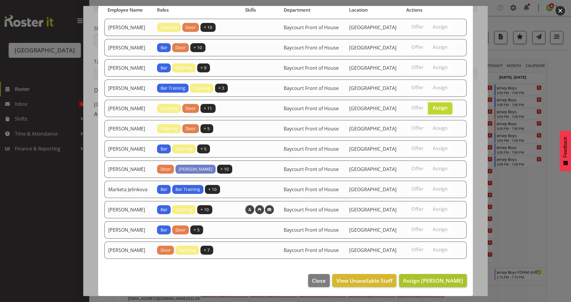
scroll to position [76, 0]
click at [437, 277] on span "Assign Emma Johns" at bounding box center [433, 280] width 60 height 7
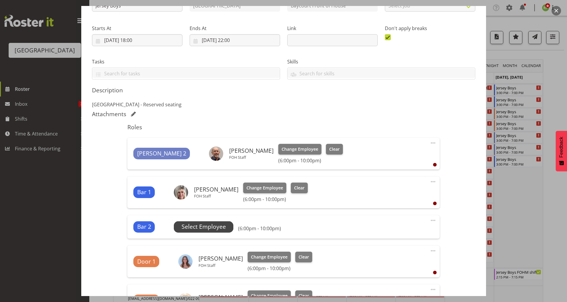
click at [205, 225] on span "Select Employee" at bounding box center [204, 226] width 44 height 9
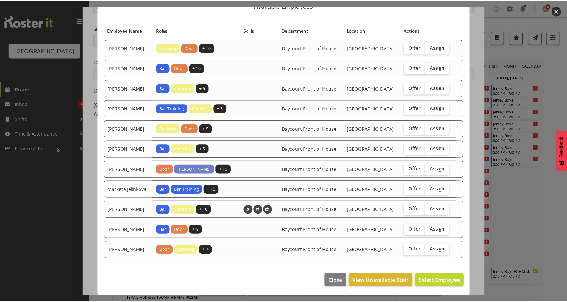
scroll to position [54, 0]
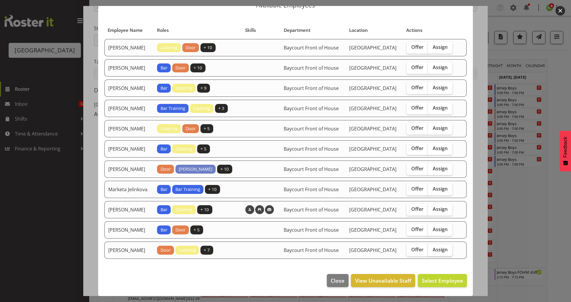
click at [437, 248] on span "Assign" at bounding box center [440, 249] width 15 height 6
click at [432, 248] on input "Assign" at bounding box center [430, 250] width 4 height 4
checkbox input "true"
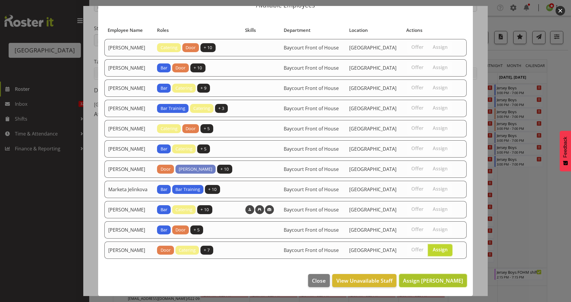
click at [434, 280] on span "Assign Skye Colonna" at bounding box center [433, 280] width 60 height 7
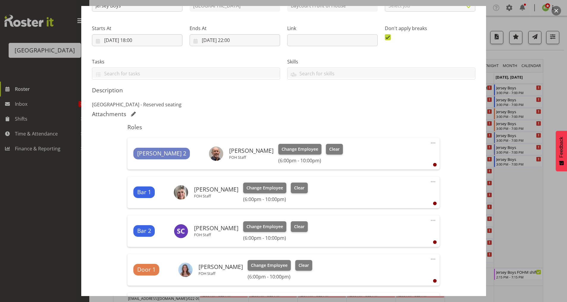
scroll to position [257, 0]
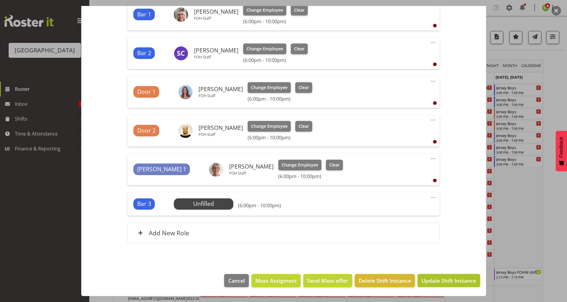
click at [444, 286] on button "Update Shift Instance" at bounding box center [448, 280] width 62 height 13
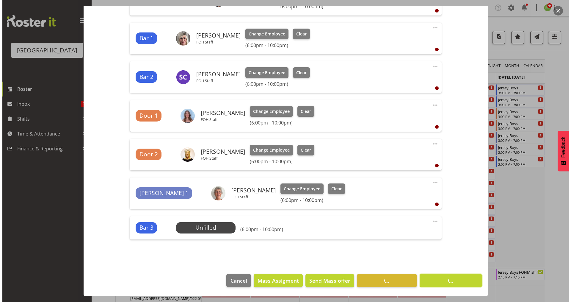
scroll to position [233, 0]
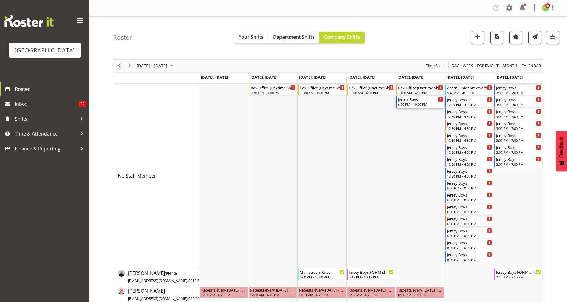
click at [413, 103] on div "6:00 PM - 10:00 PM" at bounding box center [420, 104] width 45 height 5
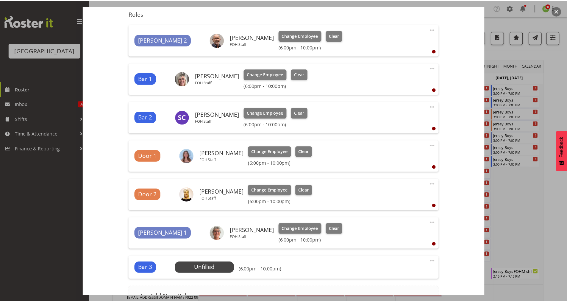
scroll to position [238, 0]
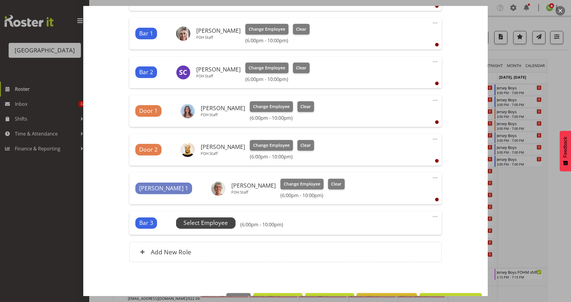
click at [207, 221] on span "Select Employee" at bounding box center [206, 222] width 44 height 9
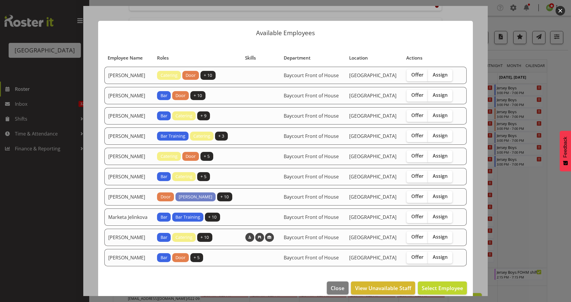
click at [564, 7] on div at bounding box center [285, 151] width 571 height 302
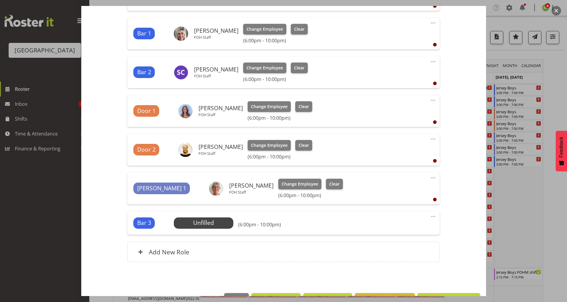
click at [558, 11] on button "button" at bounding box center [556, 11] width 10 height 10
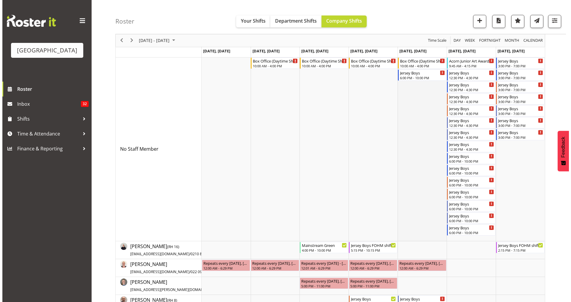
scroll to position [0, 0]
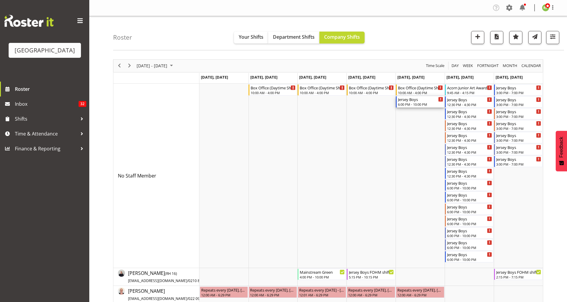
click at [410, 100] on div "Jersey Boys" at bounding box center [420, 99] width 45 height 6
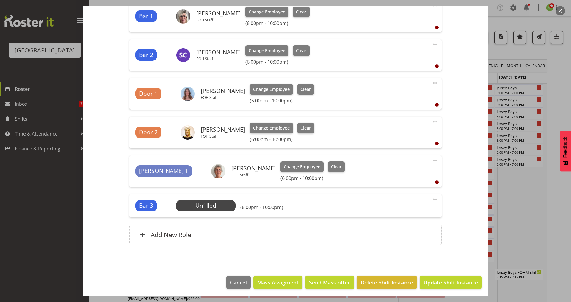
scroll to position [257, 0]
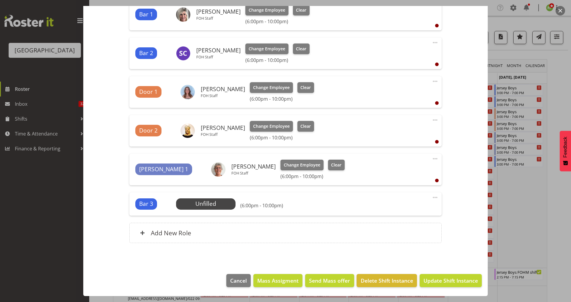
click at [210, 209] on div "Bar 3 Unfilled Select Employee (6:00pm - 10:00pm) Edit Cover Role Delete" at bounding box center [285, 203] width 312 height 23
click at [212, 206] on span "Select Employee" at bounding box center [206, 203] width 44 height 9
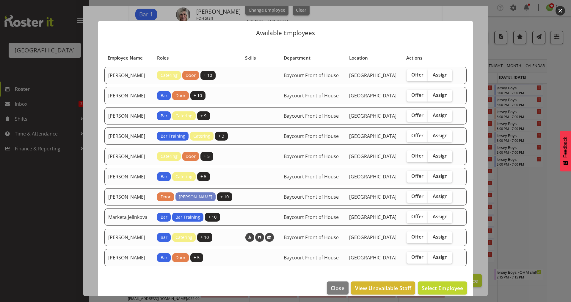
click at [428, 158] on input "Assign" at bounding box center [430, 156] width 4 height 4
checkbox input "true"
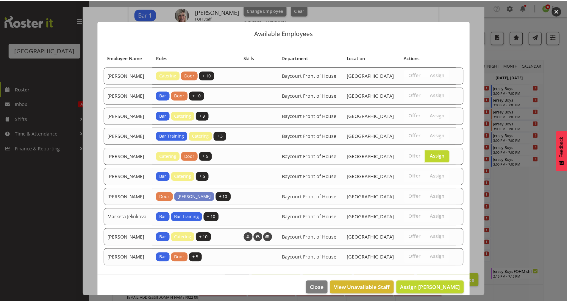
scroll to position [31, 0]
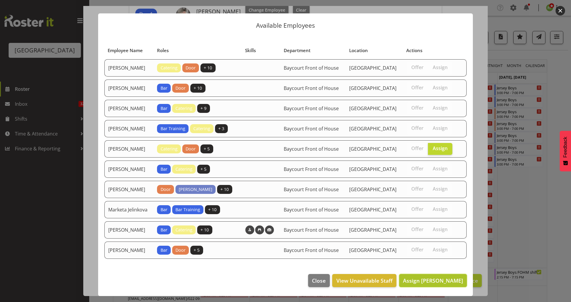
click at [431, 279] on span "Assign Jordan Sanft" at bounding box center [433, 280] width 60 height 7
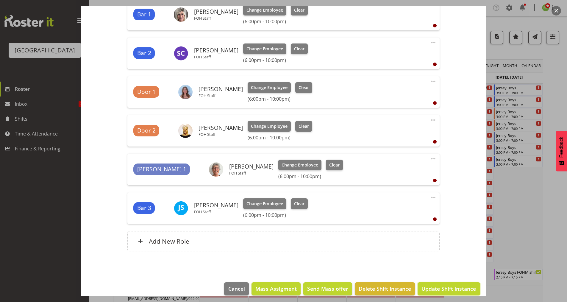
click at [450, 288] on span "Update Shift Instance" at bounding box center [448, 288] width 54 height 8
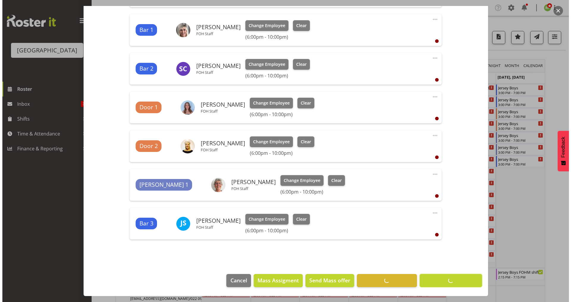
scroll to position [242, 0]
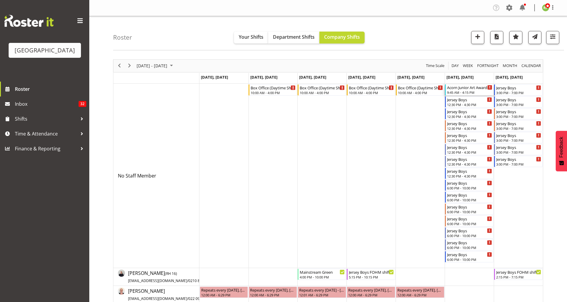
click at [457, 88] on div "Acorn Junior Art Awards - X-Space (Assist Customer in Packing Out)" at bounding box center [469, 87] width 45 height 6
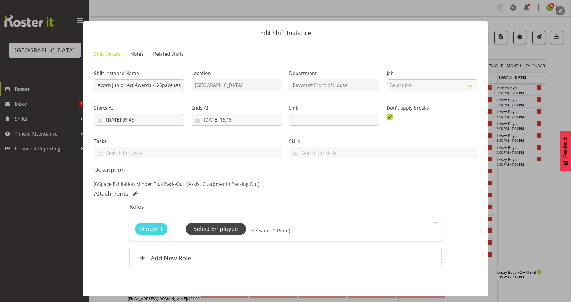
click at [210, 226] on span "Select Employee" at bounding box center [216, 228] width 44 height 9
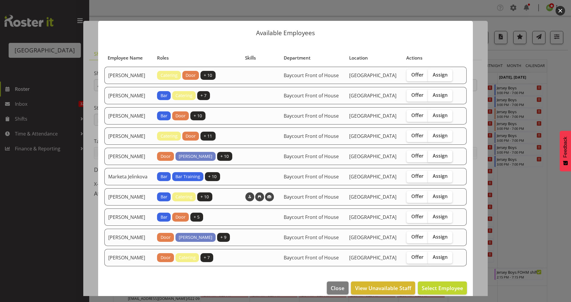
click at [435, 159] on span "Assign" at bounding box center [440, 156] width 15 height 6
click at [432, 158] on input "Assign" at bounding box center [430, 156] width 4 height 4
checkbox input "true"
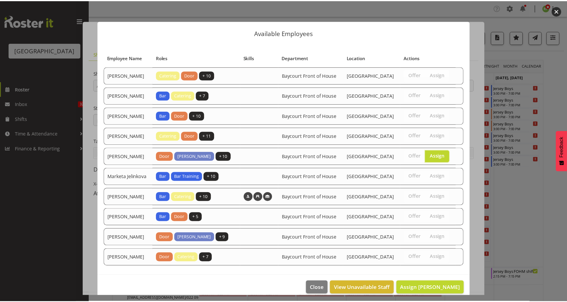
scroll to position [31, 0]
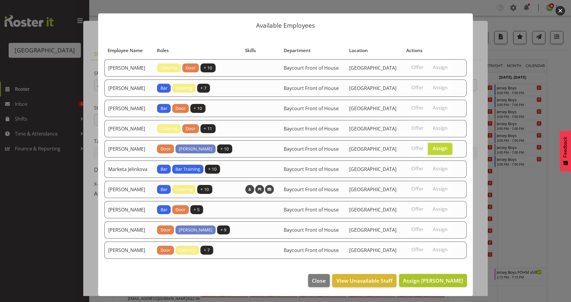
click at [441, 279] on span "Assign Lisa Camplin" at bounding box center [433, 280] width 60 height 7
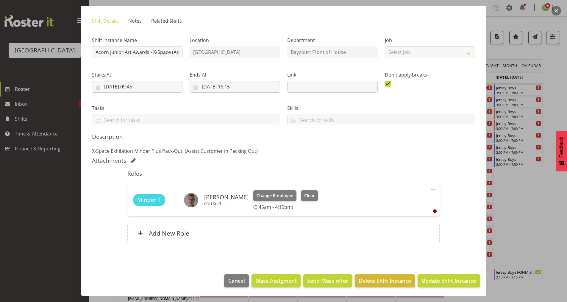
scroll to position [33, 0]
click at [447, 278] on span "Update Shift Instance" at bounding box center [448, 280] width 54 height 8
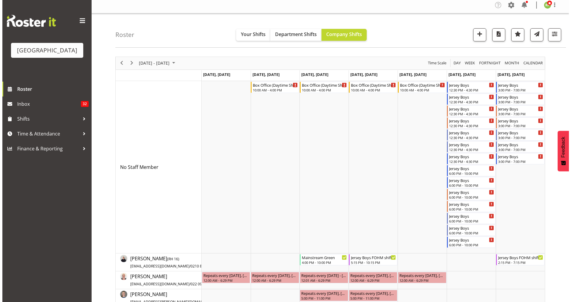
scroll to position [0, 0]
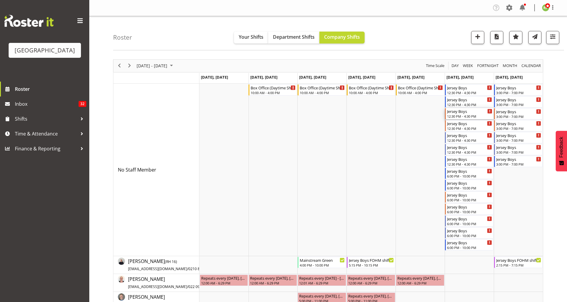
click at [455, 113] on div "Jersey Boys" at bounding box center [469, 111] width 45 height 6
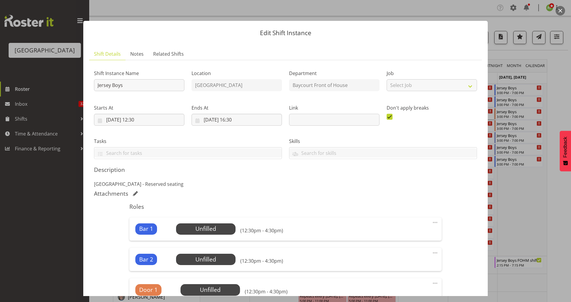
scroll to position [159, 0]
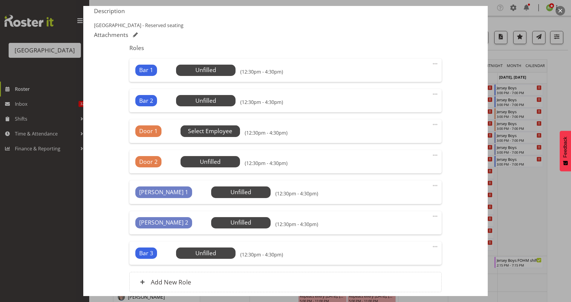
click at [0, 0] on span "Select Employee" at bounding box center [0, 0] width 0 height 0
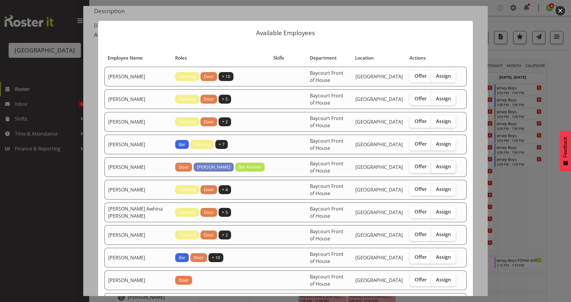
click at [437, 170] on label "Assign" at bounding box center [443, 167] width 24 height 12
click at [435, 168] on input "Assign" at bounding box center [433, 167] width 4 height 4
checkbox input "true"
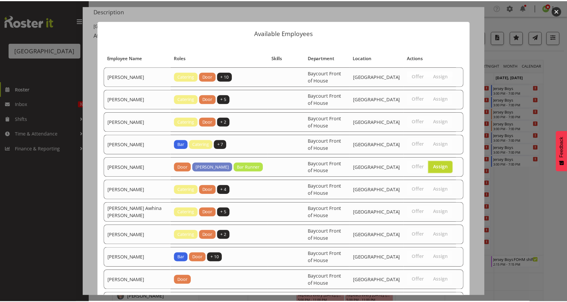
scroll to position [438, 0]
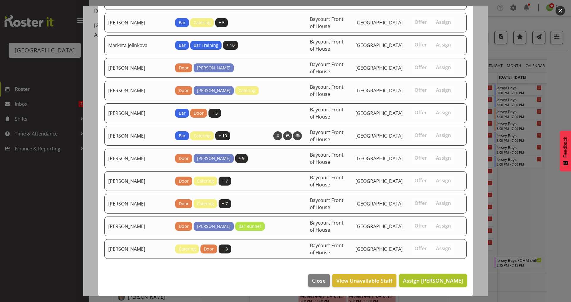
click at [429, 282] on span "Assign Alex Freeman" at bounding box center [433, 280] width 60 height 7
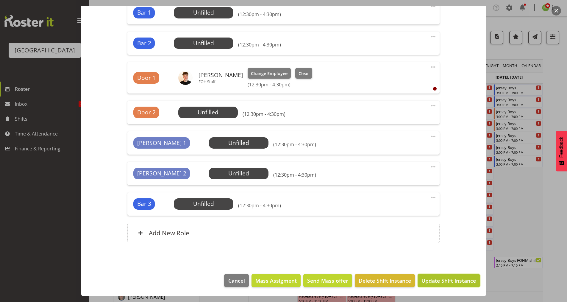
click at [444, 280] on span "Update Shift Instance" at bounding box center [448, 280] width 54 height 8
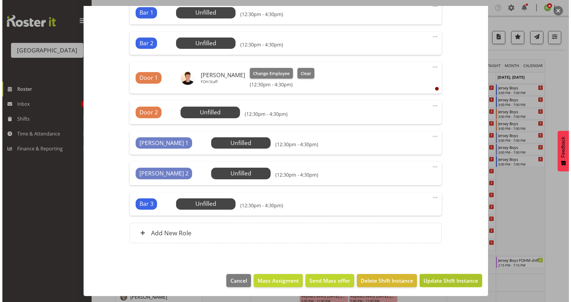
scroll to position [192, 0]
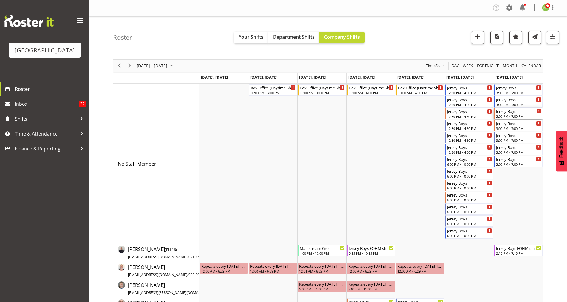
click at [505, 114] on div "3:00 PM - 7:00 PM" at bounding box center [518, 116] width 45 height 5
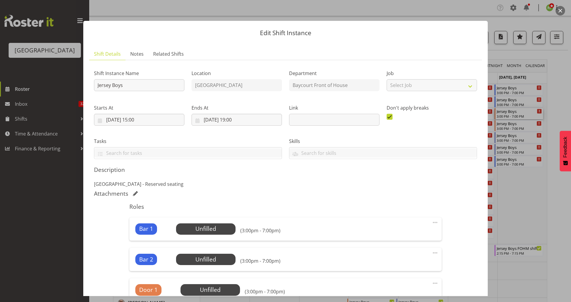
scroll to position [119, 0]
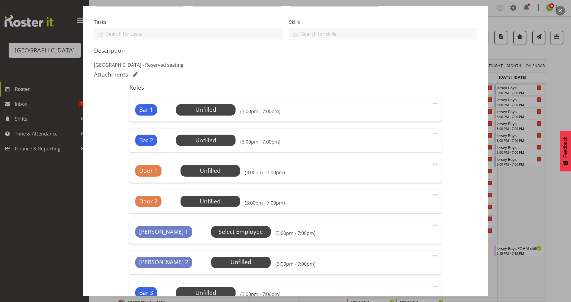
click at [0, 0] on span "Select Employee" at bounding box center [0, 0] width 0 height 0
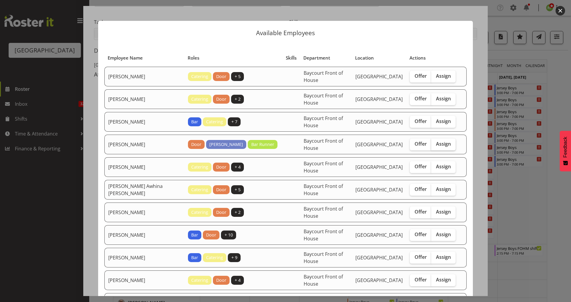
click at [439, 146] on span "Assign" at bounding box center [443, 144] width 15 height 6
click at [435, 146] on input "Assign" at bounding box center [433, 144] width 4 height 4
checkbox input "true"
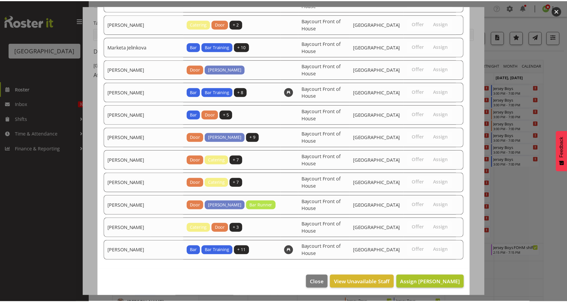
scroll to position [370, 0]
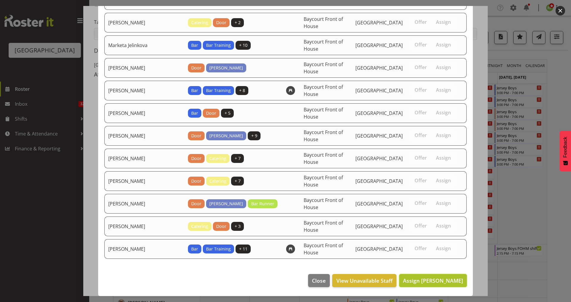
click at [436, 283] on span "Assign Alex Freeman" at bounding box center [433, 280] width 60 height 7
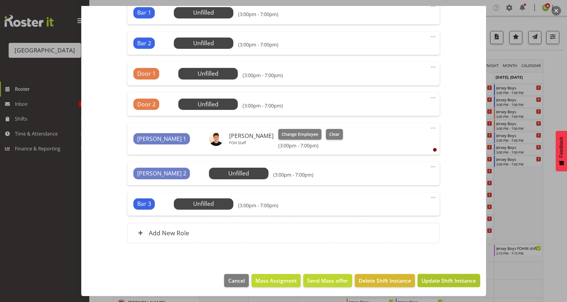
click at [446, 286] on button "Update Shift Instance" at bounding box center [448, 280] width 62 height 13
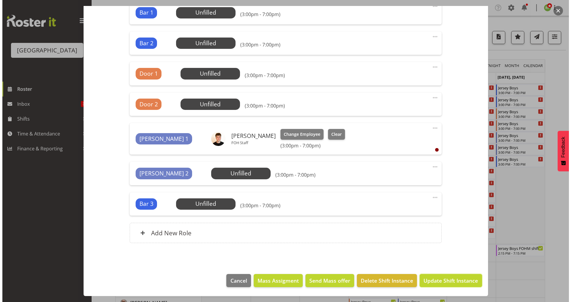
scroll to position [192, 0]
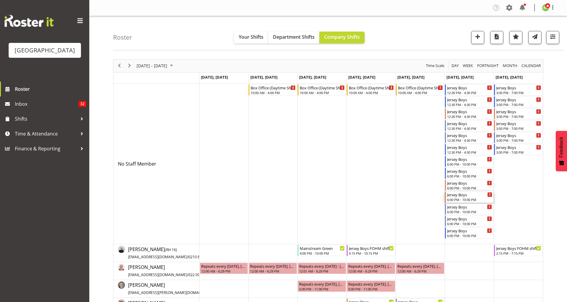
click at [456, 198] on div "6:00 PM - 10:00 PM" at bounding box center [469, 199] width 45 height 5
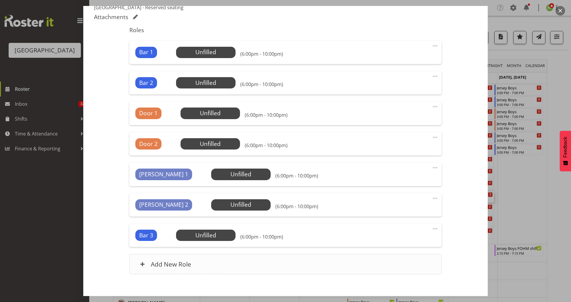
scroll to position [208, 0]
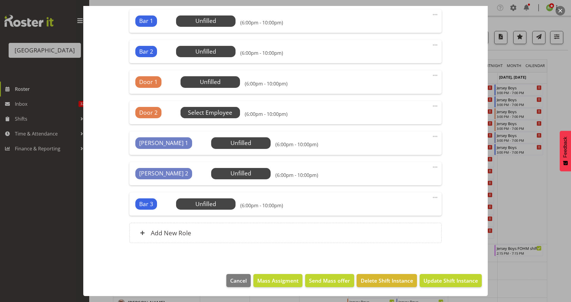
click at [0, 0] on span "Select Employee" at bounding box center [0, 0] width 0 height 0
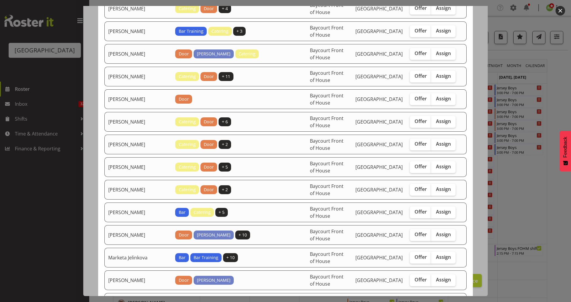
scroll to position [317, 0]
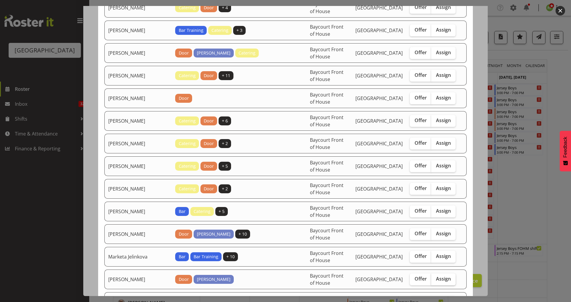
click at [437, 281] on span "Assign" at bounding box center [443, 279] width 15 height 6
click at [435, 281] on input "Assign" at bounding box center [433, 279] width 4 height 4
checkbox input "true"
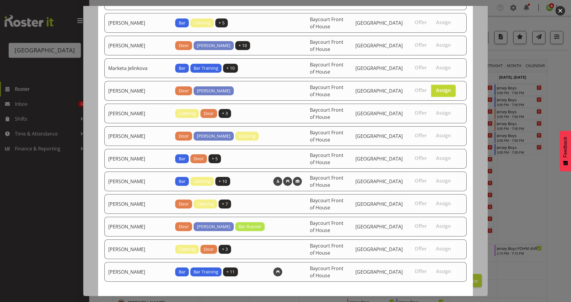
scroll to position [529, 0]
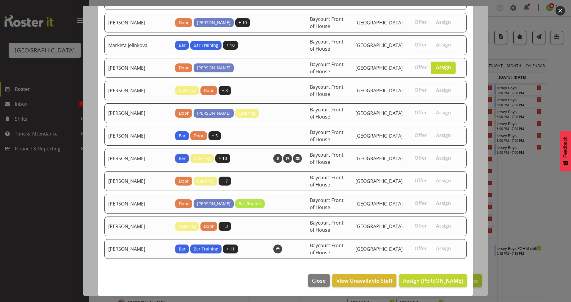
click at [434, 272] on footer "Close View Unavailable Staff Assign Max Allan" at bounding box center [285, 282] width 375 height 28
click at [433, 277] on span "Assign Max Allan" at bounding box center [433, 280] width 60 height 7
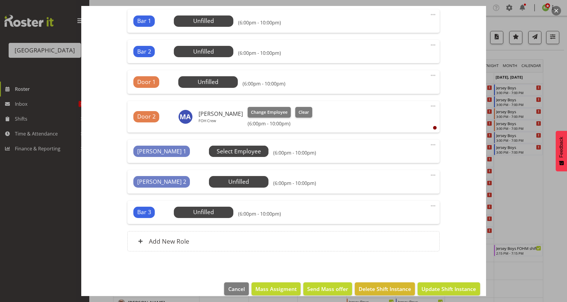
click at [0, 0] on span "Select Employee" at bounding box center [0, 0] width 0 height 0
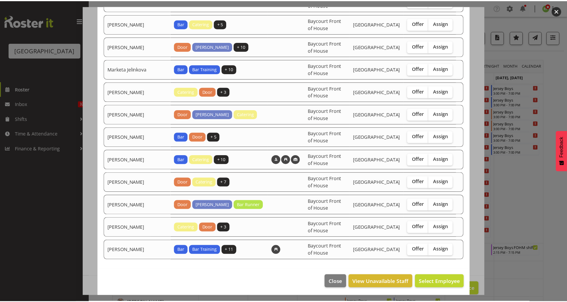
scroll to position [461, 0]
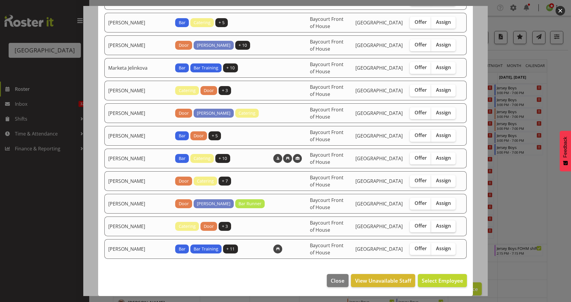
click at [442, 226] on span "Assign" at bounding box center [443, 226] width 15 height 6
click at [435, 226] on input "Assign" at bounding box center [433, 226] width 4 height 4
checkbox input "true"
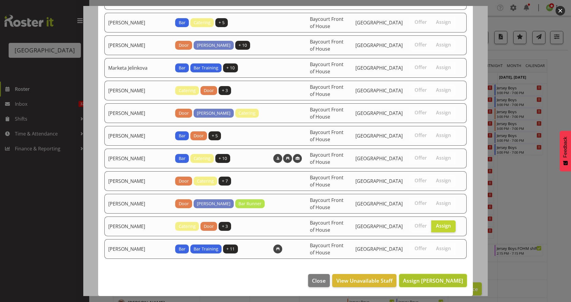
click at [433, 282] on span "Assign Tommy Shorter" at bounding box center [433, 280] width 60 height 7
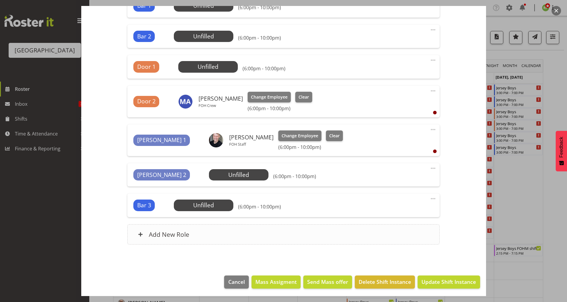
scroll to position [224, 0]
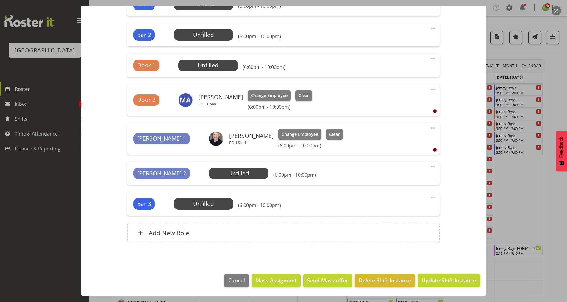
click at [437, 282] on span "Update Shift Instance" at bounding box center [448, 280] width 54 height 8
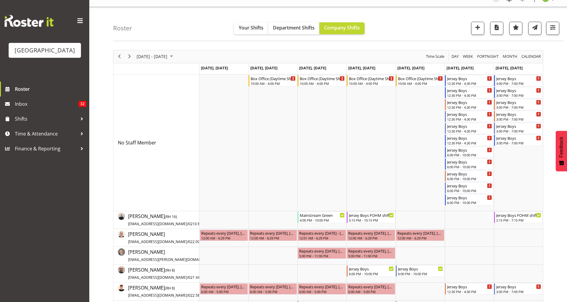
scroll to position [0, 0]
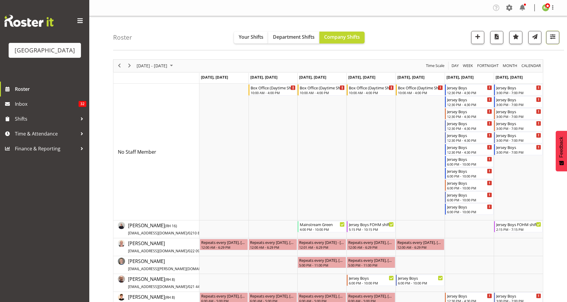
click at [552, 42] on button "button" at bounding box center [552, 37] width 13 height 13
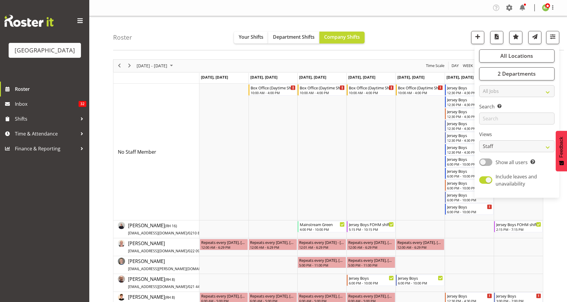
click at [464, 40] on div "Roster Your Shifts Department Shifts Company Shifts All Locations Clear Baycour…" at bounding box center [338, 33] width 451 height 34
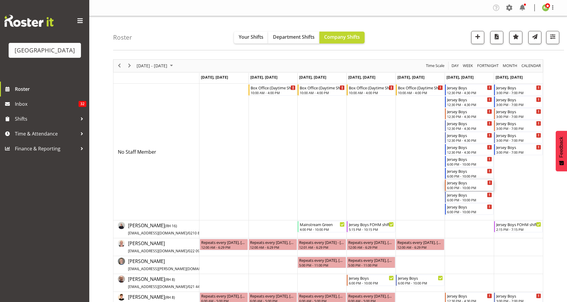
click at [460, 184] on div "Jersey Boys" at bounding box center [469, 182] width 45 height 6
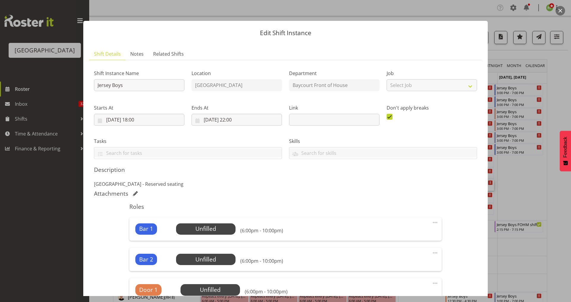
scroll to position [119, 0]
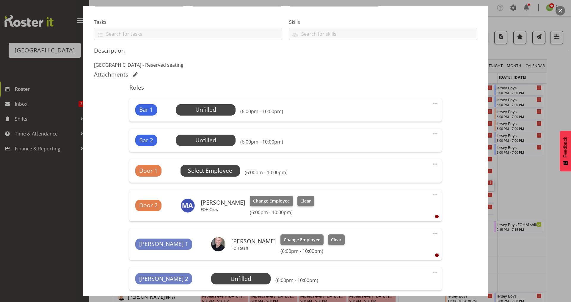
click at [0, 0] on span "Select Employee" at bounding box center [0, 0] width 0 height 0
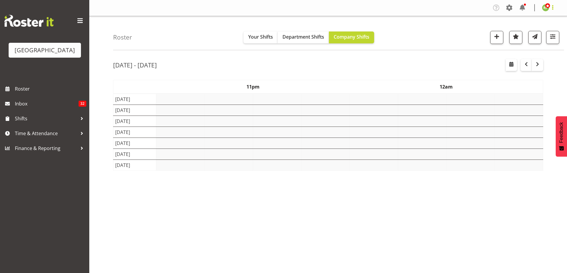
click at [553, 8] on span at bounding box center [552, 7] width 7 height 7
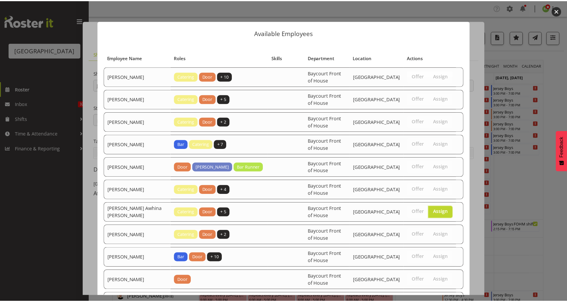
scroll to position [119, 0]
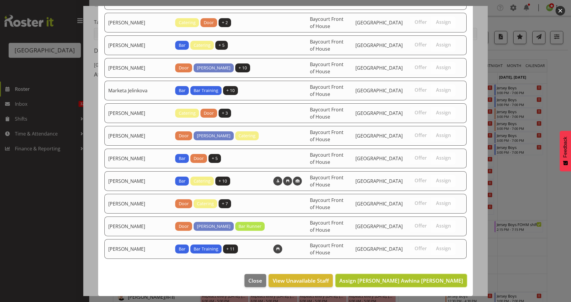
click at [437, 277] on span "Assign Bobby-Lea Awhina Cassidy" at bounding box center [402, 280] width 124 height 7
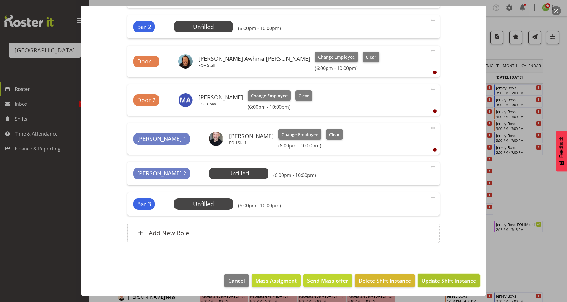
click at [442, 279] on span "Update Shift Instance" at bounding box center [448, 280] width 54 height 8
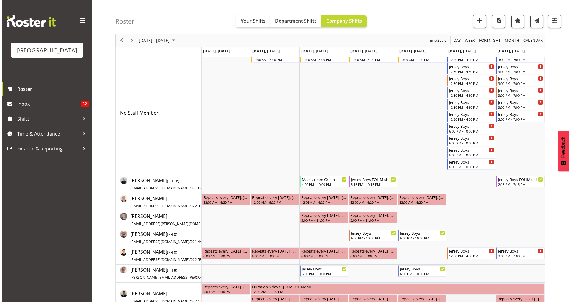
scroll to position [0, 0]
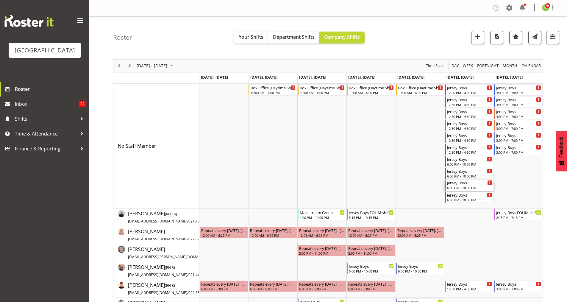
click at [460, 187] on div "6:00 PM - 10:00 PM" at bounding box center [469, 187] width 45 height 5
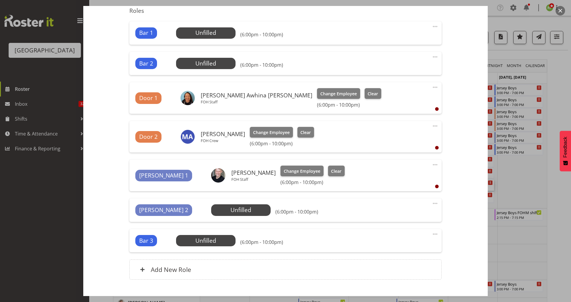
scroll to position [198, 0]
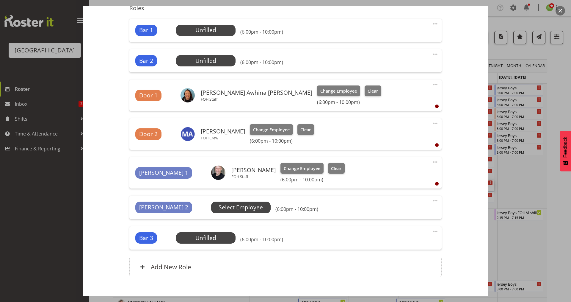
click at [0, 0] on span "Select Employee" at bounding box center [0, 0] width 0 height 0
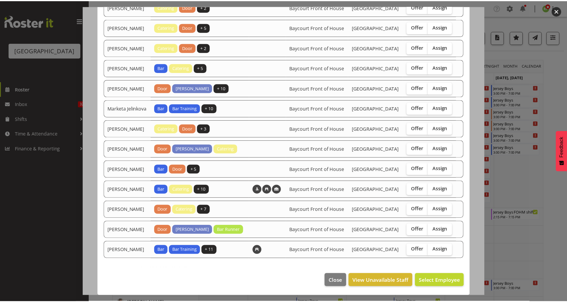
scroll to position [416, 0]
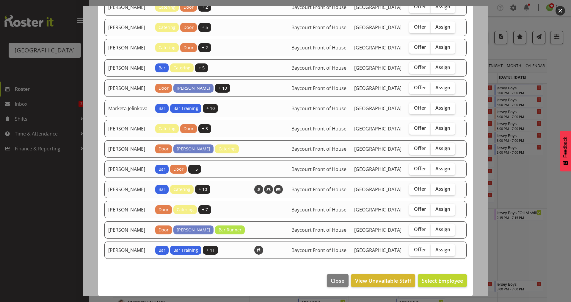
click at [441, 145] on span "Assign" at bounding box center [443, 148] width 15 height 6
click at [435, 146] on input "Assign" at bounding box center [433, 148] width 4 height 4
checkbox input "true"
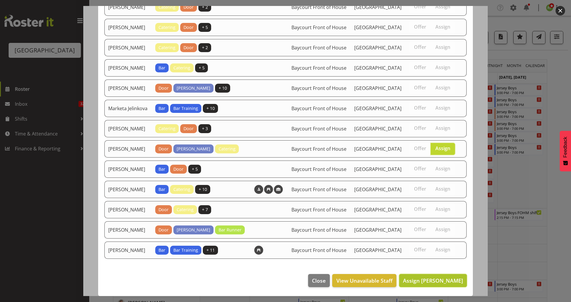
click at [424, 285] on button "Assign Michelle Englehardt" at bounding box center [433, 280] width 68 height 13
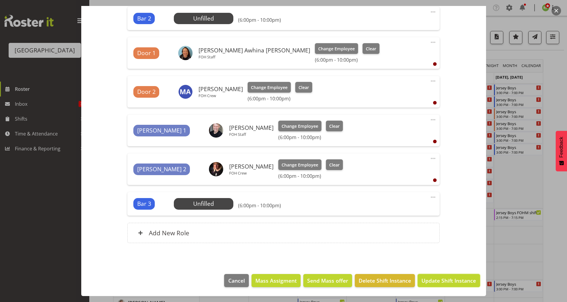
click at [439, 282] on span "Update Shift Instance" at bounding box center [448, 280] width 54 height 8
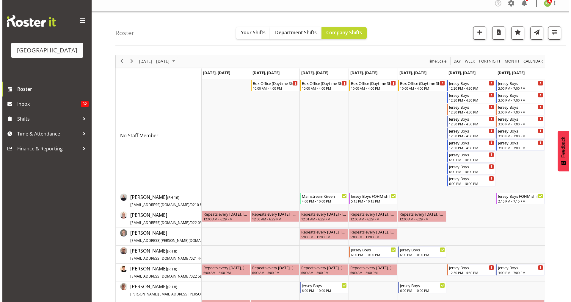
scroll to position [0, 0]
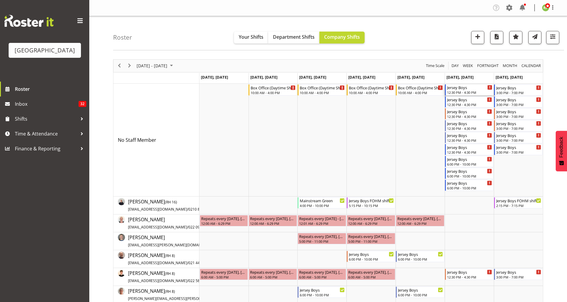
click at [456, 90] on div "Jersey Boys" at bounding box center [469, 87] width 45 height 6
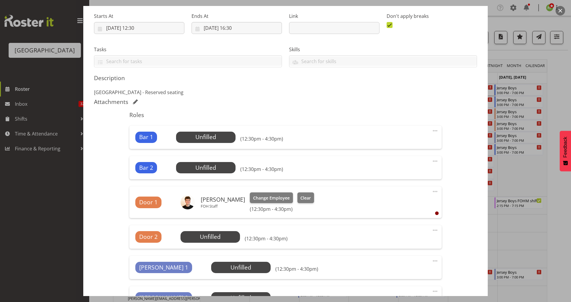
scroll to position [119, 0]
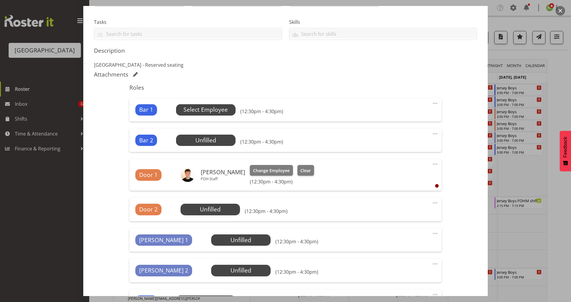
click at [210, 106] on span "Select Employee" at bounding box center [206, 109] width 44 height 9
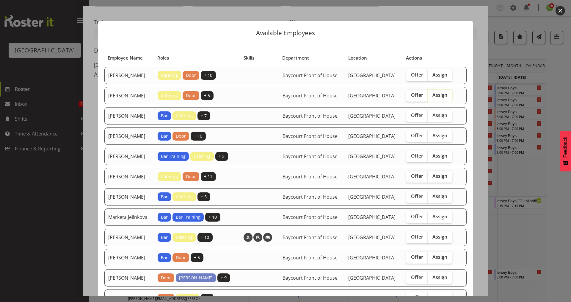
click at [430, 97] on input "Assign" at bounding box center [430, 95] width 4 height 4
checkbox input "true"
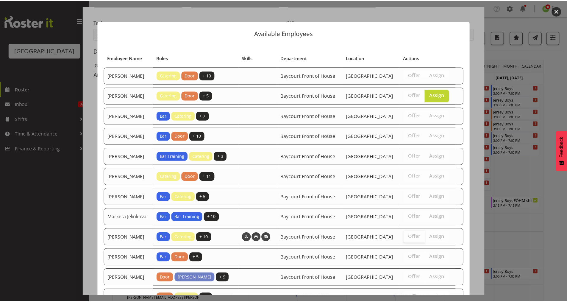
scroll to position [76, 0]
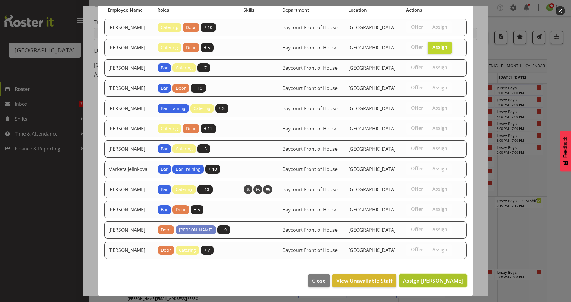
click at [416, 284] on button "Assign Aiddie Carnihan" at bounding box center [433, 280] width 68 height 13
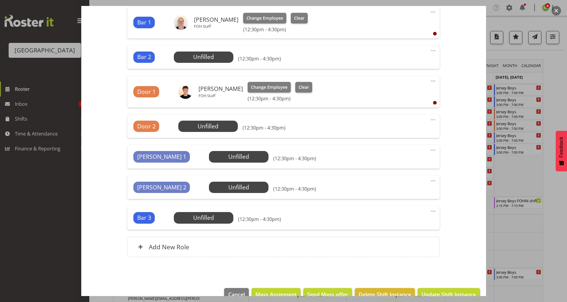
scroll to position [224, 0]
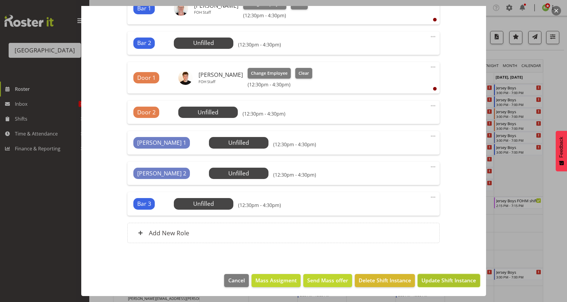
click at [437, 280] on span "Update Shift Instance" at bounding box center [448, 280] width 54 height 8
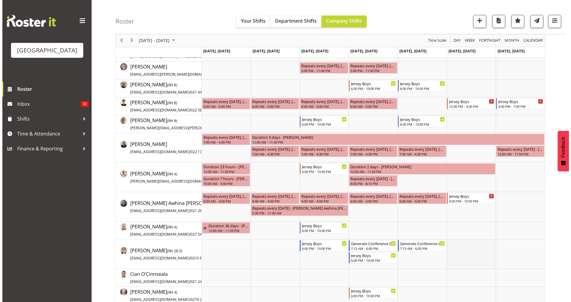
scroll to position [198, 0]
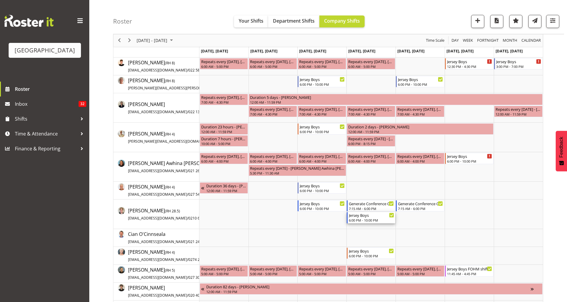
click at [367, 219] on div "6:00 PM - 10:00 PM" at bounding box center [371, 220] width 45 height 5
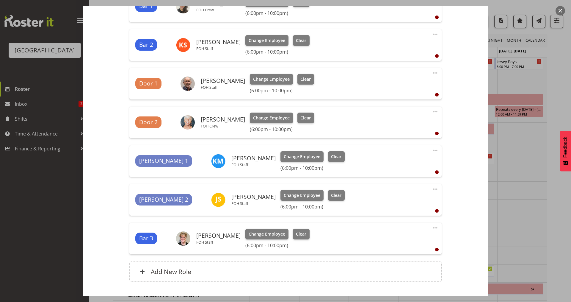
scroll to position [265, 0]
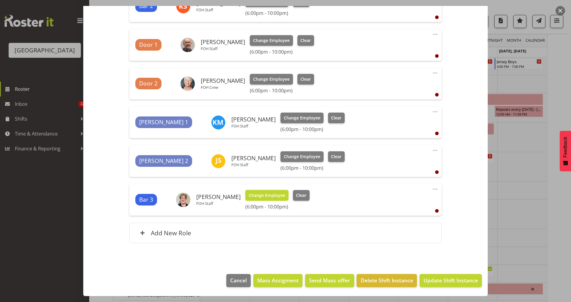
click at [265, 194] on span "Change Employee" at bounding box center [267, 195] width 37 height 7
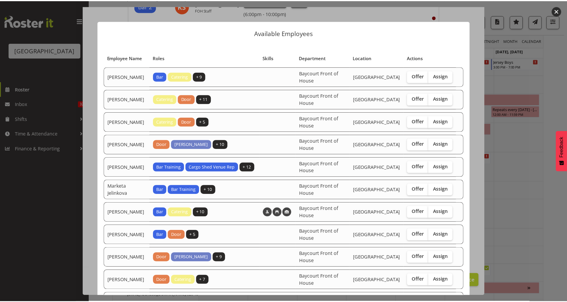
scroll to position [54, 0]
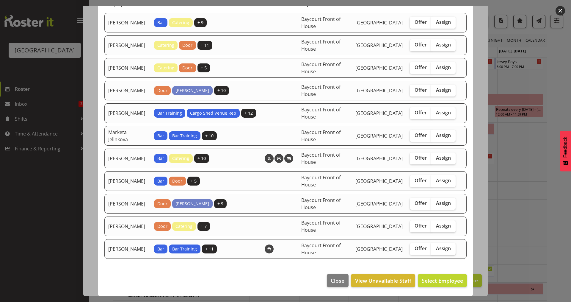
click at [442, 250] on span "Assign" at bounding box center [443, 248] width 15 height 6
click at [435, 250] on input "Assign" at bounding box center [433, 248] width 4 height 4
checkbox input "true"
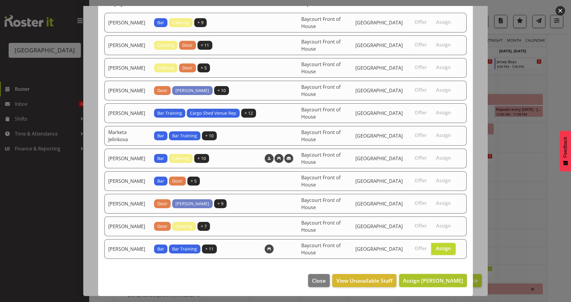
click at [421, 275] on button "Assign Valerie Donaldson" at bounding box center [433, 280] width 68 height 13
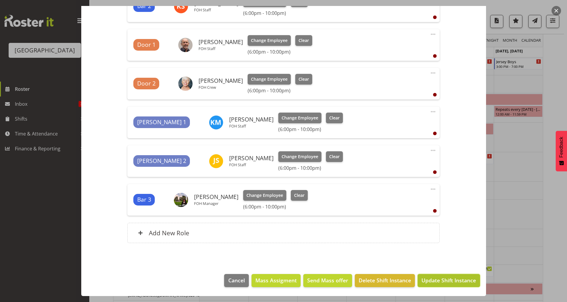
click at [434, 279] on span "Update Shift Instance" at bounding box center [448, 280] width 54 height 8
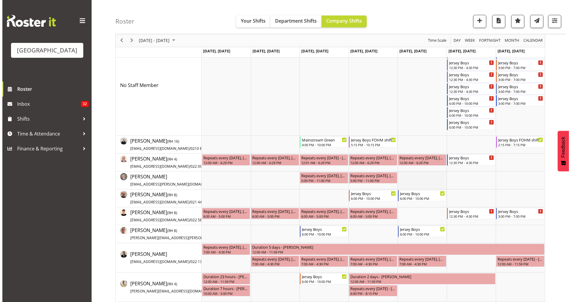
scroll to position [0, 0]
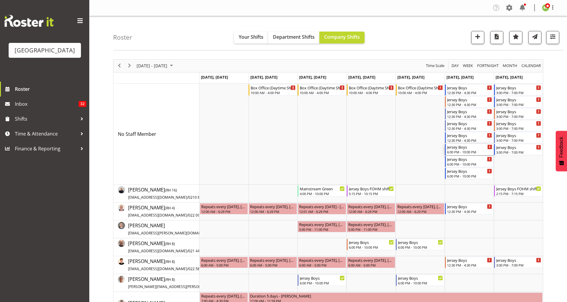
click at [454, 148] on div "Jersey Boys" at bounding box center [469, 147] width 45 height 6
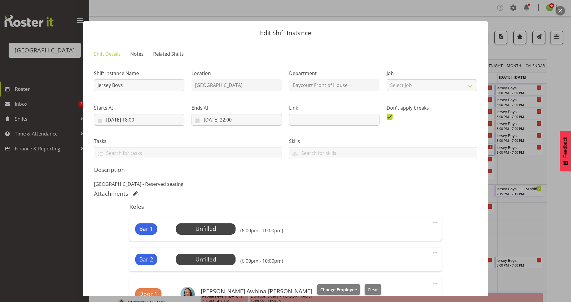
scroll to position [238, 0]
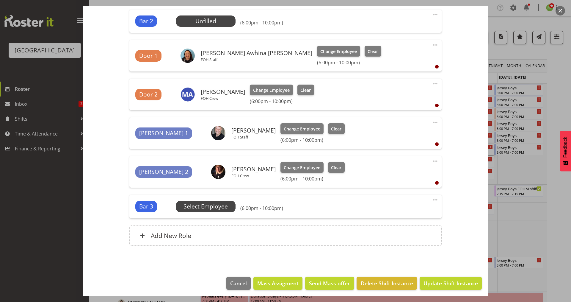
click at [0, 0] on span "Select Employee" at bounding box center [0, 0] width 0 height 0
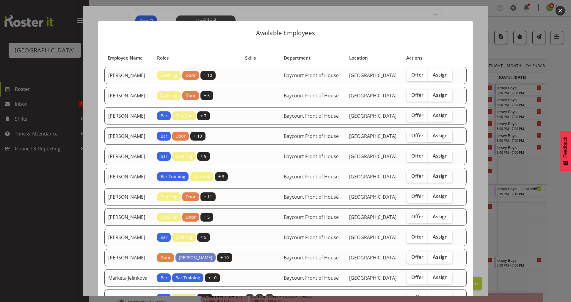
click at [442, 138] on span "Assign" at bounding box center [440, 135] width 15 height 6
click at [432, 137] on input "Assign" at bounding box center [430, 136] width 4 height 4
checkbox input "true"
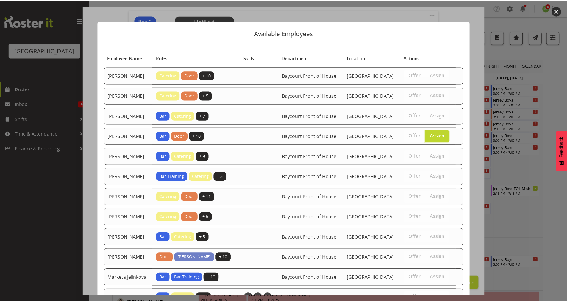
scroll to position [144, 0]
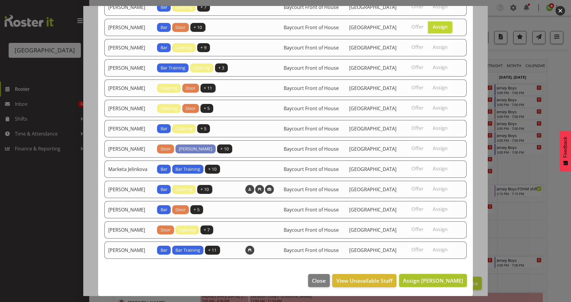
click at [442, 278] on span "Assign Chris Darlington" at bounding box center [433, 280] width 60 height 7
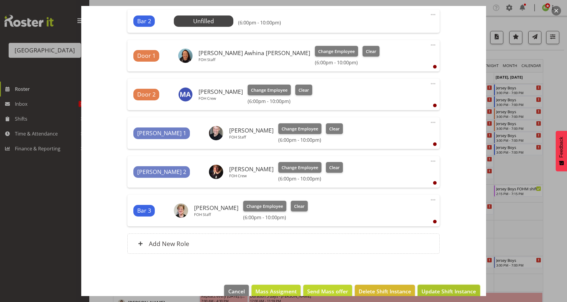
click at [435, 290] on span "Update Shift Instance" at bounding box center [448, 291] width 54 height 8
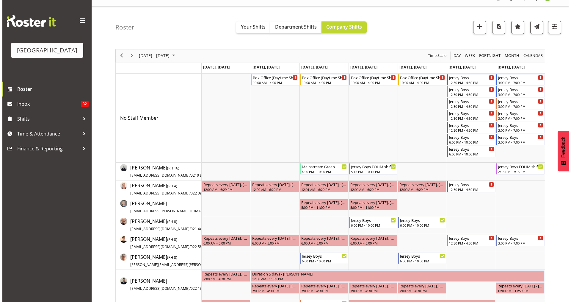
scroll to position [0, 0]
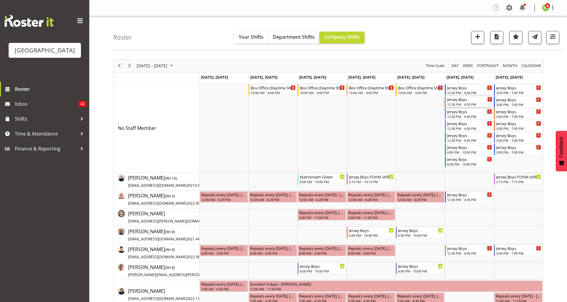
click at [456, 99] on div "Jersey Boys" at bounding box center [469, 99] width 45 height 6
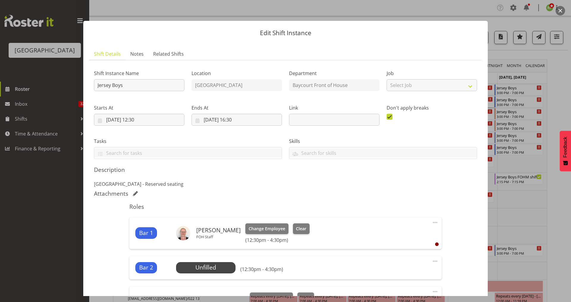
scroll to position [159, 0]
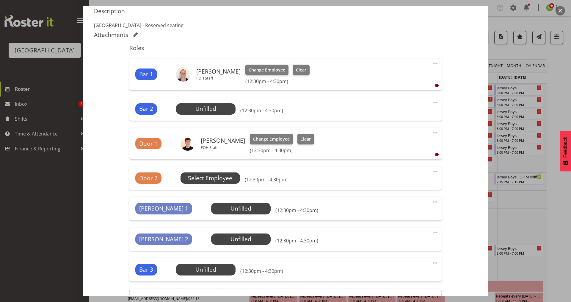
click at [0, 0] on span "Select Employee" at bounding box center [0, 0] width 0 height 0
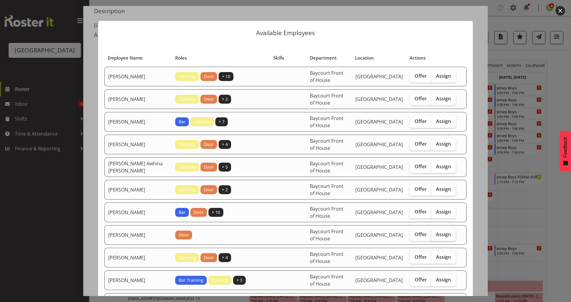
click at [444, 235] on span "Assign" at bounding box center [443, 234] width 15 height 6
click at [435, 235] on input "Assign" at bounding box center [433, 234] width 4 height 4
checkbox input "true"
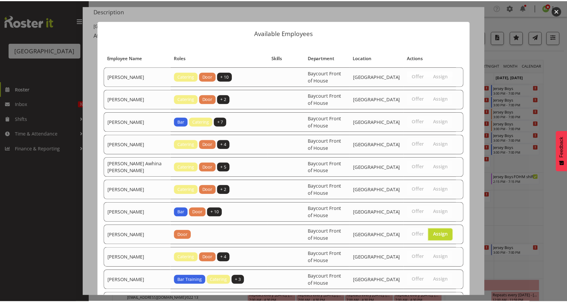
scroll to position [393, 0]
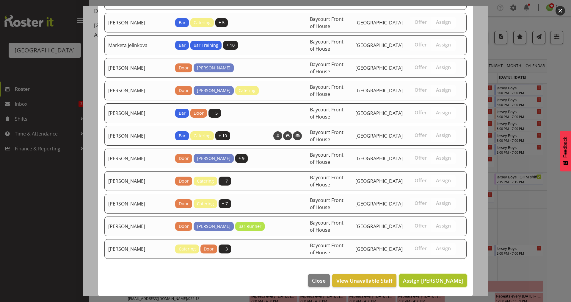
click at [436, 280] on span "Assign Ciska Vogelzang" at bounding box center [433, 280] width 60 height 7
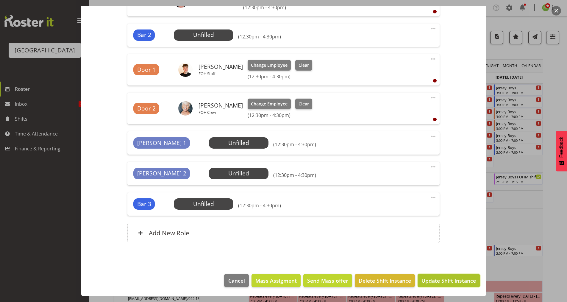
click at [445, 281] on span "Update Shift Instance" at bounding box center [448, 280] width 54 height 8
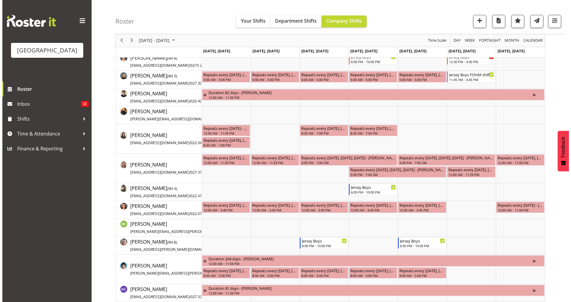
scroll to position [278, 0]
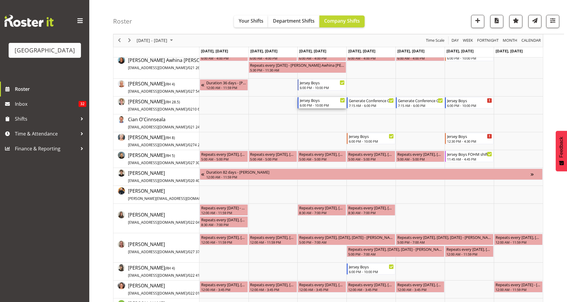
click at [311, 104] on div "6:00 PM - 10:00 PM" at bounding box center [322, 105] width 45 height 5
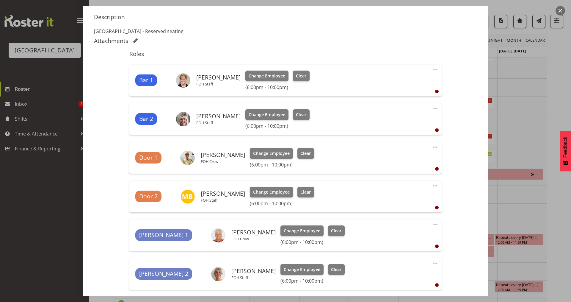
scroll to position [159, 0]
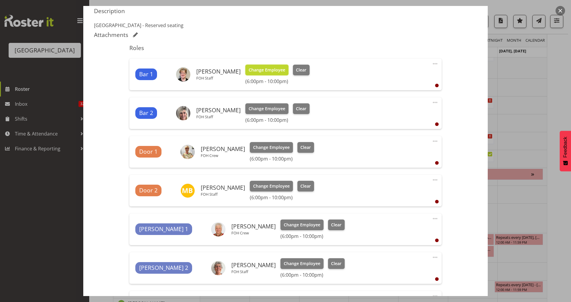
click at [259, 66] on button "Change Employee" at bounding box center [266, 70] width 43 height 11
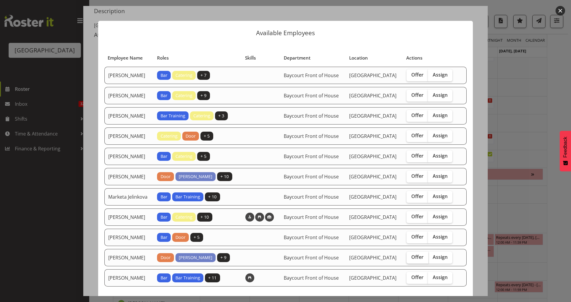
click at [427, 263] on label "Offer" at bounding box center [418, 257] width 22 height 12
click at [411, 259] on input "Offer" at bounding box center [409, 257] width 4 height 4
click at [423, 263] on label "Offer" at bounding box center [418, 257] width 22 height 12
click at [411, 259] on input "Offer" at bounding box center [409, 257] width 4 height 4
checkbox input "false"
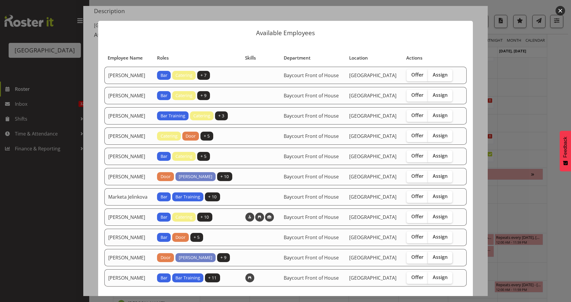
click at [439, 260] on span "Assign" at bounding box center [440, 257] width 15 height 6
click at [432, 259] on input "Assign" at bounding box center [430, 257] width 4 height 4
checkbox input "true"
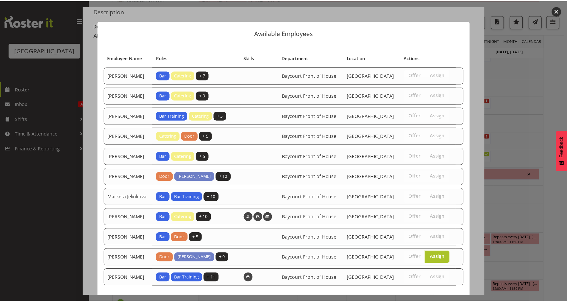
scroll to position [54, 0]
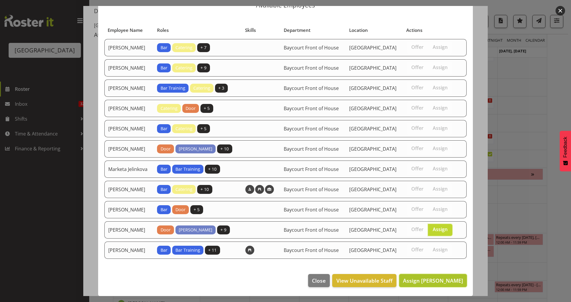
click at [443, 281] on span "Assign Robin Hendriks" at bounding box center [433, 280] width 60 height 7
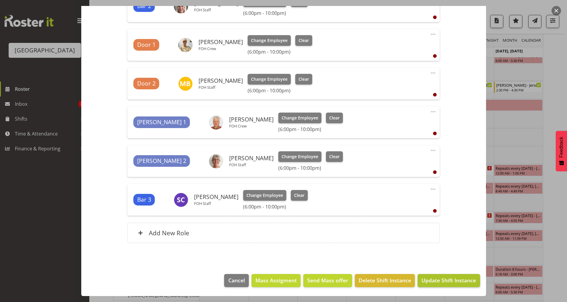
scroll to position [833, 0]
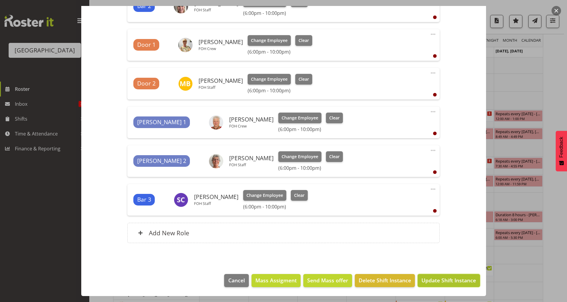
click at [438, 279] on span "Update Shift Instance" at bounding box center [448, 280] width 54 height 8
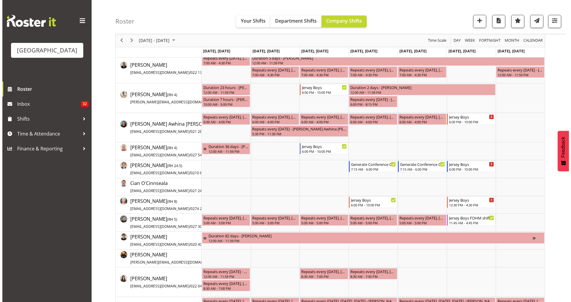
scroll to position [0, 0]
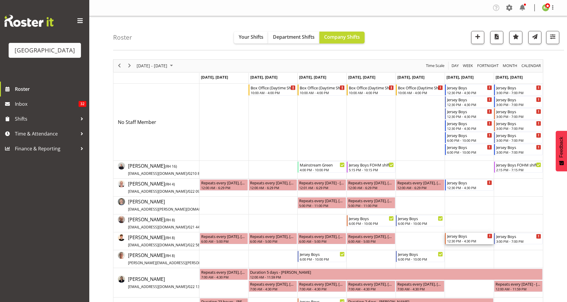
click at [456, 238] on div "Jersey Boys" at bounding box center [469, 236] width 45 height 6
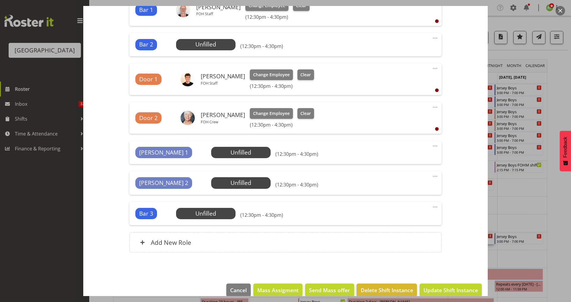
scroll to position [232, 0]
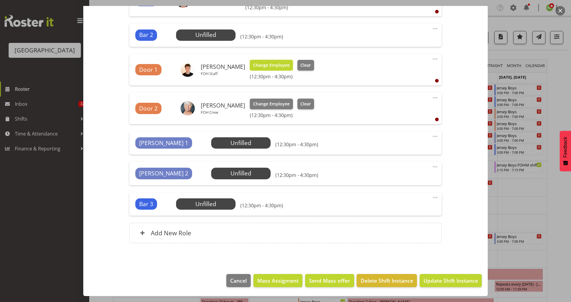
click at [272, 65] on span "Change Employee" at bounding box center [271, 65] width 37 height 7
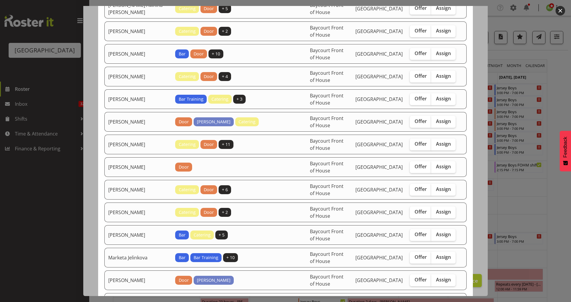
scroll to position [159, 0]
click at [436, 167] on span "Assign" at bounding box center [443, 166] width 15 height 6
click at [433, 167] on input "Assign" at bounding box center [433, 166] width 4 height 4
checkbox input "true"
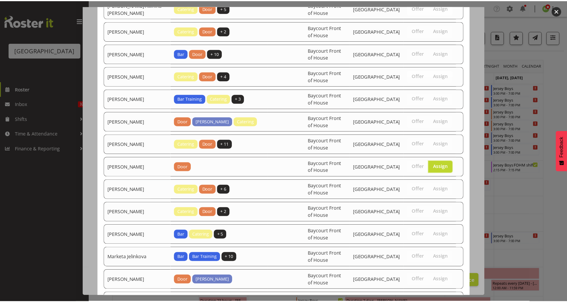
scroll to position [370, 0]
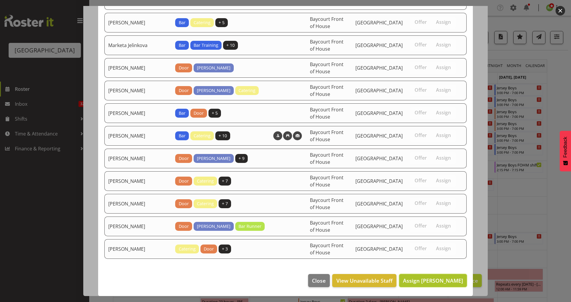
click at [439, 282] on span "Assign Heather Powell" at bounding box center [433, 280] width 60 height 7
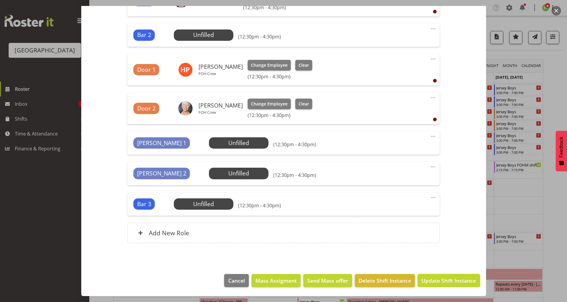
click at [432, 277] on span "Update Shift Instance" at bounding box center [448, 280] width 54 height 8
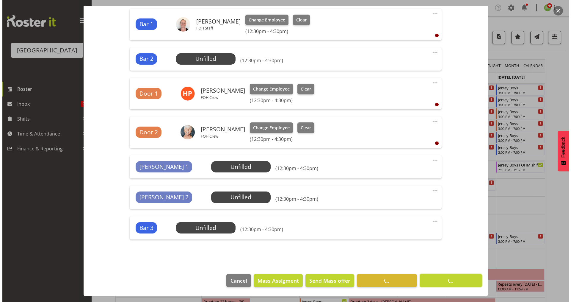
scroll to position [209, 0]
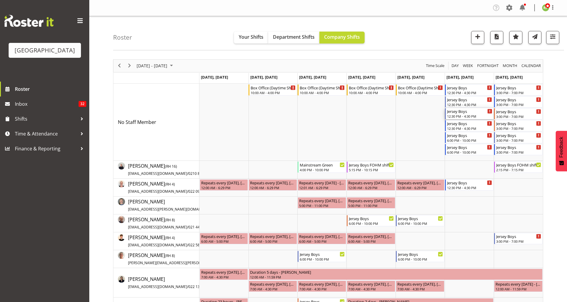
click at [459, 114] on div "Jersey Boys 12:30 PM - 4:30 PM" at bounding box center [469, 113] width 45 height 11
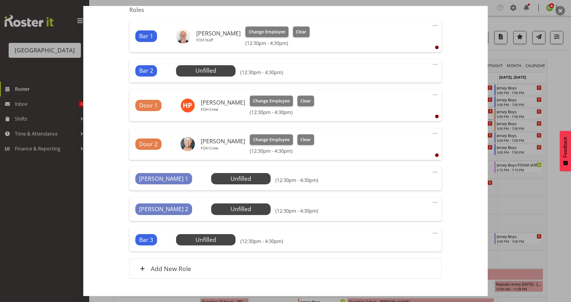
scroll to position [198, 0]
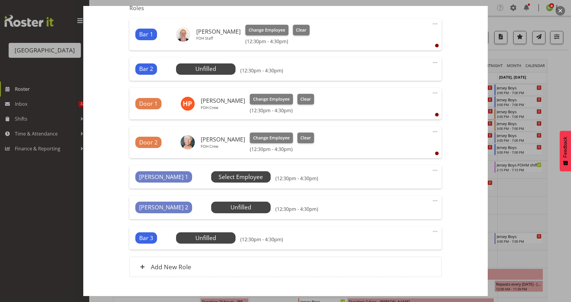
click at [0, 0] on span "Select Employee" at bounding box center [0, 0] width 0 height 0
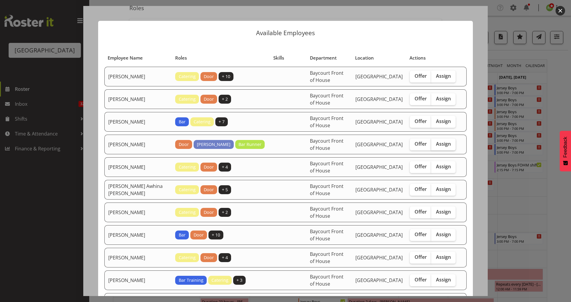
click at [445, 143] on span "Assign" at bounding box center [443, 144] width 15 height 6
click at [435, 143] on input "Assign" at bounding box center [433, 144] width 4 height 4
checkbox input "true"
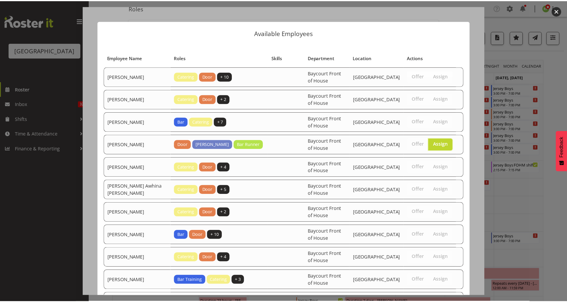
scroll to position [370, 0]
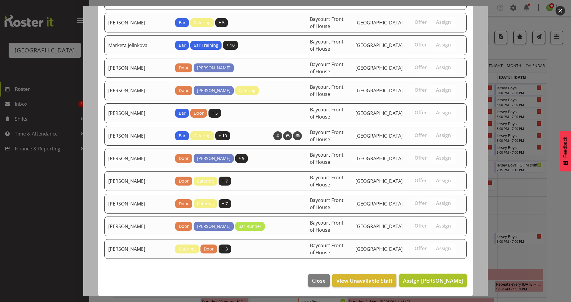
click at [431, 279] on span "Assign Alex Freeman" at bounding box center [433, 280] width 60 height 7
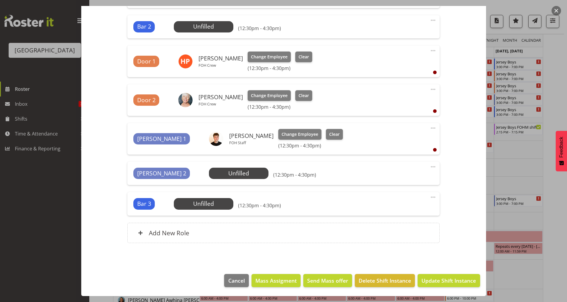
scroll to position [40, 0]
click at [456, 278] on span "Update Shift Instance" at bounding box center [448, 280] width 54 height 8
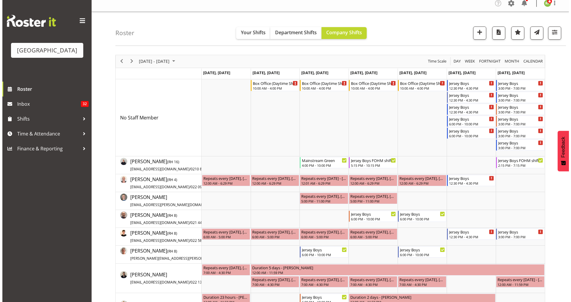
scroll to position [0, 0]
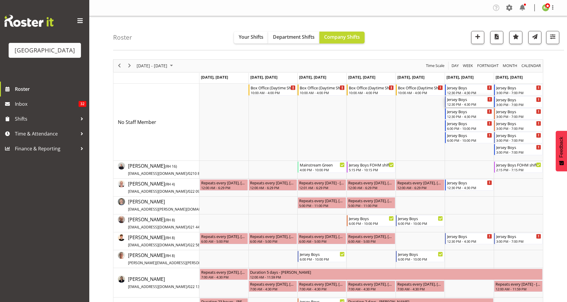
click at [464, 101] on div "Jersey Boys" at bounding box center [469, 99] width 45 height 6
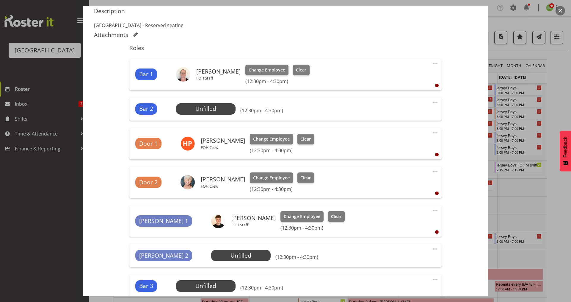
scroll to position [198, 0]
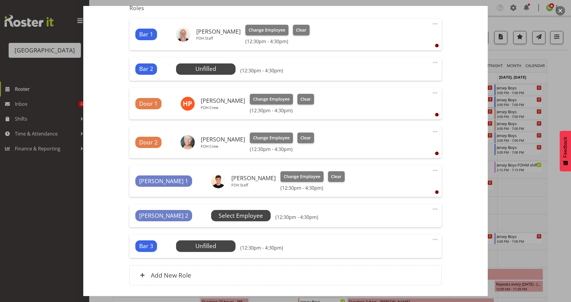
click at [0, 0] on span "Select Employee" at bounding box center [0, 0] width 0 height 0
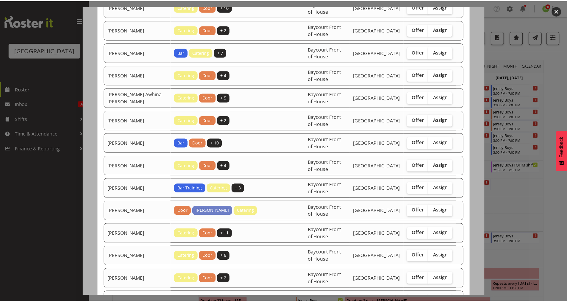
scroll to position [79, 0]
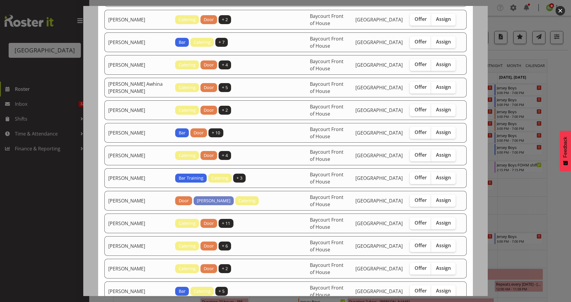
click at [561, 9] on button "button" at bounding box center [561, 11] width 10 height 10
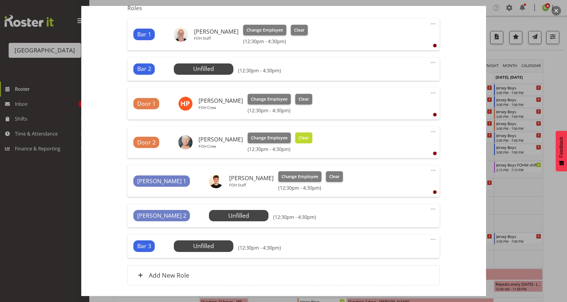
click at [303, 139] on span "Clear" at bounding box center [303, 137] width 10 height 7
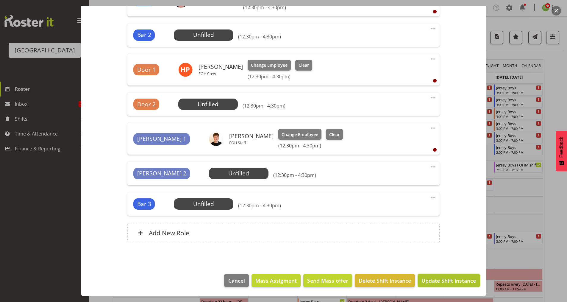
click at [433, 282] on span "Update Shift Instance" at bounding box center [448, 280] width 54 height 8
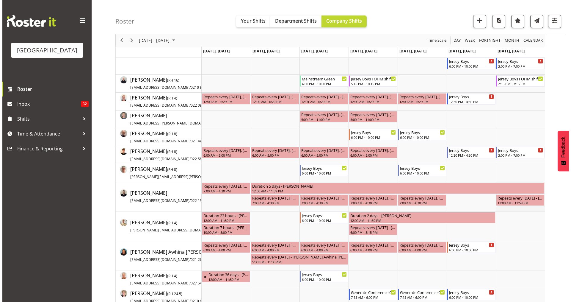
scroll to position [0, 0]
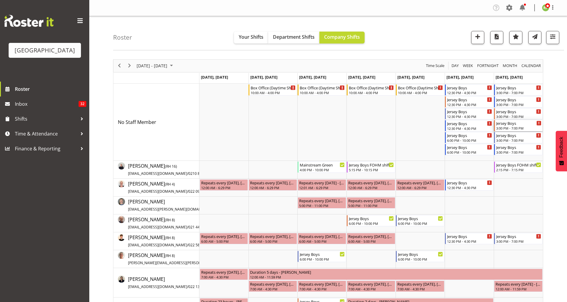
click at [508, 127] on div "3:00 PM - 7:00 PM" at bounding box center [518, 128] width 45 height 5
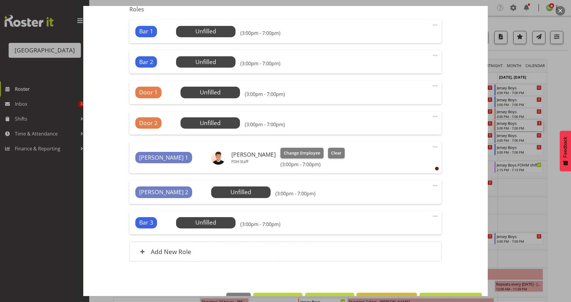
scroll to position [198, 0]
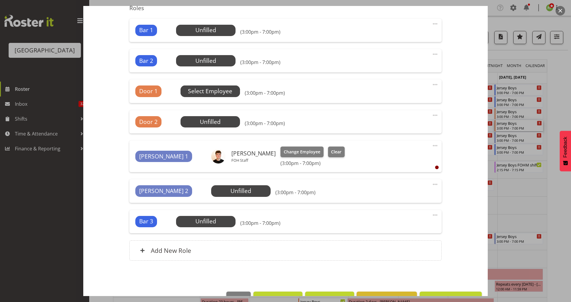
click at [0, 0] on span "Select Employee" at bounding box center [0, 0] width 0 height 0
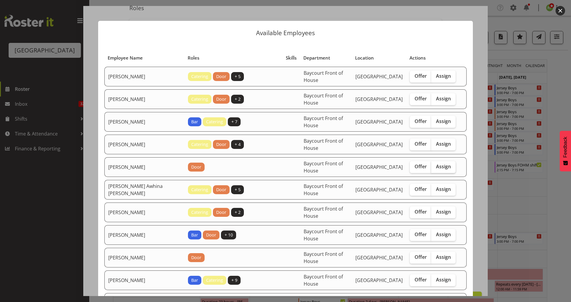
click at [435, 162] on label "Assign" at bounding box center [443, 167] width 24 height 12
click at [435, 165] on input "Assign" at bounding box center [433, 167] width 4 height 4
checkbox input "true"
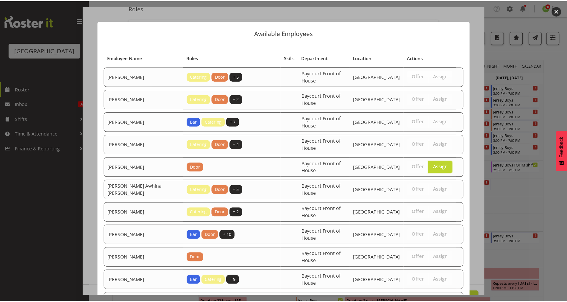
scroll to position [416, 0]
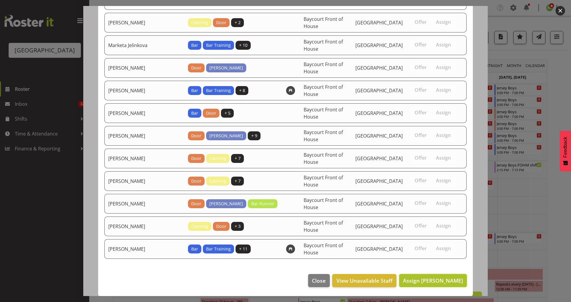
click at [435, 277] on span "Assign Beana Badenhorst" at bounding box center [433, 280] width 60 height 7
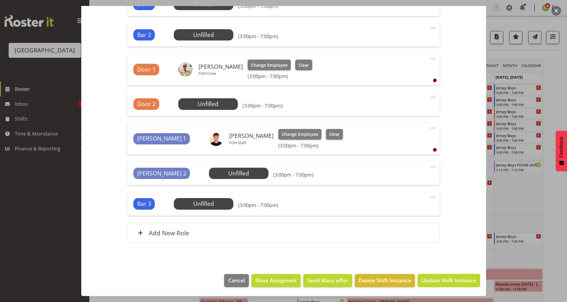
click at [442, 280] on span "Update Shift Instance" at bounding box center [448, 280] width 54 height 8
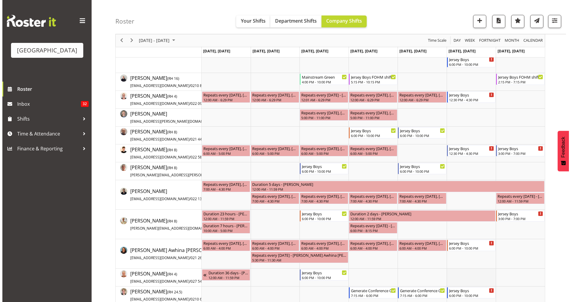
scroll to position [0, 0]
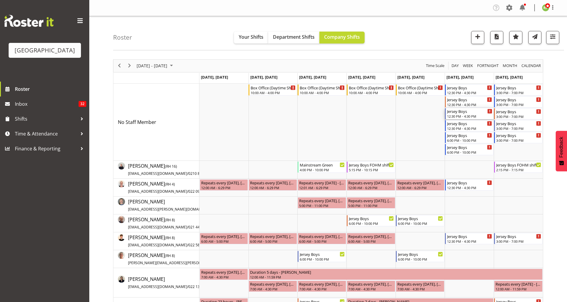
click at [454, 113] on div "Jersey Boys" at bounding box center [469, 111] width 45 height 6
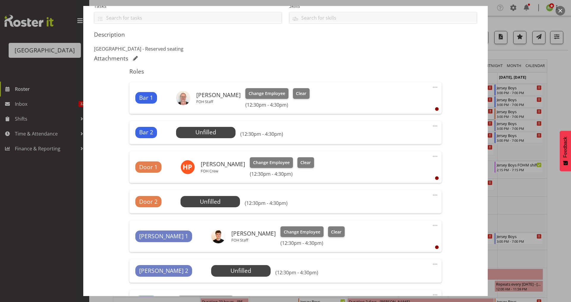
scroll to position [159, 0]
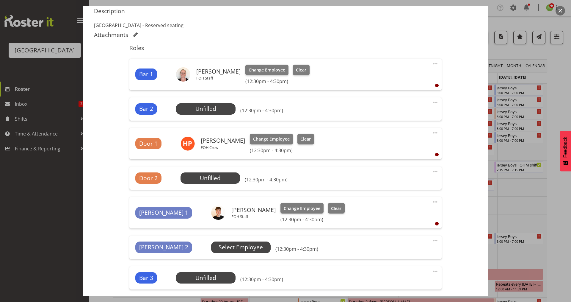
click at [0, 0] on span "Select Employee" at bounding box center [0, 0] width 0 height 0
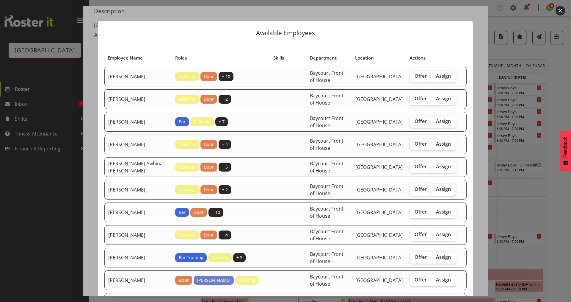
click at [445, 190] on span "Assign" at bounding box center [443, 189] width 15 height 6
click at [435, 190] on input "Assign" at bounding box center [433, 189] width 4 height 4
checkbox input "true"
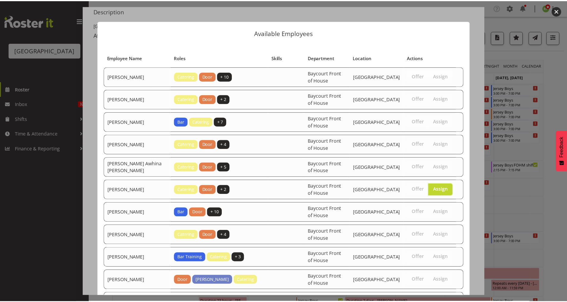
scroll to position [348, 0]
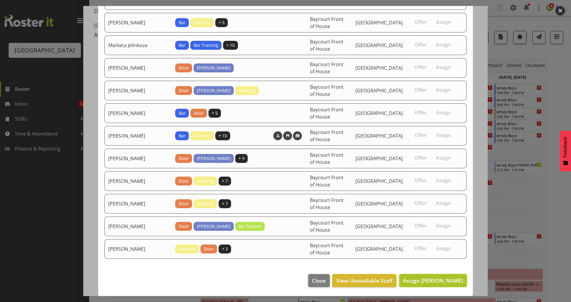
click at [436, 278] on span "Assign Caro Richards" at bounding box center [433, 280] width 60 height 7
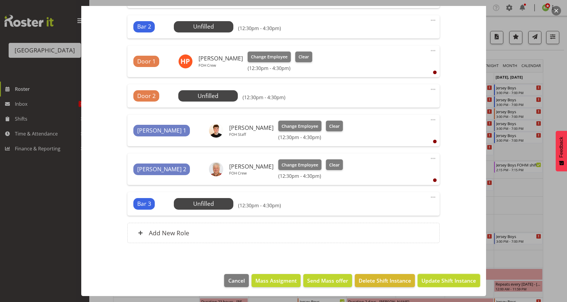
click at [437, 283] on span "Update Shift Instance" at bounding box center [448, 280] width 54 height 8
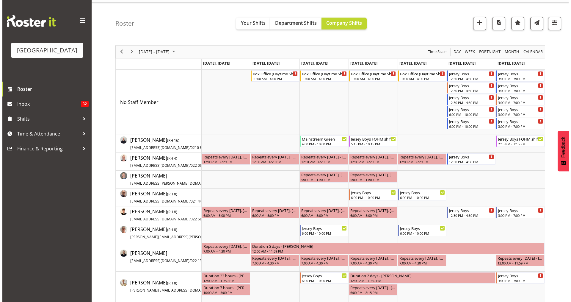
scroll to position [0, 0]
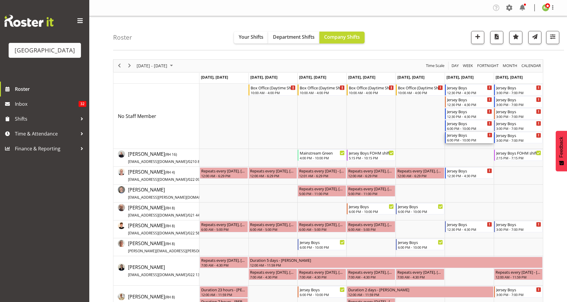
click at [462, 140] on div "6:00 PM - 10:00 PM" at bounding box center [469, 139] width 45 height 5
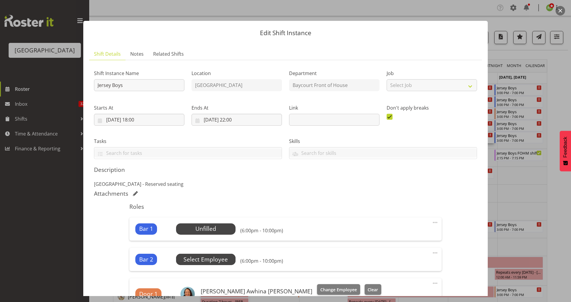
click at [0, 0] on span "Select Employee" at bounding box center [0, 0] width 0 height 0
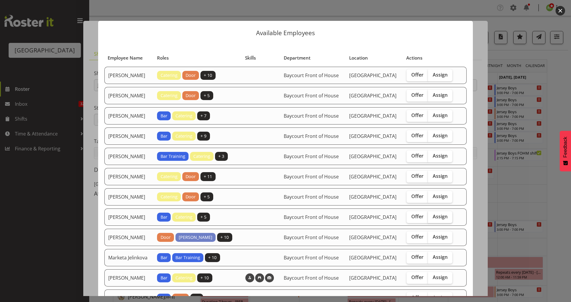
click at [434, 219] on span "Assign" at bounding box center [440, 216] width 15 height 6
click at [432, 218] on input "Assign" at bounding box center [430, 217] width 4 height 4
checkbox input "true"
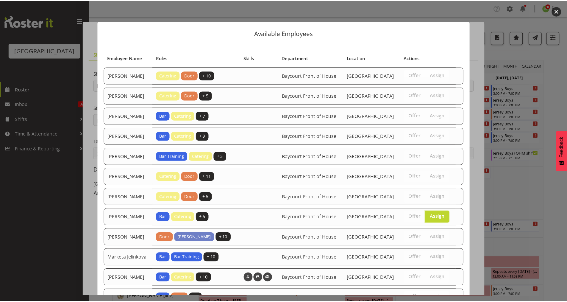
scroll to position [122, 0]
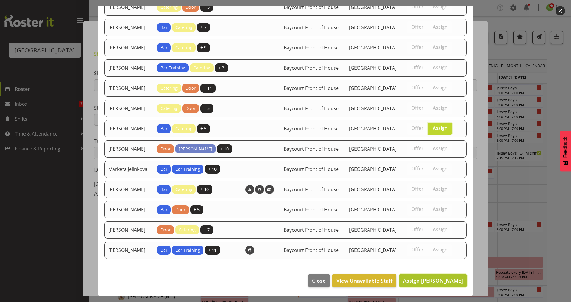
click at [434, 282] on span "Assign Kelly Shepherd" at bounding box center [433, 280] width 60 height 7
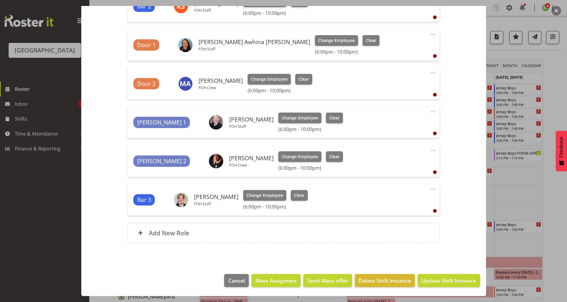
scroll to position [79, 0]
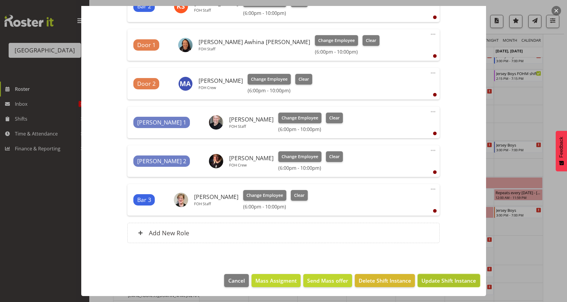
click at [438, 283] on span "Update Shift Instance" at bounding box center [448, 280] width 54 height 8
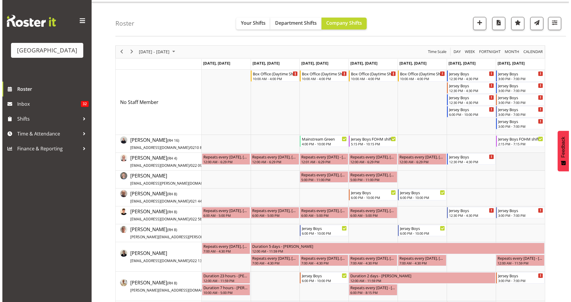
scroll to position [0, 0]
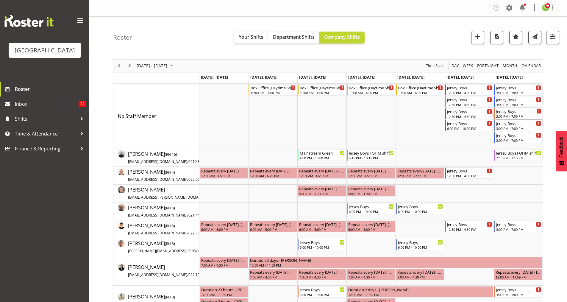
click at [510, 111] on div "Jersey Boys" at bounding box center [518, 111] width 45 height 6
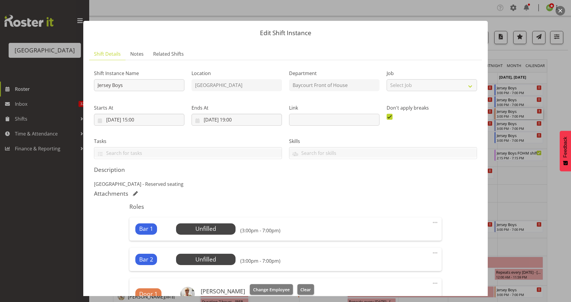
scroll to position [159, 0]
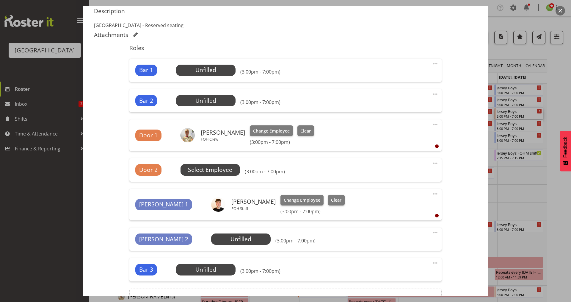
click at [0, 0] on span "Select Employee" at bounding box center [0, 0] width 0 height 0
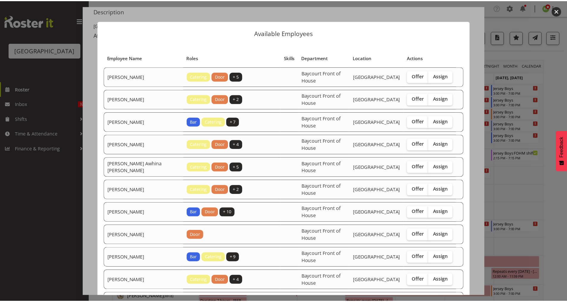
scroll to position [393, 0]
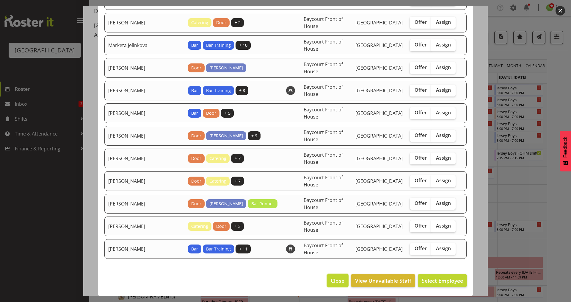
click at [335, 279] on span "Close" at bounding box center [338, 280] width 14 height 8
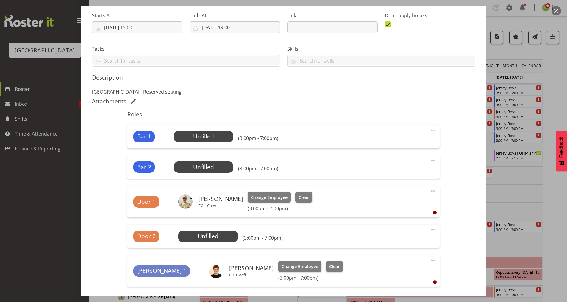
scroll to position [79, 0]
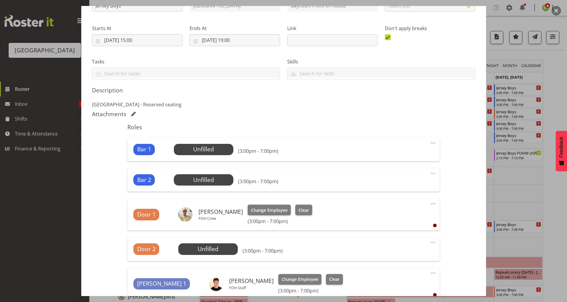
click at [556, 9] on button "button" at bounding box center [556, 11] width 10 height 10
